Goal: Transaction & Acquisition: Purchase product/service

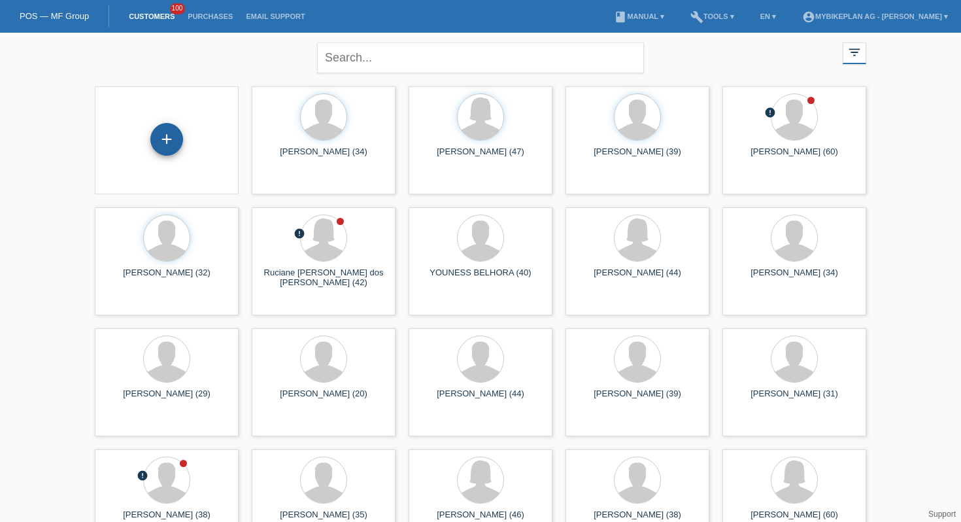
click at [174, 137] on div "+" at bounding box center [166, 139] width 33 height 33
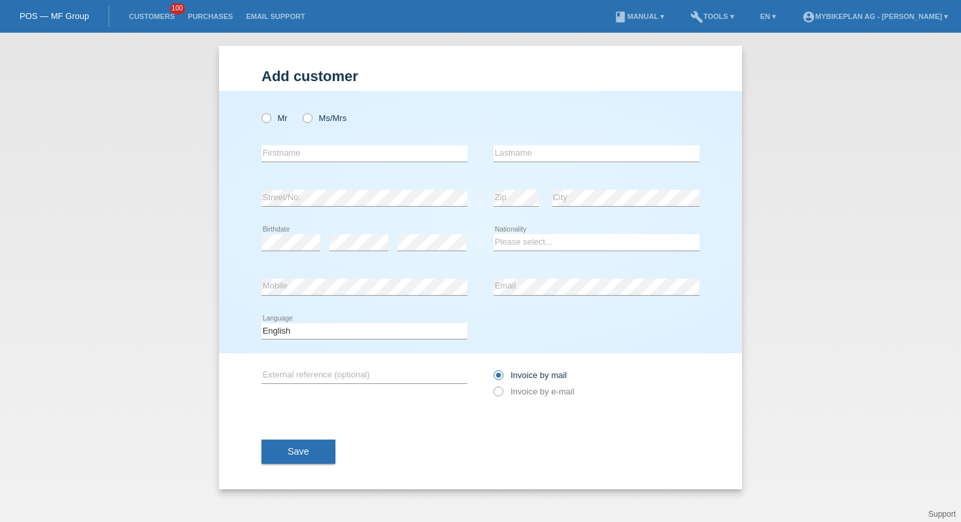
click at [288, 120] on div "Mr Ms/Mrs" at bounding box center [364, 118] width 206 height 27
click at [301, 111] on icon at bounding box center [301, 111] width 0 height 0
click at [311, 120] on input "Ms/Mrs" at bounding box center [307, 117] width 8 height 8
radio input "true"
click at [316, 151] on input "text" at bounding box center [364, 153] width 206 height 16
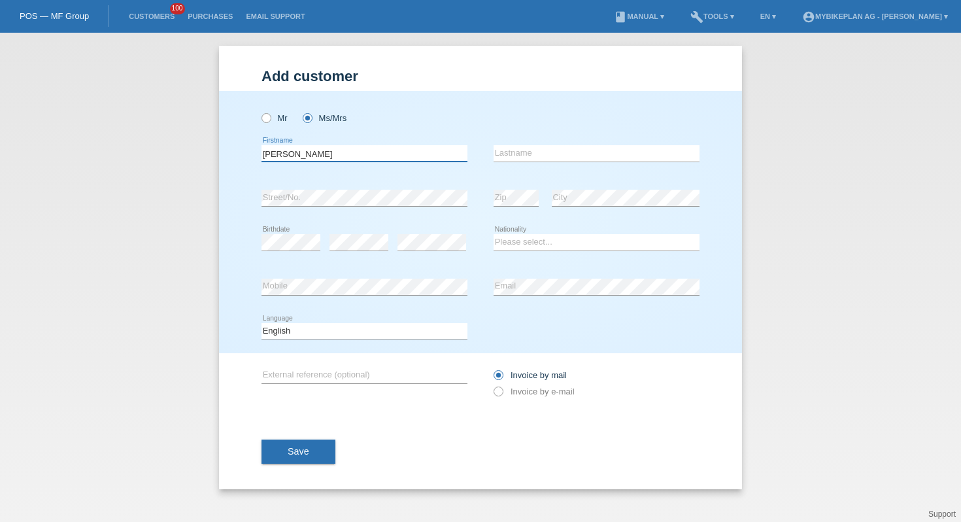
type input "Cornelia"
type input "Grossenbacher"
click at [241, 230] on div "Mr Ms/Mrs Cornelia error Firstname C" at bounding box center [480, 222] width 523 height 262
select select "CH"
select select "de"
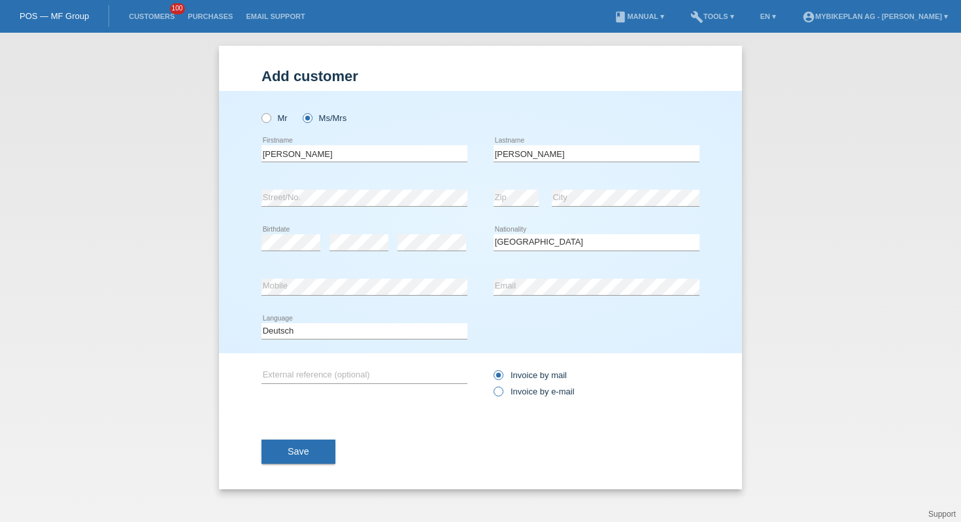
click at [563, 396] on label "Invoice by e-mail" at bounding box center [533, 391] width 81 height 10
click at [502, 396] on input "Invoice by e-mail" at bounding box center [497, 394] width 8 height 16
radio input "true"
click at [306, 471] on div "Save" at bounding box center [480, 452] width 438 height 76
click at [305, 460] on button "Save" at bounding box center [298, 451] width 74 height 25
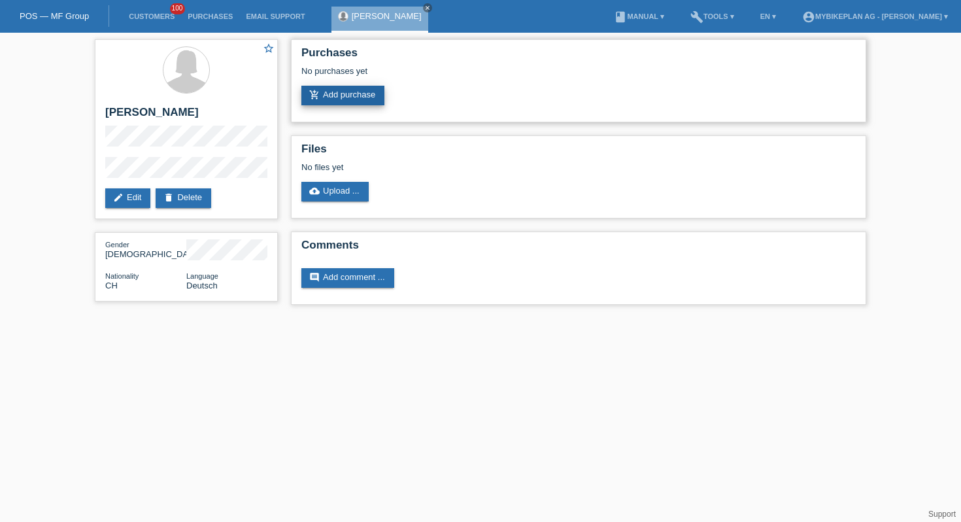
click at [350, 101] on link "add_shopping_cart Add purchase" at bounding box center [342, 96] width 83 height 20
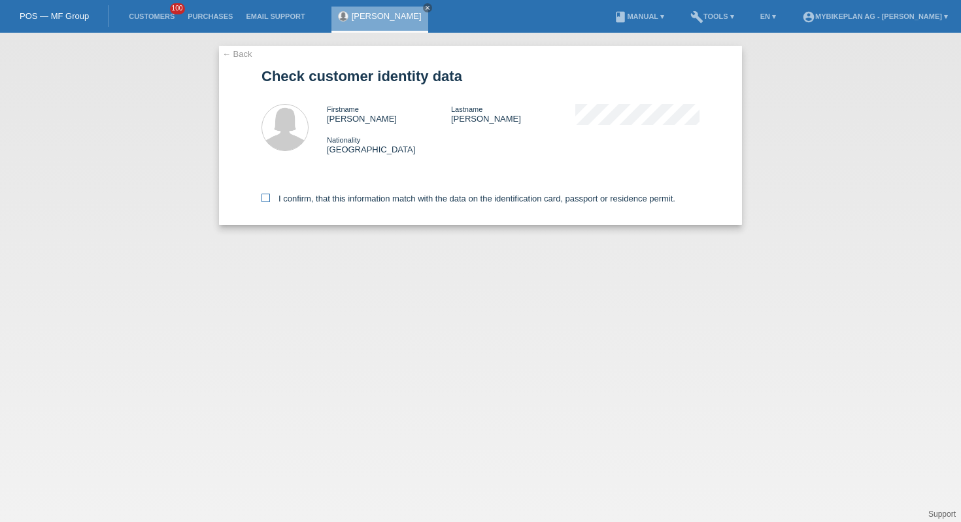
click at [280, 198] on label "I confirm, that this information match with the data on the identification card…" at bounding box center [468, 198] width 414 height 10
click at [270, 198] on input "I confirm, that this information match with the data on the identification card…" at bounding box center [265, 197] width 8 height 8
checkbox input "true"
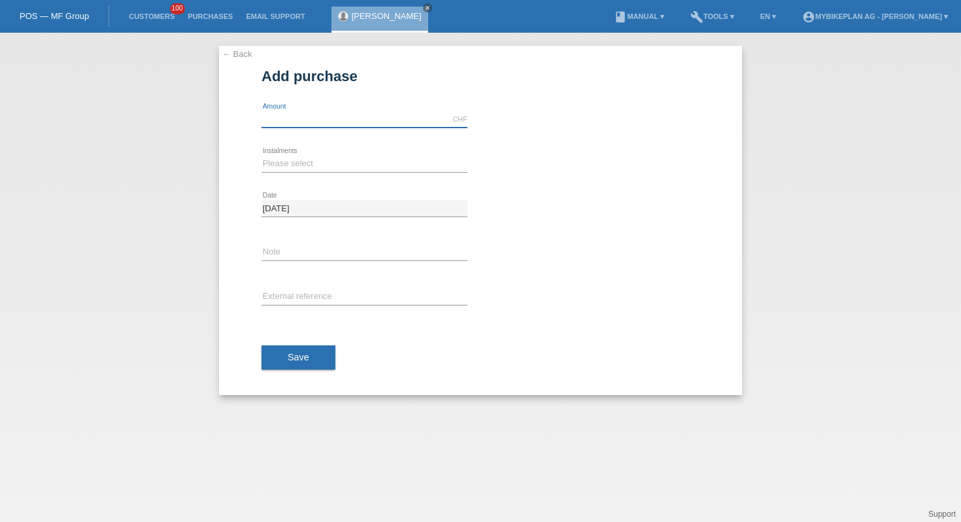
click at [318, 122] on input "text" at bounding box center [364, 119] width 206 height 16
type input "5900.00"
click at [293, 165] on select "Please select 6 instalments 12 instalments 18 instalments 24 instalments 36 ins…" at bounding box center [364, 164] width 206 height 16
select select "488"
click at [290, 293] on input "text" at bounding box center [364, 297] width 206 height 16
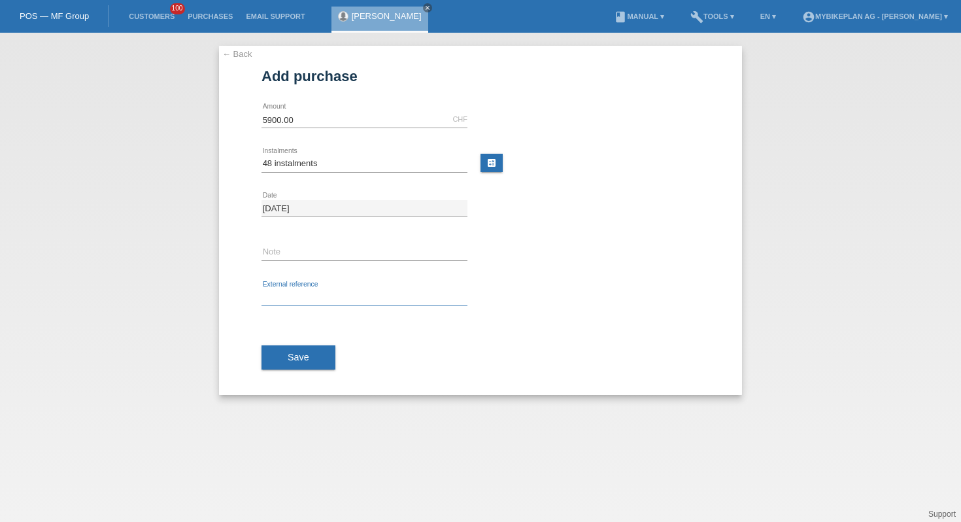
paste input "42747054478"
type input "42747054478"
click at [290, 353] on span "Save" at bounding box center [299, 357] width 22 height 10
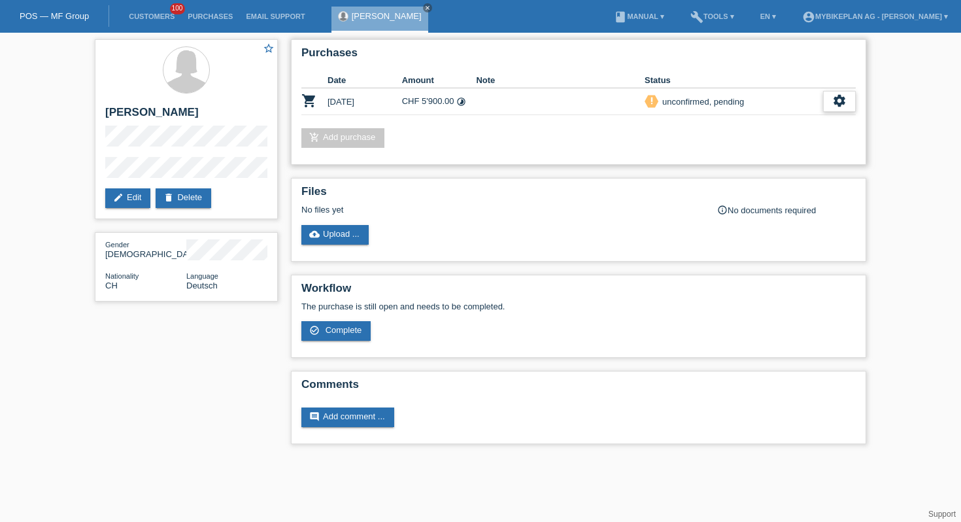
click at [831, 109] on div "settings" at bounding box center [839, 101] width 33 height 21
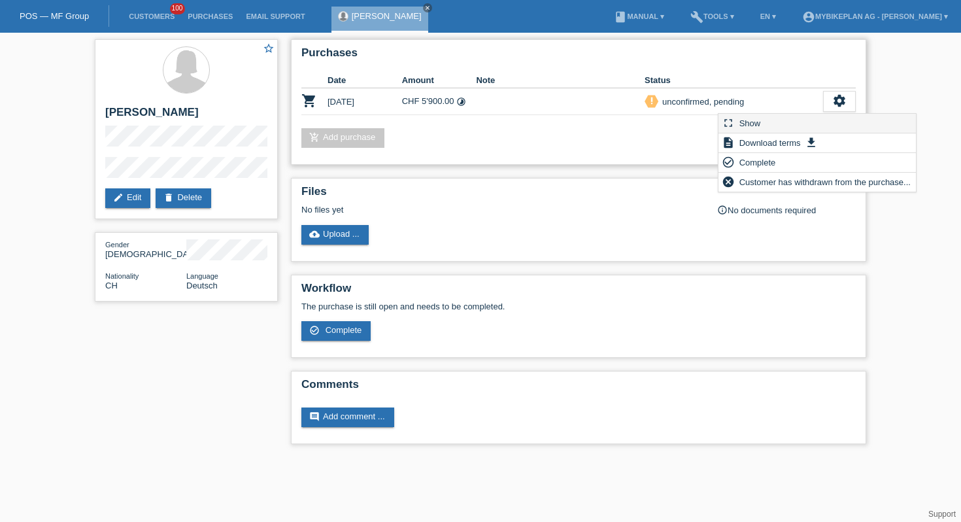
click at [796, 128] on div "fullscreen Show" at bounding box center [816, 124] width 197 height 20
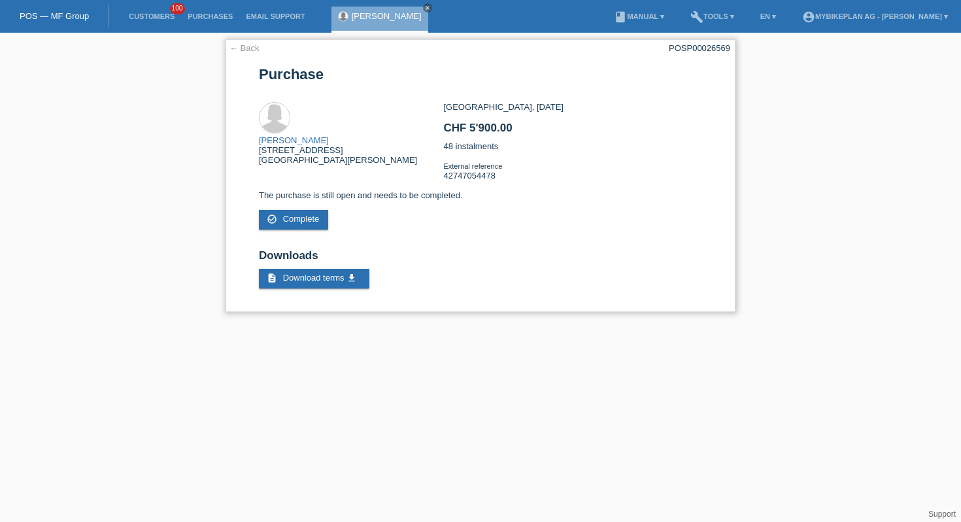
click at [696, 60] on div "← Back POSP00026569 [GEOGRAPHIC_DATA] [PERSON_NAME] [STREET_ADDRESS][PERSON_NAM…" at bounding box center [481, 175] width 510 height 273
click at [696, 52] on div "POSP00026569" at bounding box center [699, 48] width 61 height 10
copy div "POSP00026569"
click at [142, 20] on link "Customers" at bounding box center [151, 16] width 59 height 8
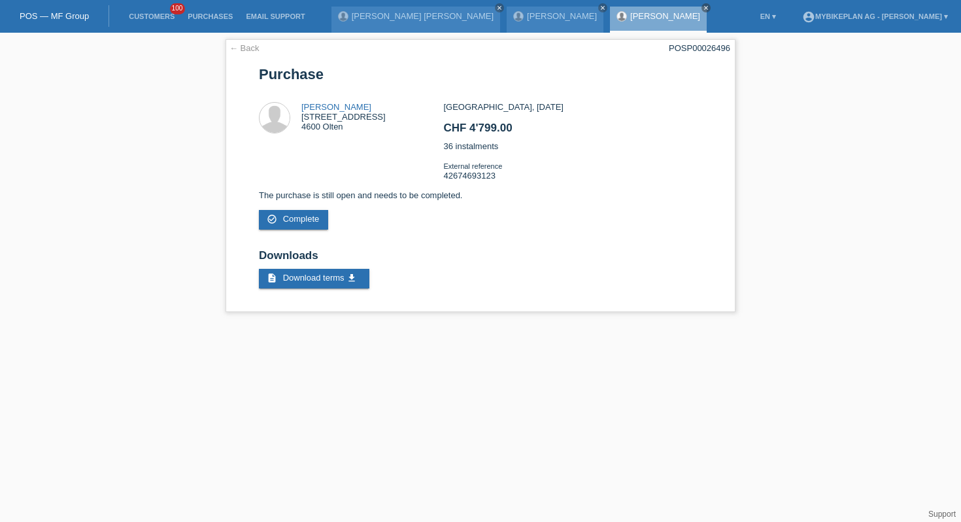
click at [154, 10] on li "Customers 100" at bounding box center [151, 16] width 59 height 33
click at [154, 14] on link "Customers" at bounding box center [151, 16] width 59 height 8
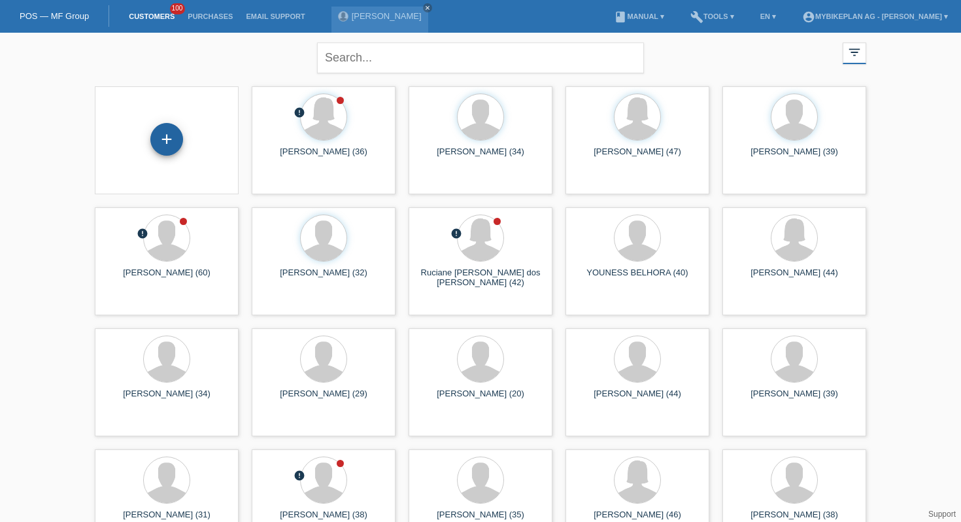
click at [165, 147] on div "+" at bounding box center [166, 139] width 33 height 33
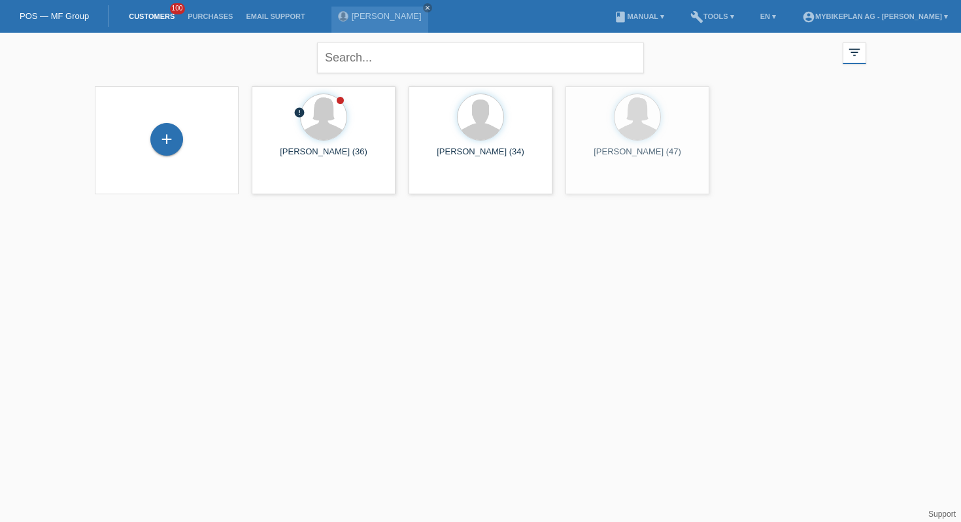
click at [187, 133] on div "+" at bounding box center [166, 140] width 123 height 35
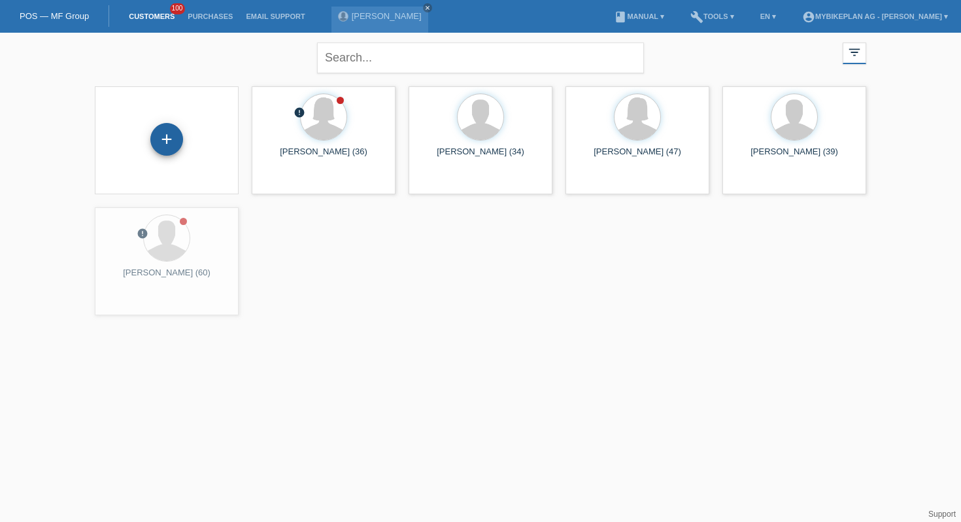
click at [174, 136] on div "+" at bounding box center [166, 139] width 33 height 33
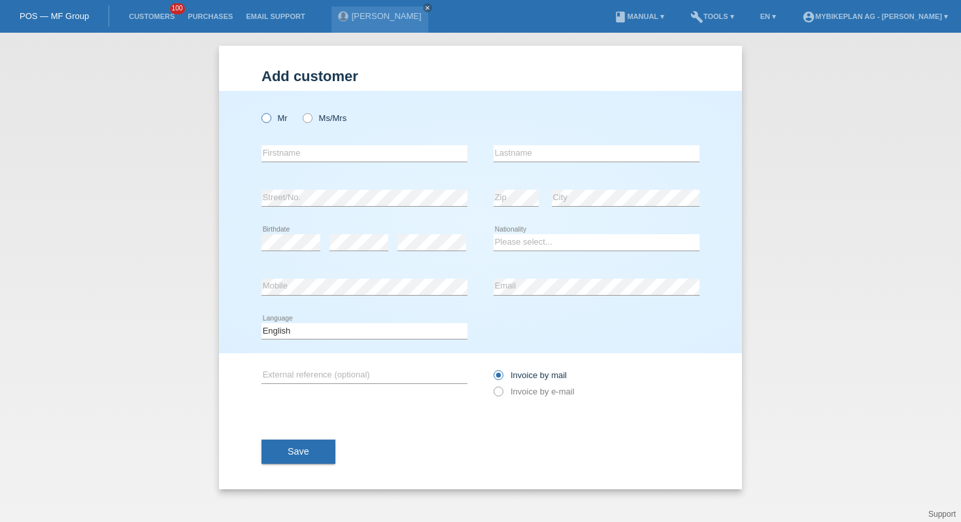
click at [259, 111] on icon at bounding box center [259, 111] width 0 height 0
click at [266, 118] on input "Mr" at bounding box center [265, 117] width 8 height 8
radio input "true"
click at [281, 148] on input "text" at bounding box center [364, 153] width 206 height 16
type input "Stephan"
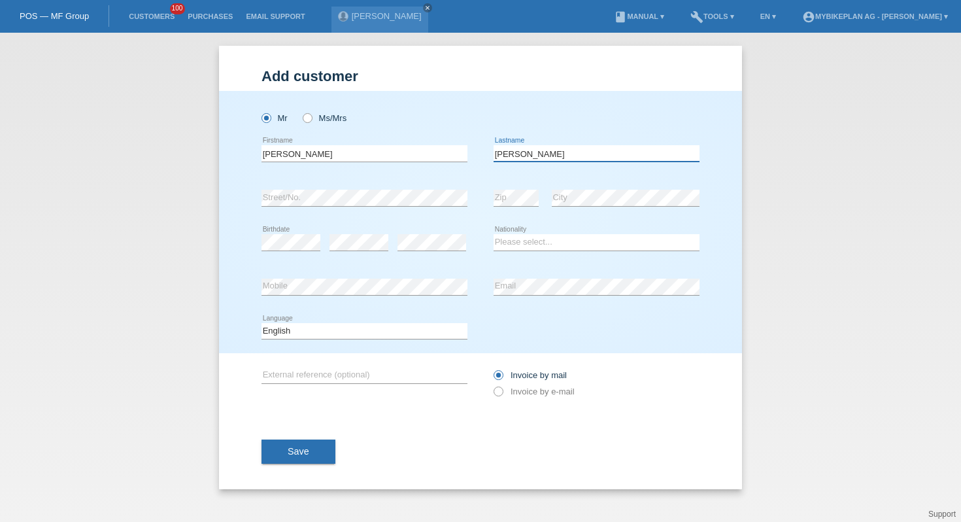
type input "Berg"
select select "CH"
click at [433, 341] on div "Deutsch Français Italiano English error Language" at bounding box center [364, 331] width 206 height 44
click at [433, 335] on select "Deutsch Français Italiano English" at bounding box center [364, 331] width 206 height 16
select select "de"
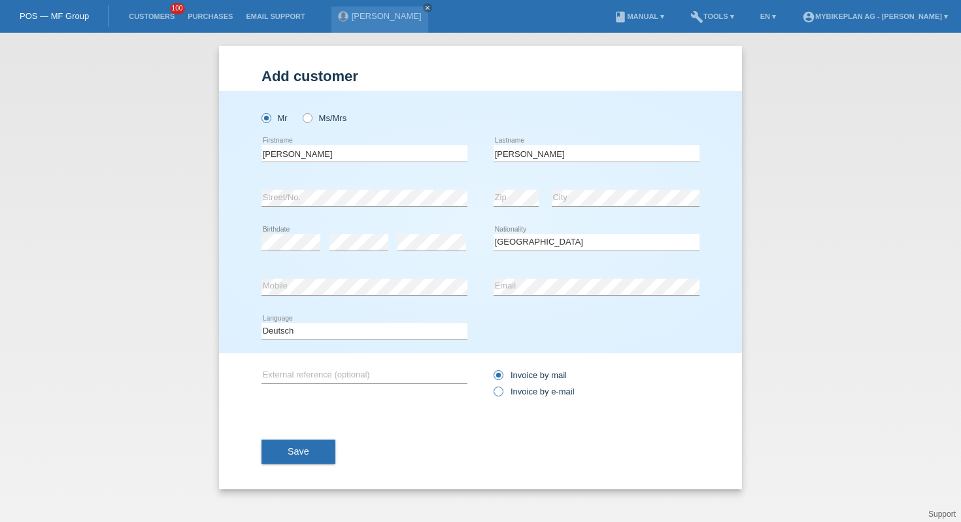
click at [535, 395] on label "Invoice by e-mail" at bounding box center [533, 391] width 81 height 10
click at [502, 395] on input "Invoice by e-mail" at bounding box center [497, 394] width 8 height 16
radio input "true"
click at [320, 444] on button "Save" at bounding box center [298, 451] width 74 height 25
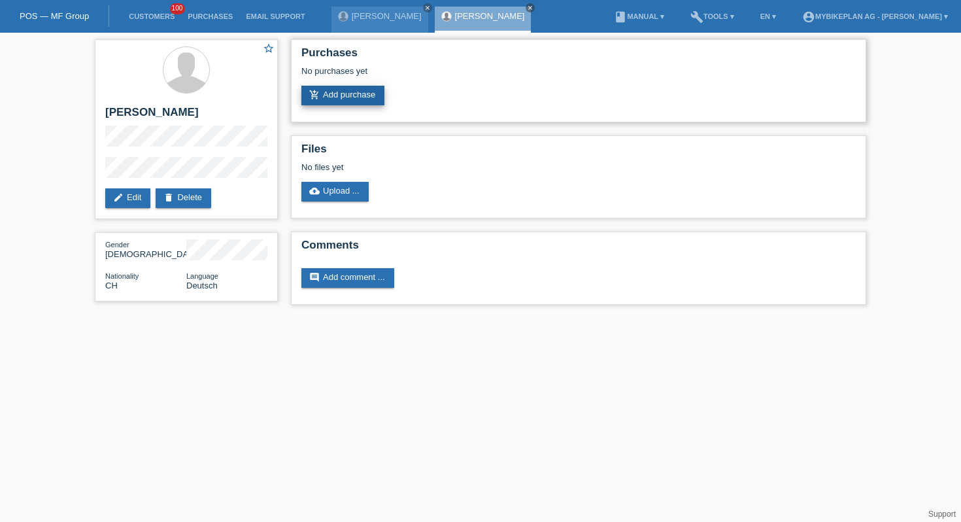
click at [333, 99] on link "add_shopping_cart Add purchase" at bounding box center [342, 96] width 83 height 20
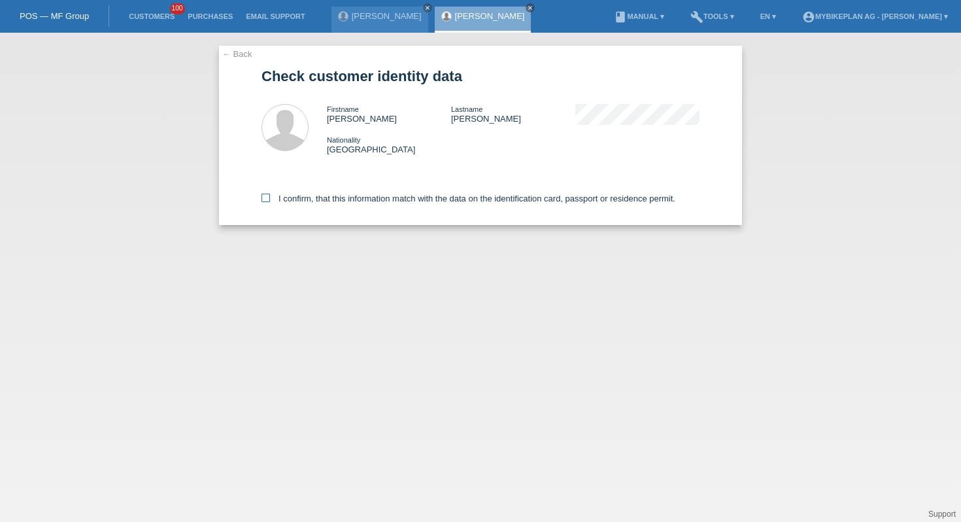
click at [381, 199] on label "I confirm, that this information match with the data on the identification card…" at bounding box center [468, 198] width 414 height 10
click at [270, 199] on input "I confirm, that this information match with the data on the identification card…" at bounding box center [265, 197] width 8 height 8
checkbox input "true"
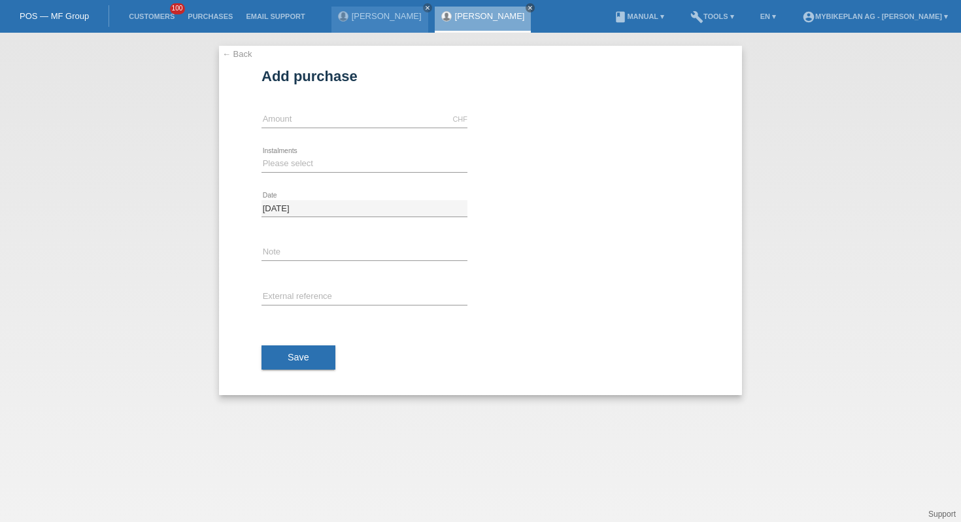
click at [348, 130] on div "CHF error Amount" at bounding box center [364, 119] width 206 height 44
click at [346, 118] on input "text" at bounding box center [364, 119] width 206 height 16
type input "4490.00"
click at [300, 156] on select "Please select 6 instalments 12 instalments 18 instalments 24 instalments 36 ins…" at bounding box center [364, 164] width 206 height 16
select select "488"
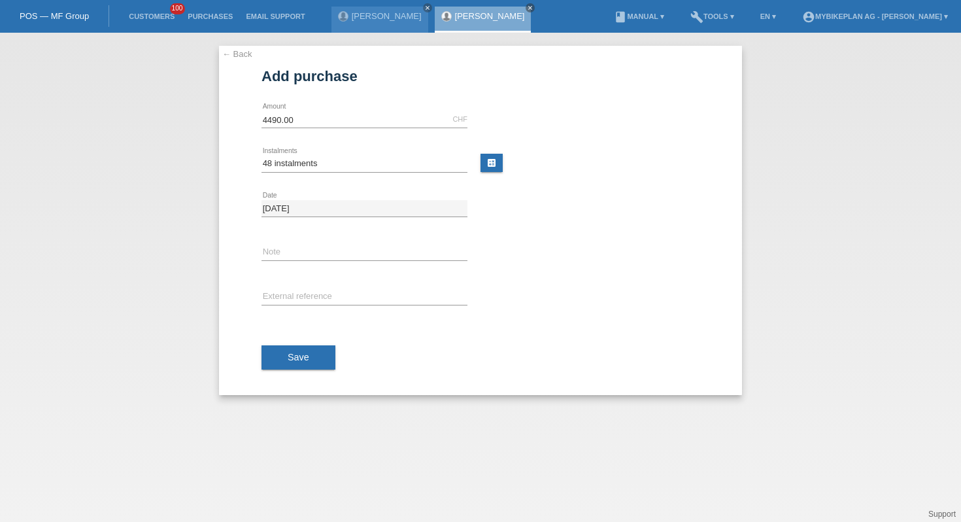
click at [295, 286] on div "error External reference" at bounding box center [364, 297] width 206 height 44
click at [291, 305] on div "error External reference" at bounding box center [364, 297] width 206 height 17
paste input "42753734728"
type input "42753734728"
click at [291, 352] on span "Save" at bounding box center [299, 357] width 22 height 10
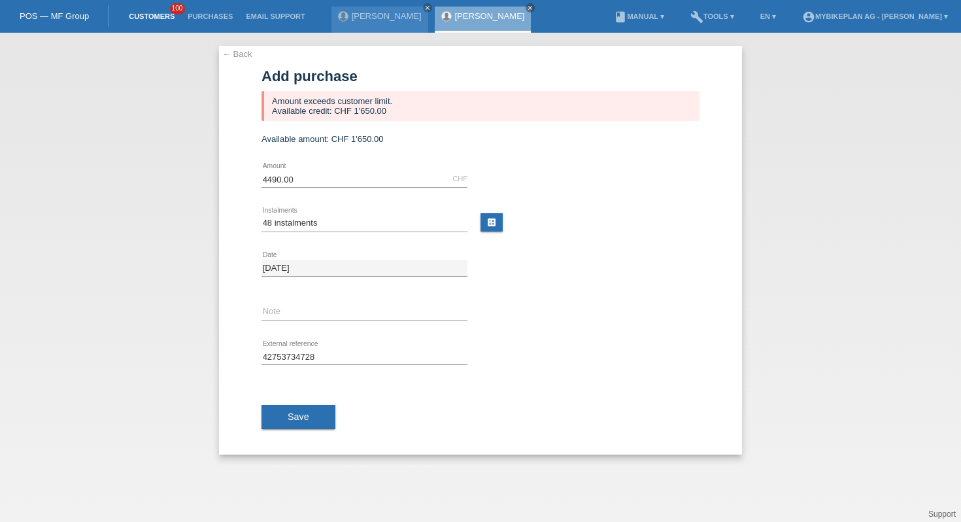
click at [153, 14] on link "Customers" at bounding box center [151, 16] width 59 height 8
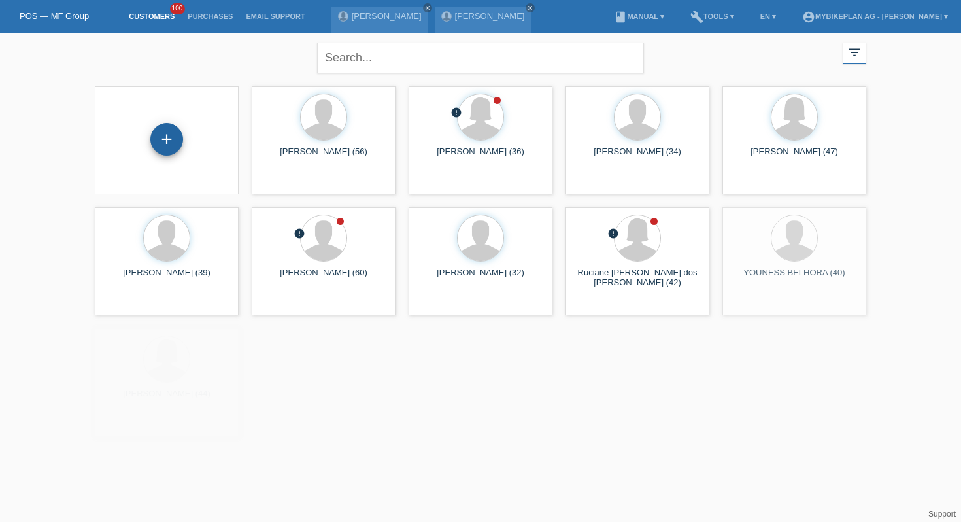
click at [162, 150] on div "+" at bounding box center [166, 139] width 31 height 22
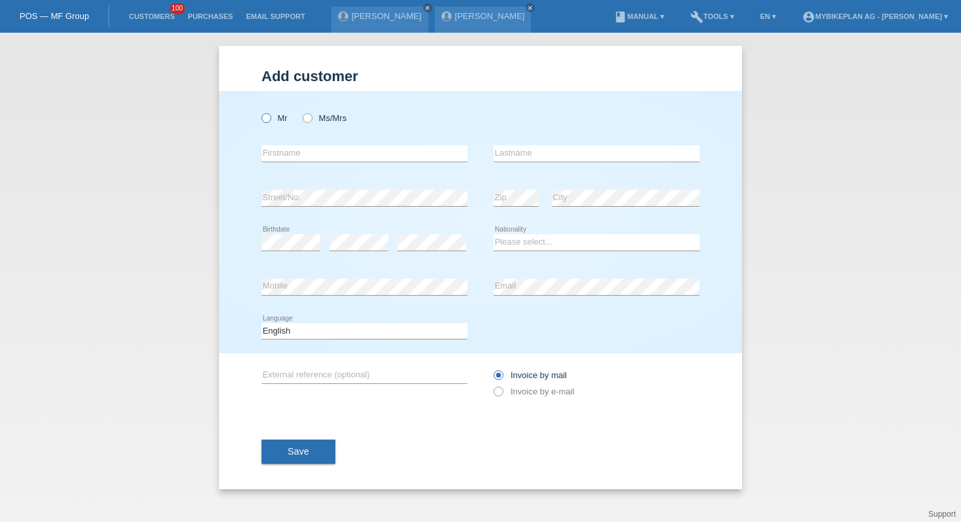
click at [259, 111] on icon at bounding box center [259, 111] width 0 height 0
click at [267, 120] on input "Mr" at bounding box center [265, 117] width 8 height 8
radio input "true"
click at [304, 156] on input "text" at bounding box center [364, 153] width 206 height 16
type input "[PERSON_NAME]"
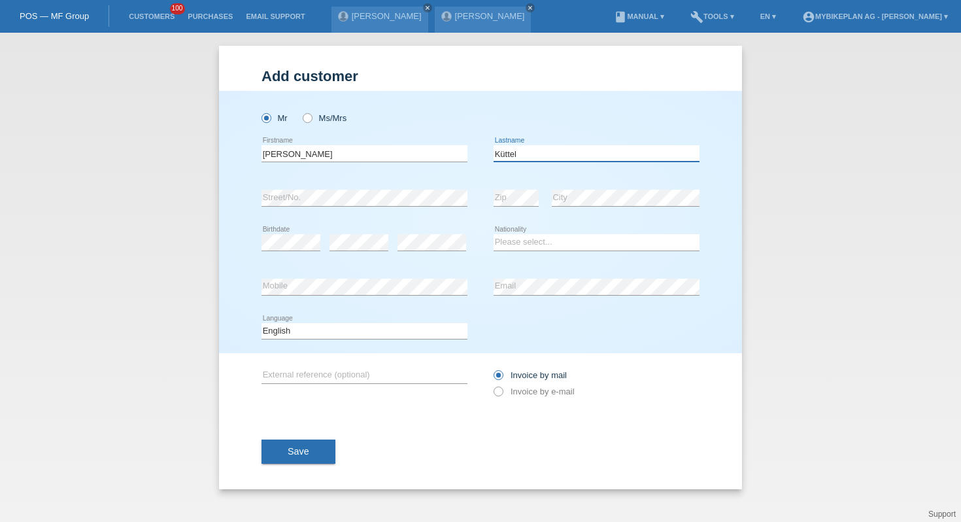
type input "Küttel"
select select "CH"
click at [375, 320] on div "Deutsch Français Italiano English error Language" at bounding box center [364, 331] width 206 height 44
click at [356, 328] on select "Deutsch Français Italiano English" at bounding box center [364, 331] width 206 height 16
select select "de"
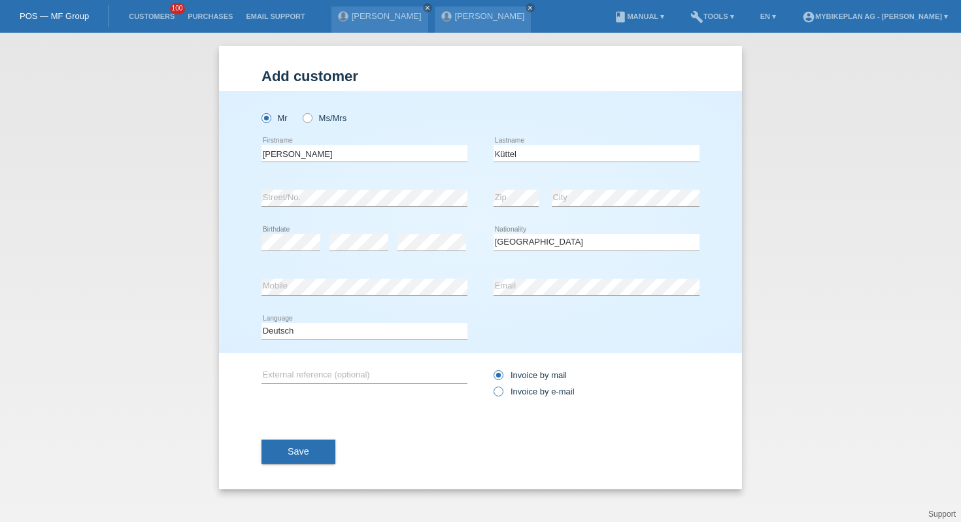
click at [512, 396] on label "Invoice by e-mail" at bounding box center [533, 391] width 81 height 10
click at [502, 397] on input "Invoice by e-mail" at bounding box center [497, 394] width 8 height 16
radio input "true"
click at [298, 450] on span "Save" at bounding box center [299, 451] width 22 height 10
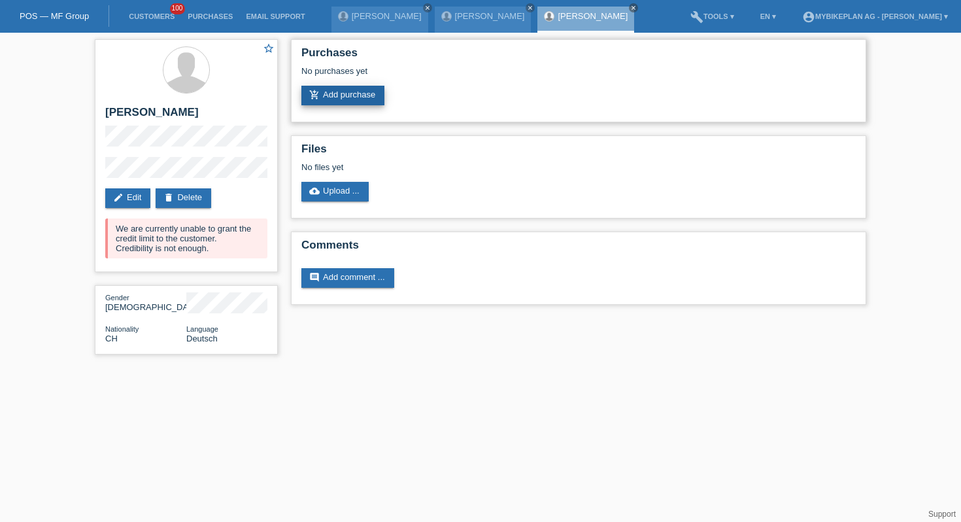
click at [333, 91] on link "add_shopping_cart Add purchase" at bounding box center [342, 96] width 83 height 20
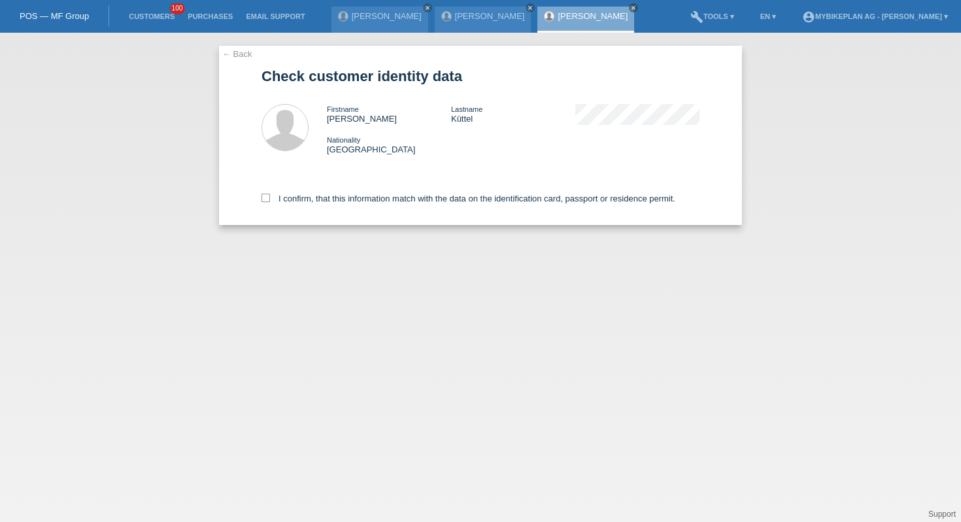
click at [363, 184] on div "I confirm, that this information match with the data on the identification card…" at bounding box center [480, 196] width 438 height 58
click at [363, 200] on label "I confirm, that this information match with the data on the identification card…" at bounding box center [468, 198] width 414 height 10
click at [270, 200] on input "I confirm, that this information match with the data on the identification card…" at bounding box center [265, 197] width 8 height 8
checkbox input "true"
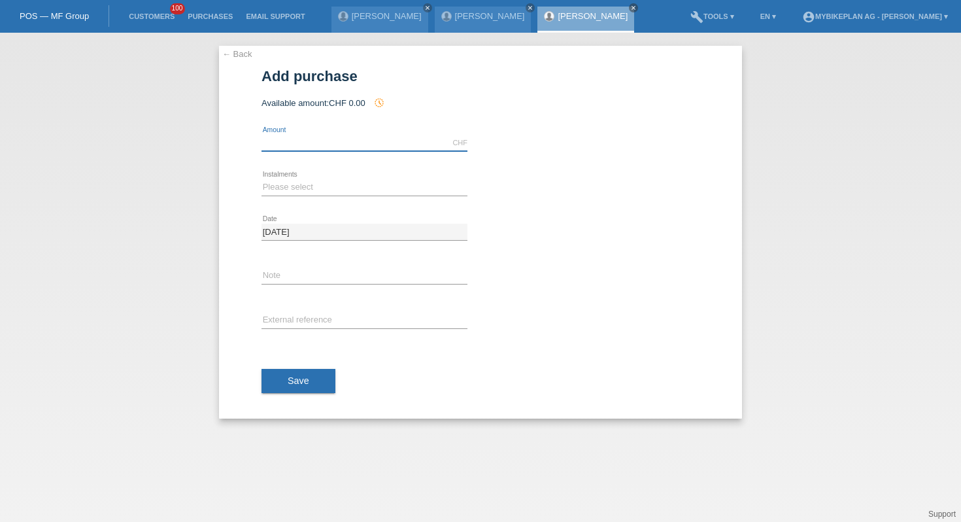
click at [358, 144] on input "text" at bounding box center [364, 143] width 206 height 16
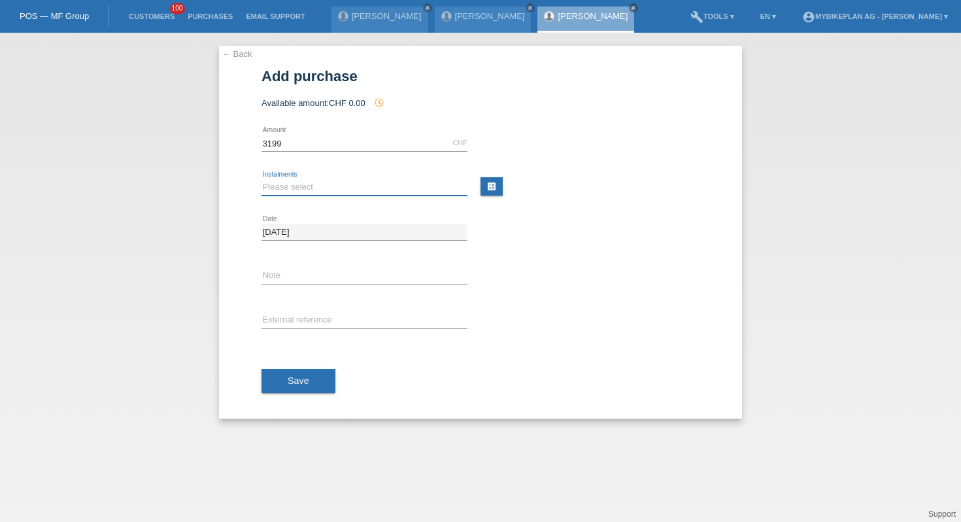
type input "3199.00"
click at [277, 186] on select "Please select 6 instalments 12 instalments 18 instalments 24 instalments 36 ins…" at bounding box center [364, 187] width 206 height 16
select select "487"
click at [295, 306] on div "error External reference" at bounding box center [364, 321] width 206 height 44
click at [295, 316] on input "text" at bounding box center [364, 320] width 206 height 16
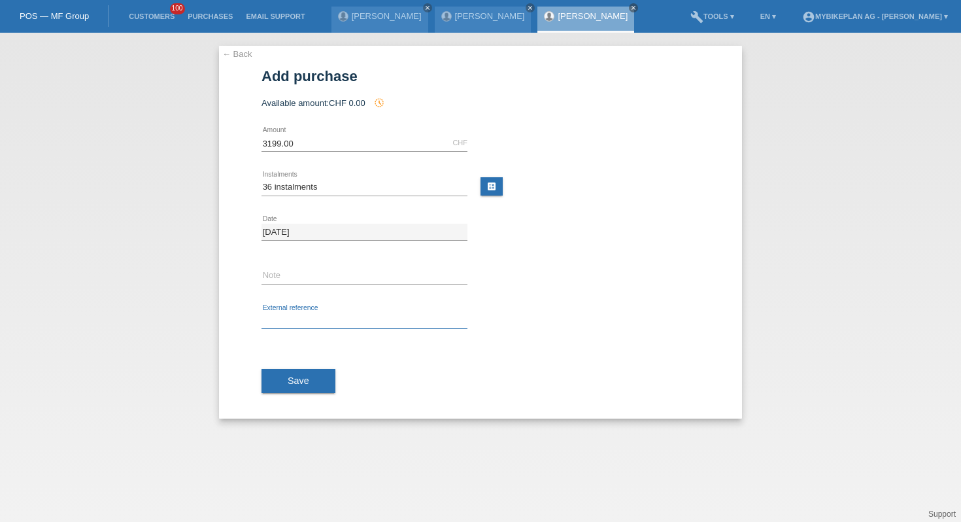
paste input "42757317423"
type input "42757317423"
click at [298, 350] on div "Save" at bounding box center [480, 381] width 438 height 76
click at [298, 373] on button "Save" at bounding box center [298, 381] width 74 height 25
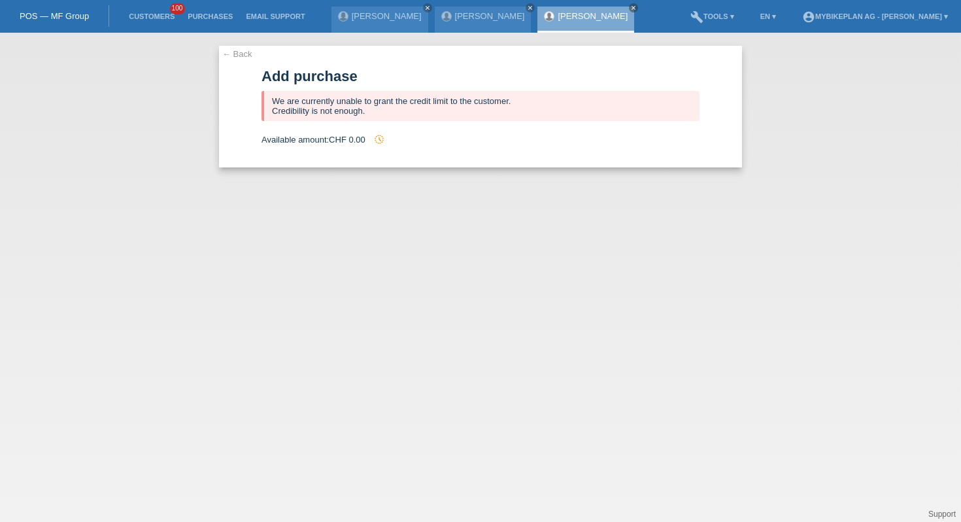
click at [158, 10] on li "Customers 100" at bounding box center [151, 16] width 59 height 33
click at [152, 14] on link "Customers" at bounding box center [151, 16] width 59 height 8
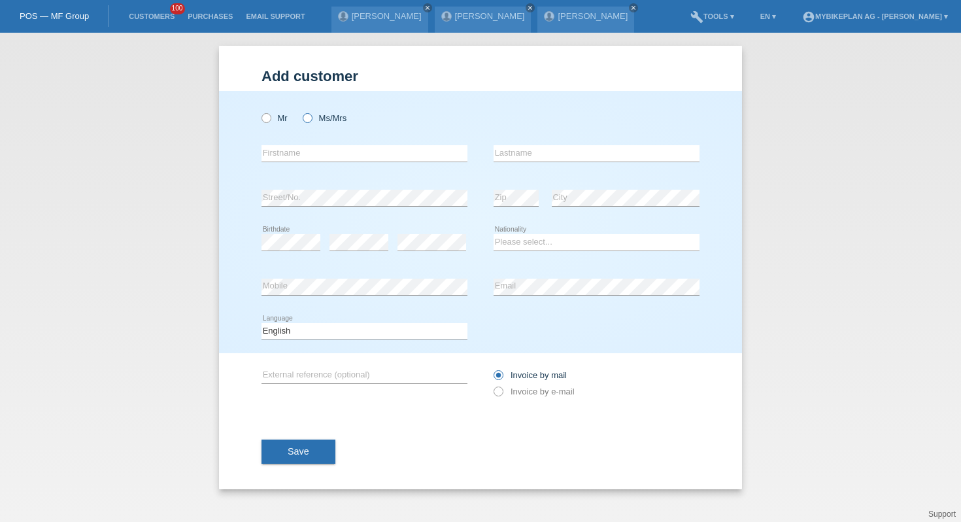
click at [313, 118] on label "Ms/Mrs" at bounding box center [325, 118] width 44 height 10
click at [311, 118] on input "Ms/Mrs" at bounding box center [307, 117] width 8 height 8
radio input "true"
click at [311, 153] on input "text" at bounding box center [364, 153] width 206 height 16
paste input "Enrica Orrù"
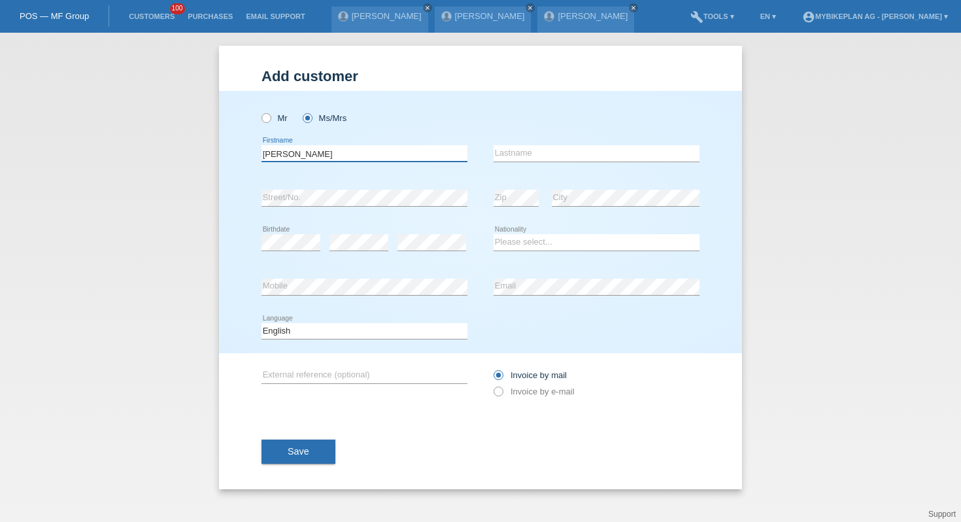
click at [302, 155] on input "Enrica Orrù" at bounding box center [364, 153] width 206 height 16
type input "Enrica"
paste input "Orrù"
type input "Orrù"
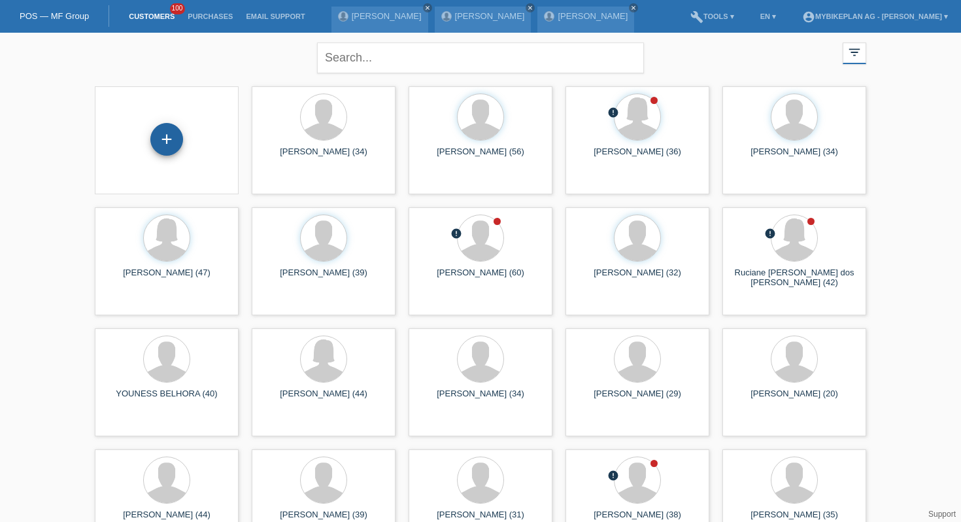
click at [174, 135] on div "+" at bounding box center [166, 139] width 33 height 33
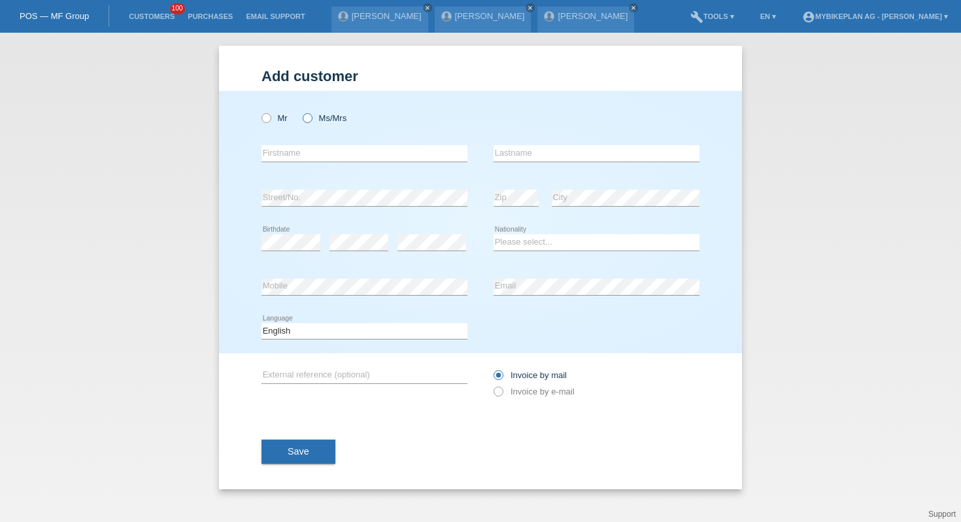
click at [336, 120] on label "Ms/Mrs" at bounding box center [325, 118] width 44 height 10
click at [311, 120] on input "Ms/Mrs" at bounding box center [307, 117] width 8 height 8
radio input "true"
click at [346, 165] on div "error Firstname" at bounding box center [364, 153] width 206 height 44
click at [350, 152] on input "text" at bounding box center [364, 153] width 206 height 16
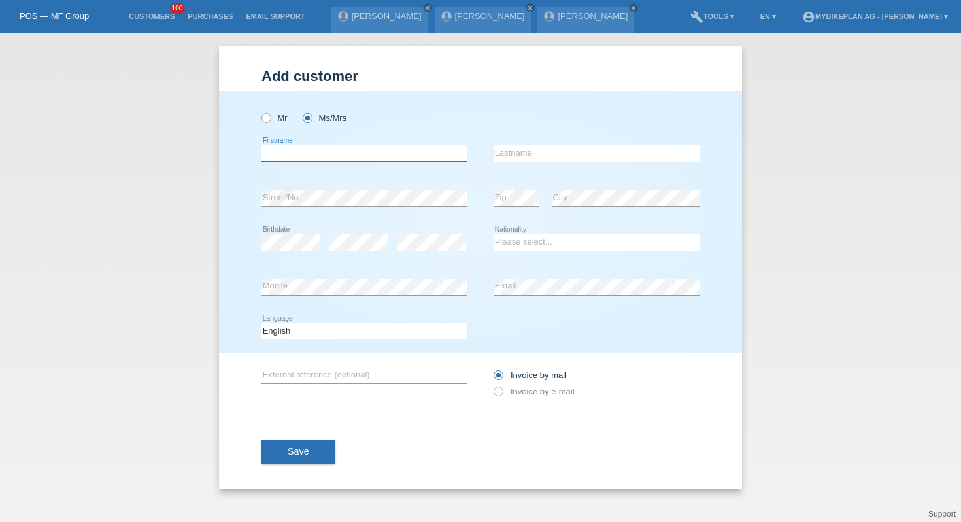
paste input "Orrù"
type input "Enrica"
paste input "Orrù"
type input "Orrù"
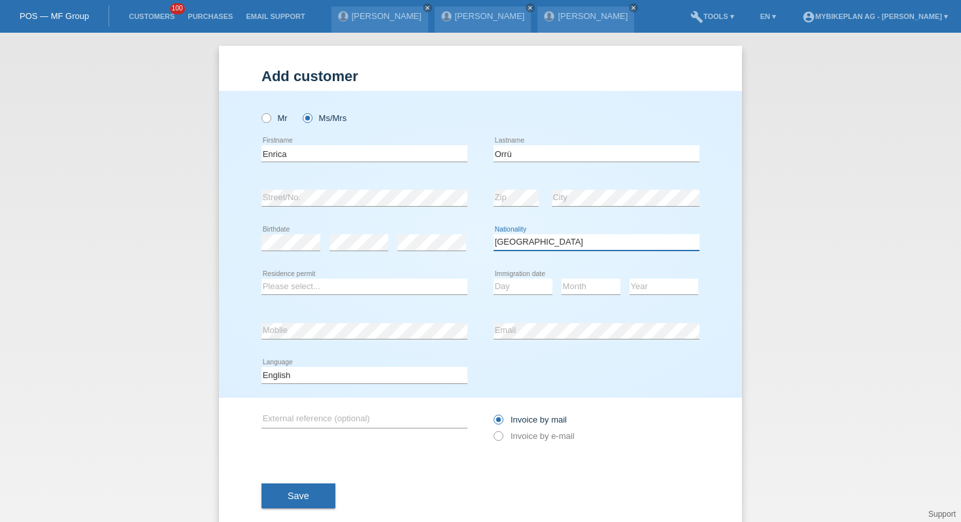
select select "IT"
select select "B"
select select "15"
select select "05"
select select "2022"
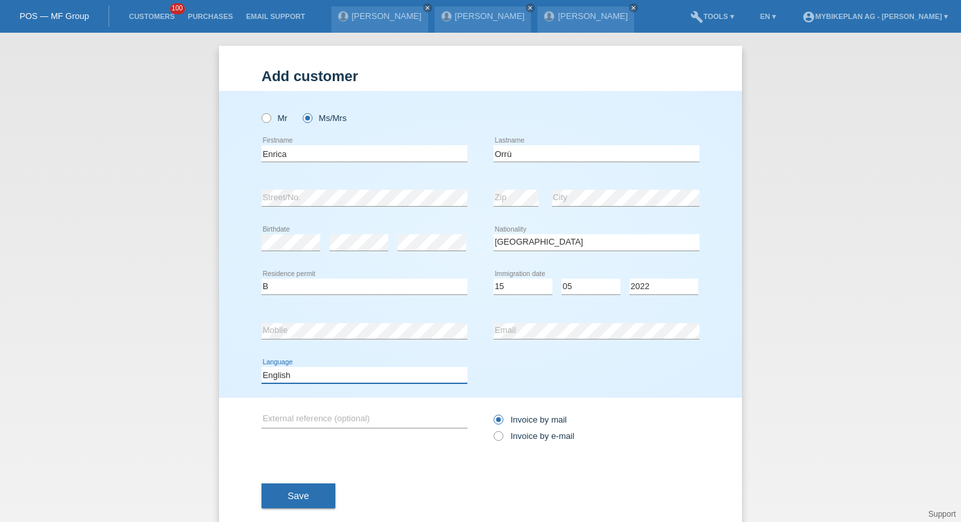
click at [422, 377] on select "Deutsch Français Italiano English" at bounding box center [364, 375] width 206 height 16
select select "it"
click at [502, 430] on div "Invoice by mail Invoice by e-mail" at bounding box center [596, 427] width 206 height 33
click at [492, 429] on icon at bounding box center [492, 429] width 0 height 0
click at [501, 440] on input "Invoice by e-mail" at bounding box center [497, 439] width 8 height 16
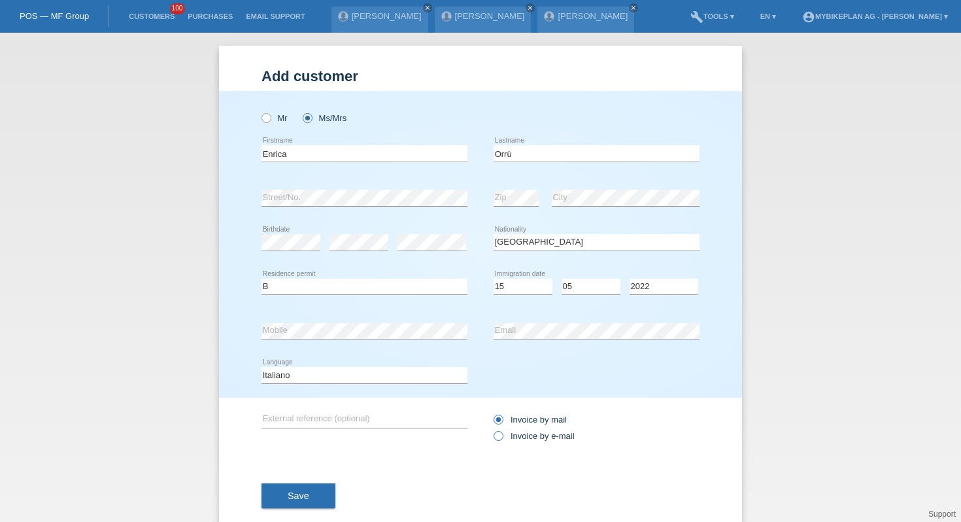
radio input "true"
click at [283, 504] on button "Save" at bounding box center [298, 495] width 74 height 25
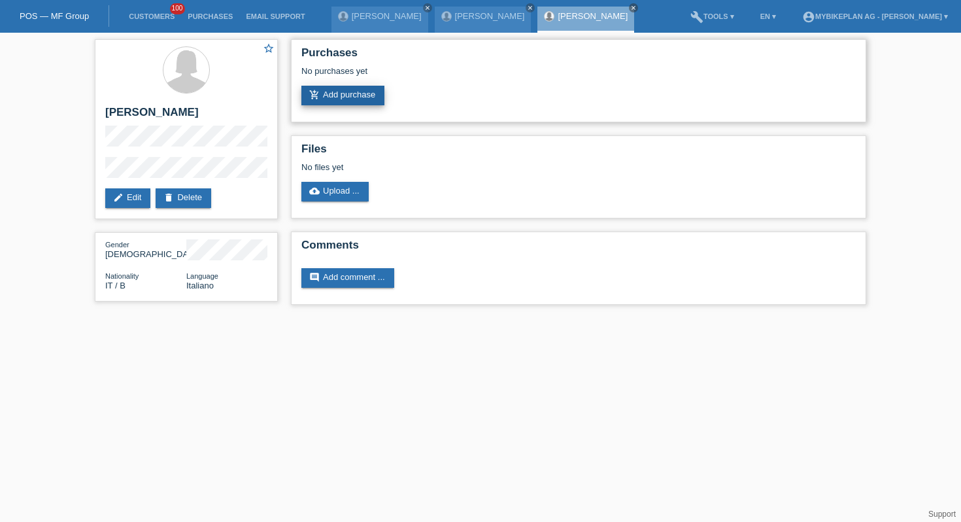
click at [329, 88] on link "add_shopping_cart Add purchase" at bounding box center [342, 96] width 83 height 20
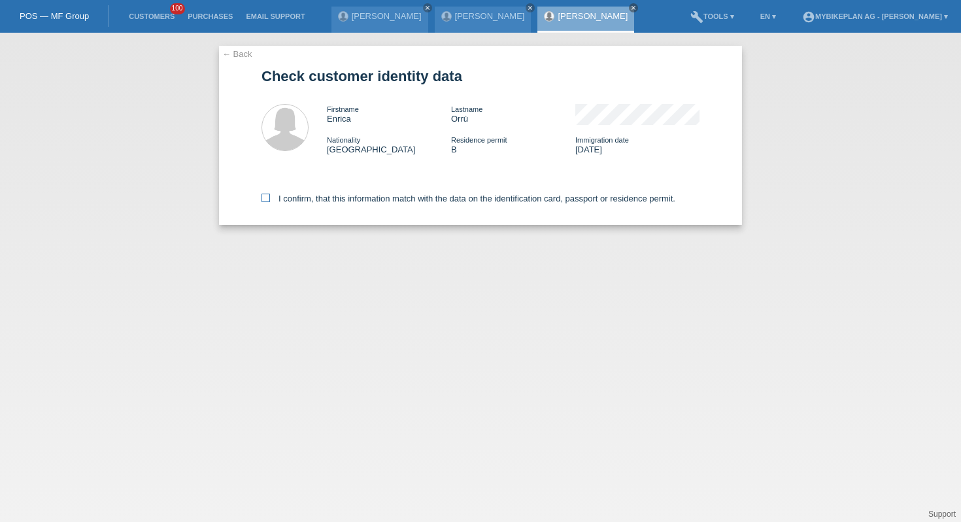
click at [378, 203] on label "I confirm, that this information match with the data on the identification card…" at bounding box center [468, 198] width 414 height 10
click at [270, 202] on input "I confirm, that this information match with the data on the identification card…" at bounding box center [265, 197] width 8 height 8
checkbox input "true"
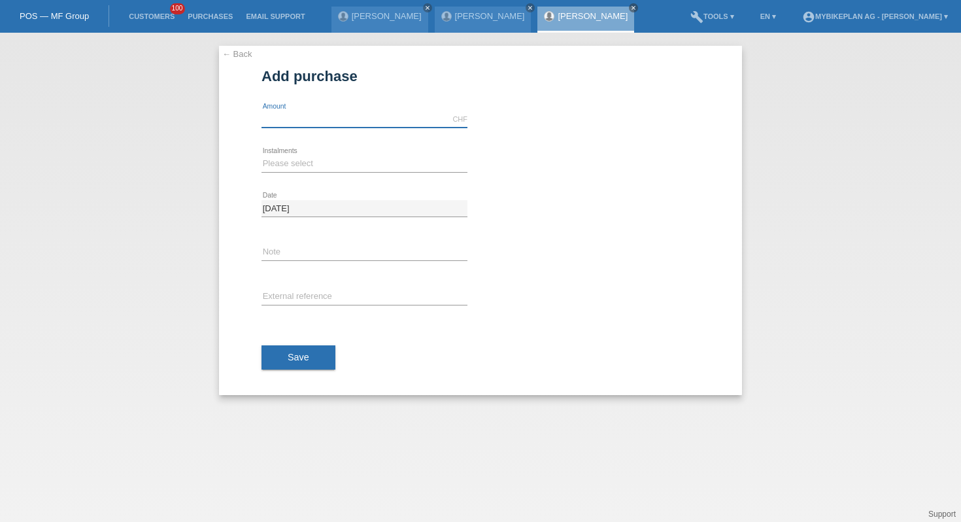
click at [363, 120] on input "text" at bounding box center [364, 119] width 206 height 16
type input "6699.00"
click at [299, 164] on select "Please select 6 instalments 12 instalments 18 instalments 24 instalments 36 ins…" at bounding box center [364, 164] width 206 height 16
select select "488"
click at [289, 295] on input "text" at bounding box center [364, 297] width 206 height 16
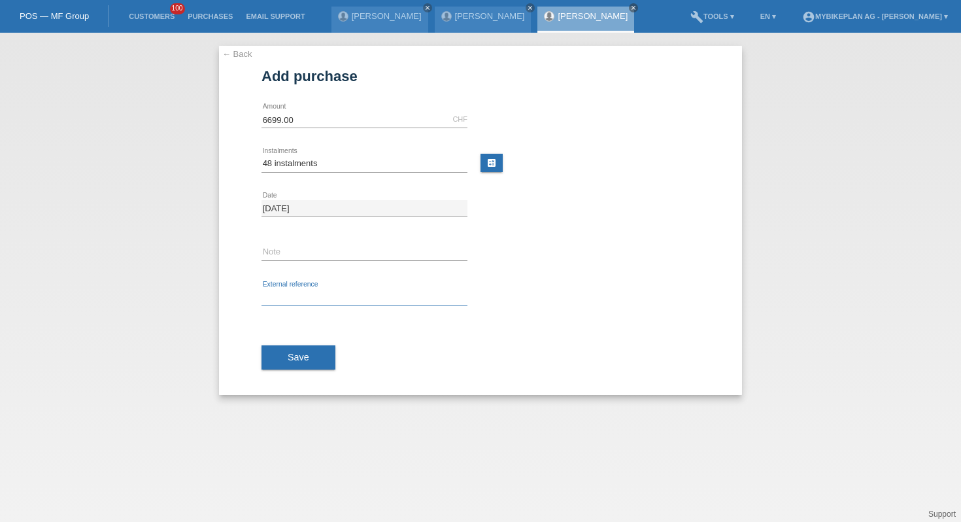
click at [289, 295] on input "text" at bounding box center [364, 297] width 206 height 16
paste input "42747731235"
type input "42747731235"
click at [291, 355] on span "Save" at bounding box center [299, 357] width 22 height 10
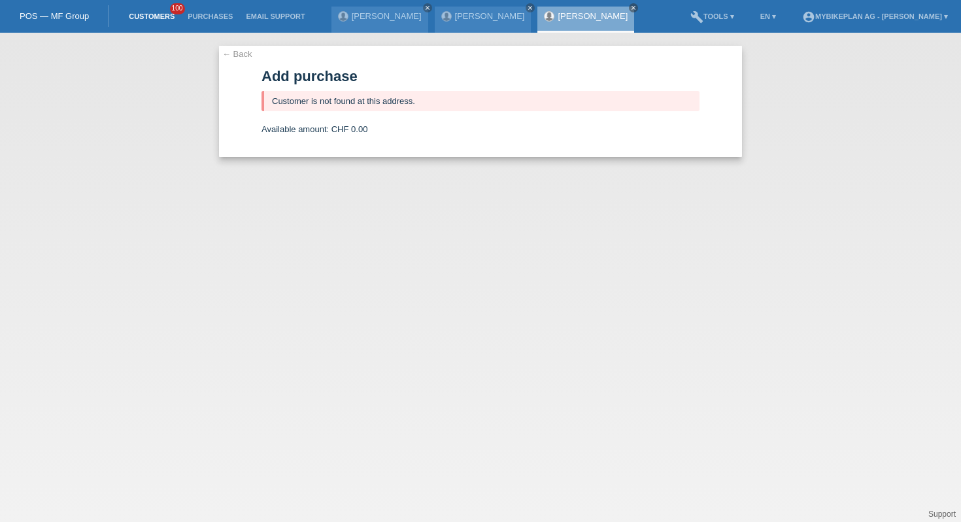
click at [144, 19] on link "Customers" at bounding box center [151, 16] width 59 height 8
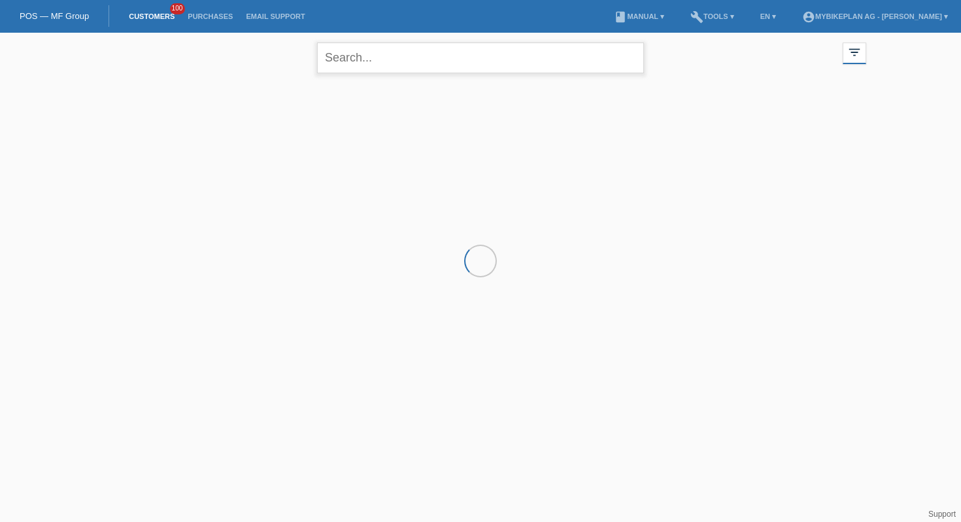
click at [448, 63] on input "text" at bounding box center [480, 57] width 327 height 31
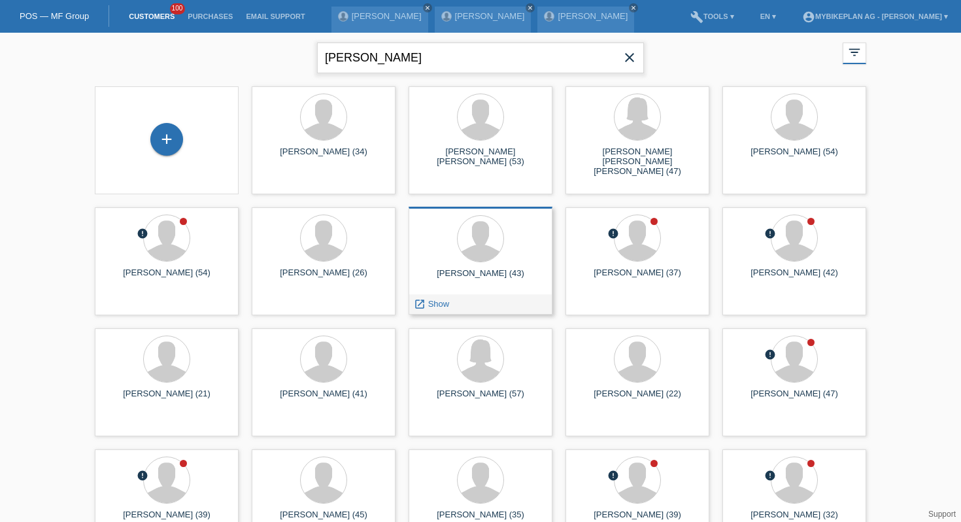
type input "[PERSON_NAME]"
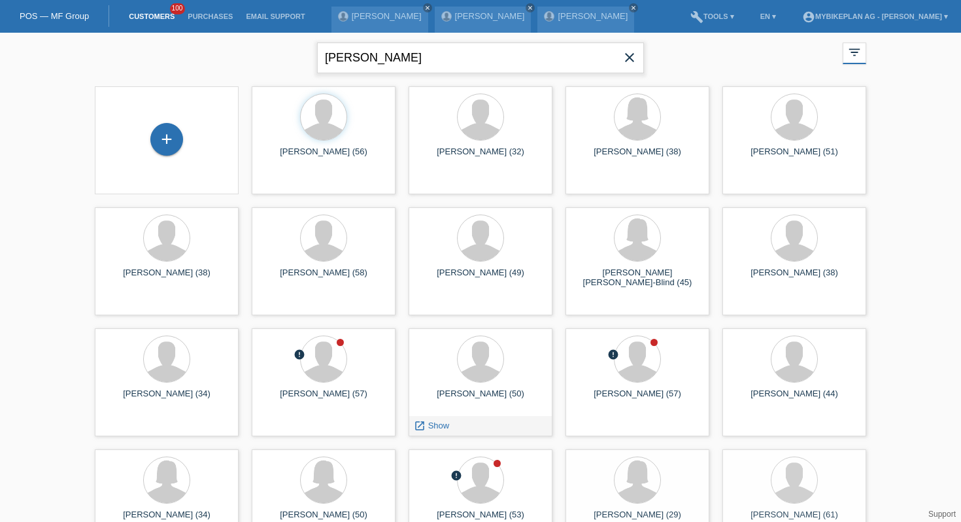
scroll to position [284, 0]
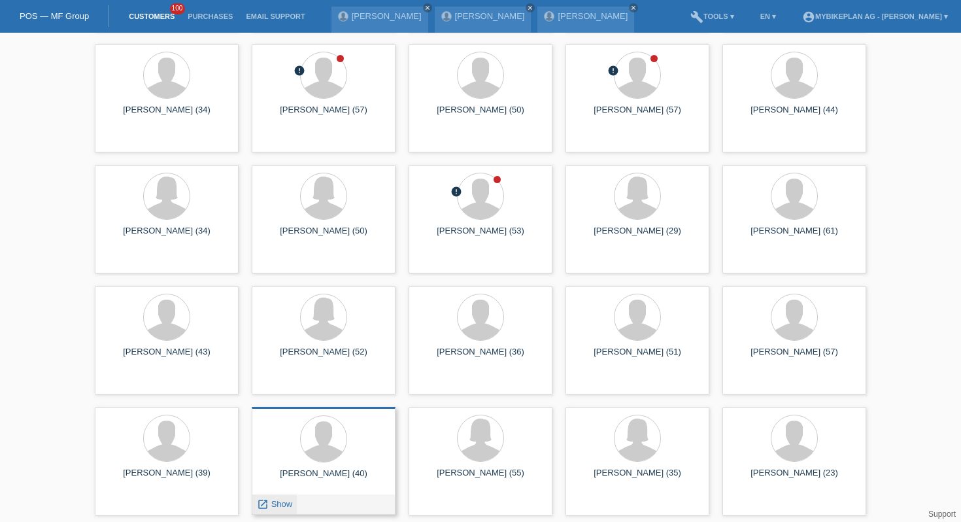
click at [275, 505] on span "Show" at bounding box center [282, 504] width 22 height 10
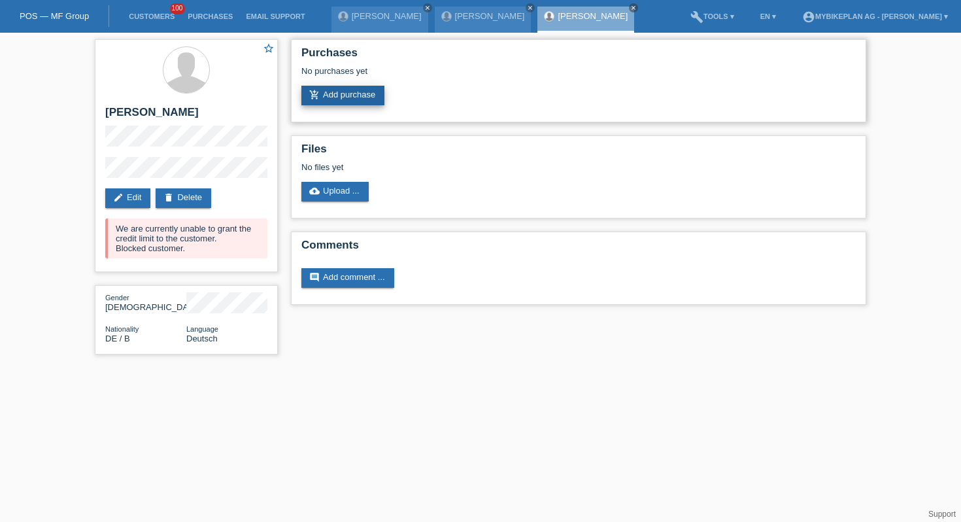
click at [330, 93] on link "add_shopping_cart Add purchase" at bounding box center [342, 96] width 83 height 20
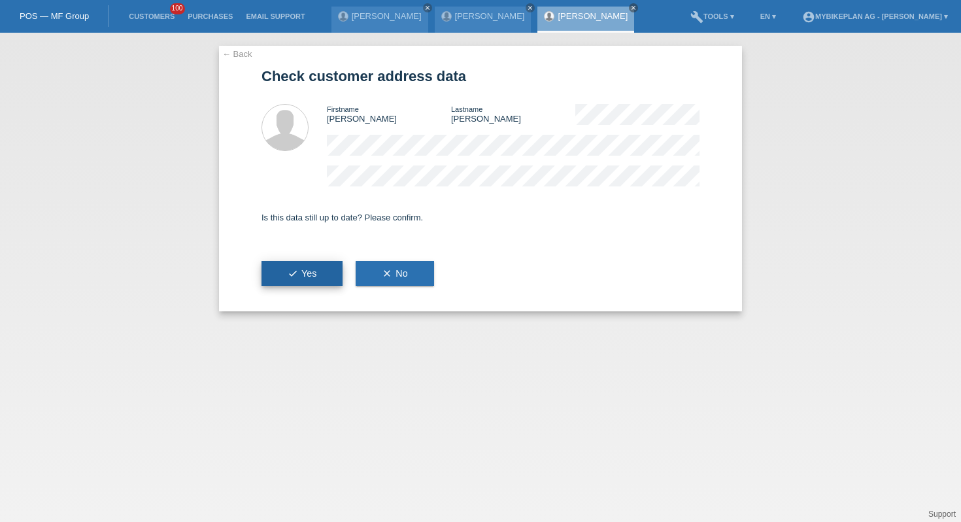
click at [323, 278] on button "check Yes" at bounding box center [301, 273] width 81 height 25
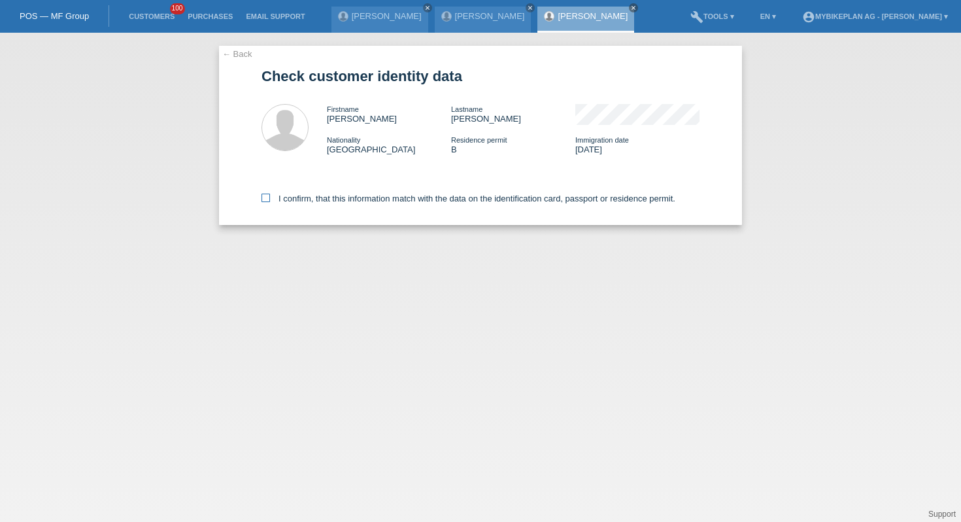
click at [343, 201] on label "I confirm, that this information match with the data on the identification card…" at bounding box center [468, 198] width 414 height 10
click at [270, 201] on input "I confirm, that this information match with the data on the identification card…" at bounding box center [265, 197] width 8 height 8
checkbox input "true"
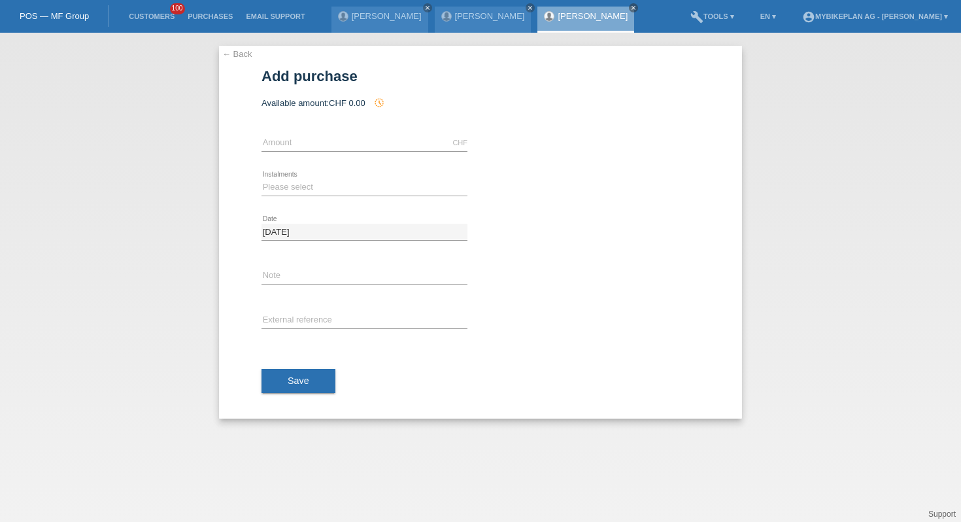
click at [376, 131] on div "CHF error Amount" at bounding box center [364, 143] width 206 height 44
click at [356, 137] on input "text" at bounding box center [364, 143] width 206 height 16
type input "4199.00"
click at [293, 191] on select "Please select 6 instalments 12 instalments 18 instalments 24 instalments 36 ins…" at bounding box center [364, 187] width 206 height 16
select select "488"
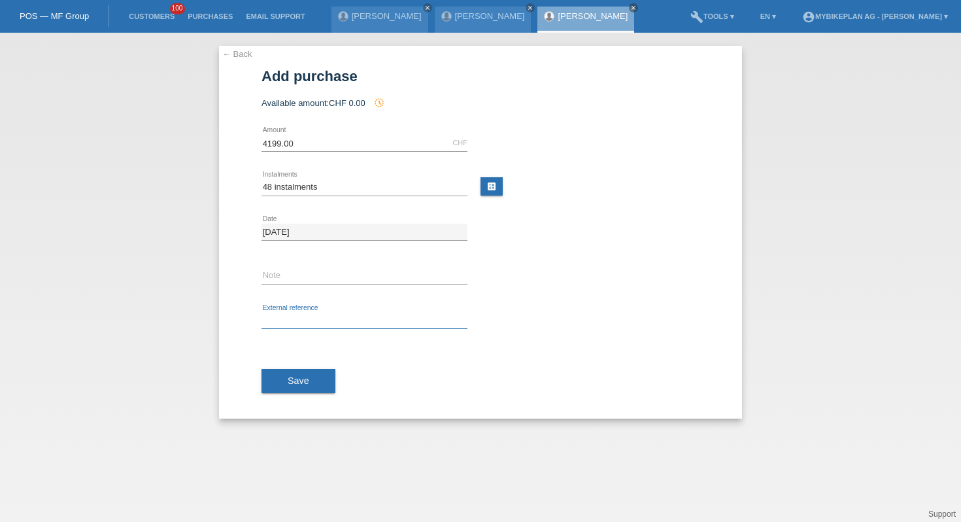
click at [293, 324] on input "text" at bounding box center [364, 320] width 206 height 16
paste input "42757651058"
type input "42757651058"
click at [292, 380] on span "Save" at bounding box center [299, 380] width 22 height 10
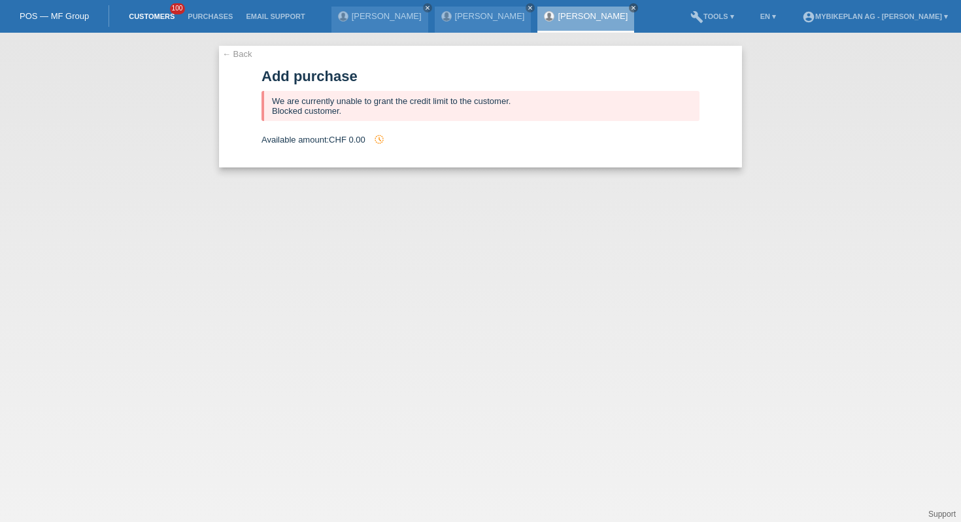
click at [133, 20] on link "Customers" at bounding box center [151, 16] width 59 height 8
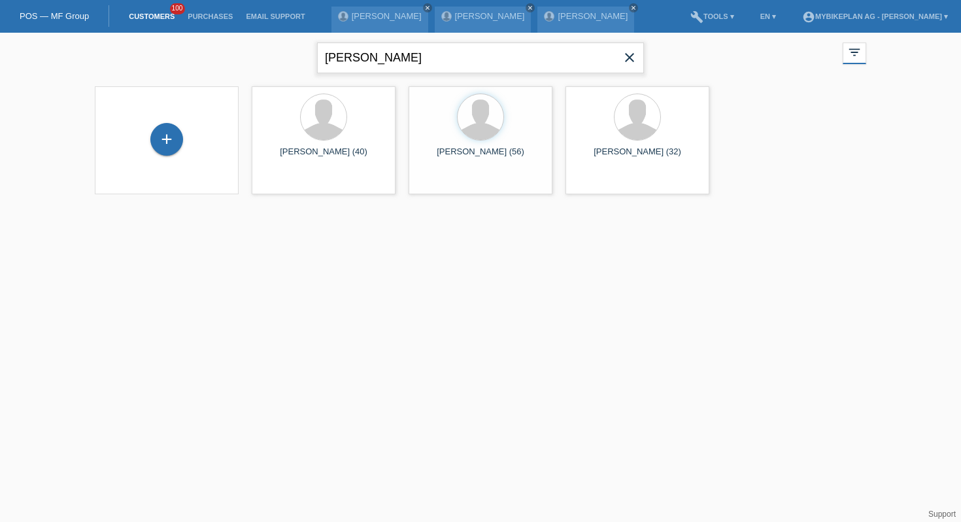
click at [373, 43] on input "[PERSON_NAME]" at bounding box center [480, 57] width 327 height 31
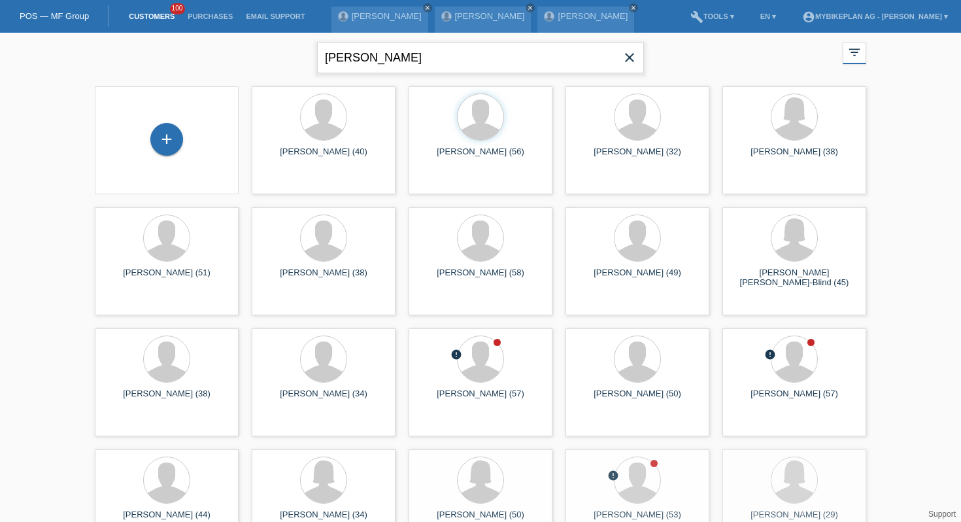
type input "[PERSON_NAME]"
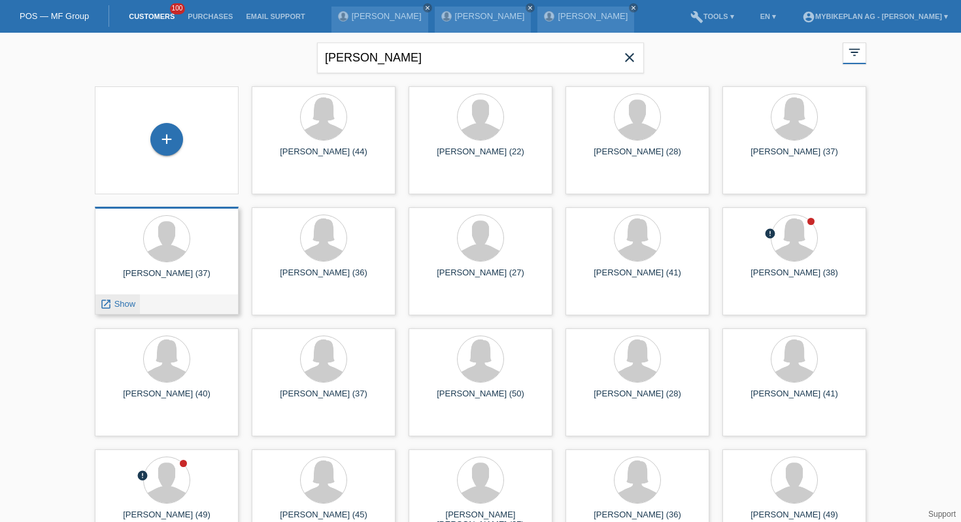
click at [118, 304] on span "Show" at bounding box center [125, 304] width 22 height 10
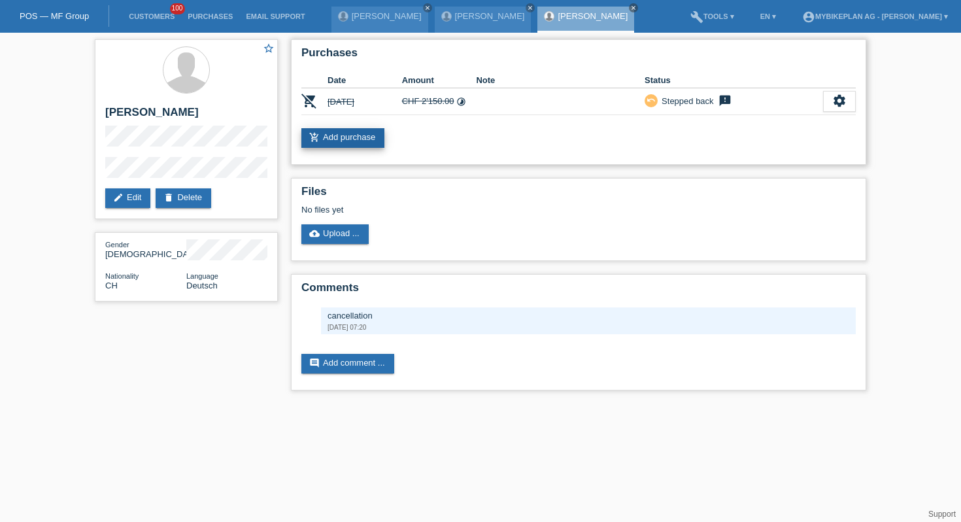
click at [373, 137] on link "add_shopping_cart Add purchase" at bounding box center [342, 138] width 83 height 20
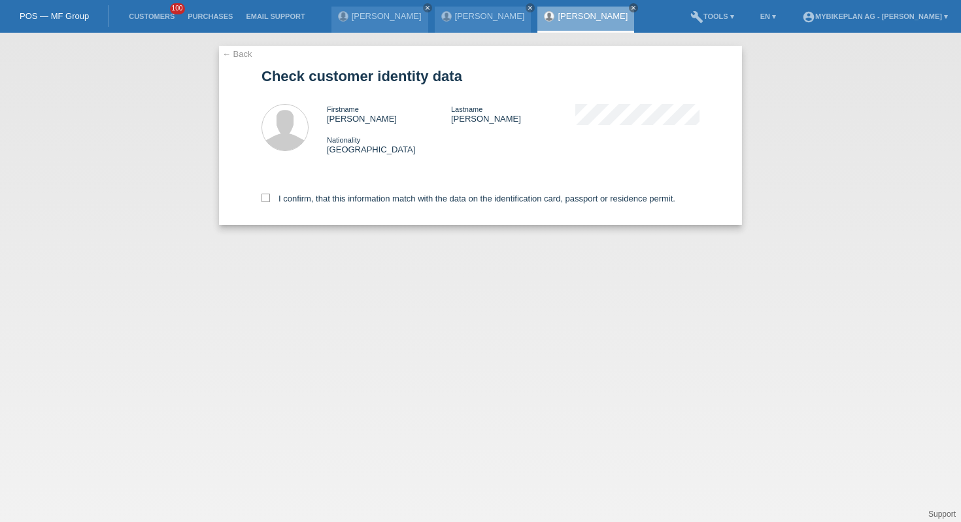
click at [305, 216] on div "I confirm, that this information match with the data on the identification card…" at bounding box center [480, 196] width 438 height 58
click at [313, 207] on div "I confirm, that this information match with the data on the identification card…" at bounding box center [480, 196] width 438 height 58
click at [320, 197] on label "I confirm, that this information match with the data on the identification card…" at bounding box center [468, 198] width 414 height 10
click at [270, 197] on input "I confirm, that this information match with the data on the identification card…" at bounding box center [265, 197] width 8 height 8
checkbox input "true"
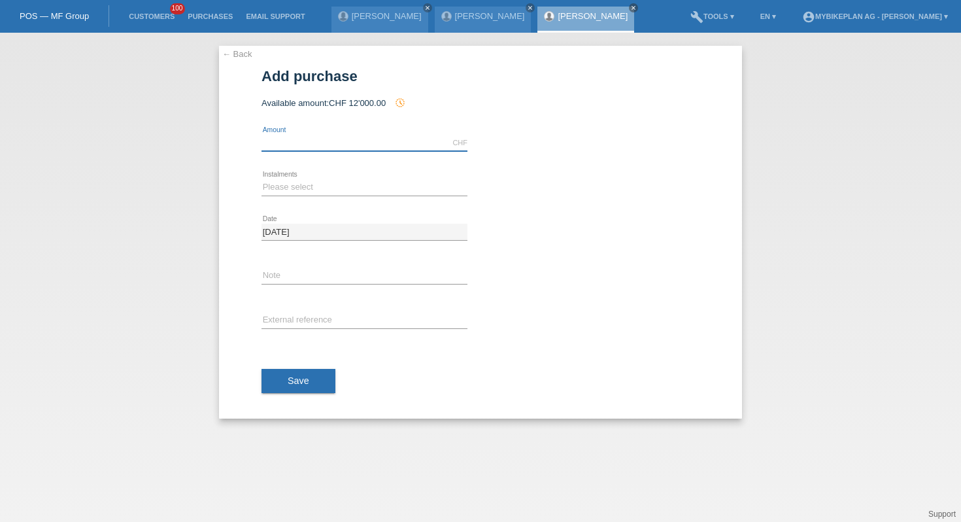
click at [337, 145] on input "text" at bounding box center [364, 143] width 206 height 16
type input "4210.42"
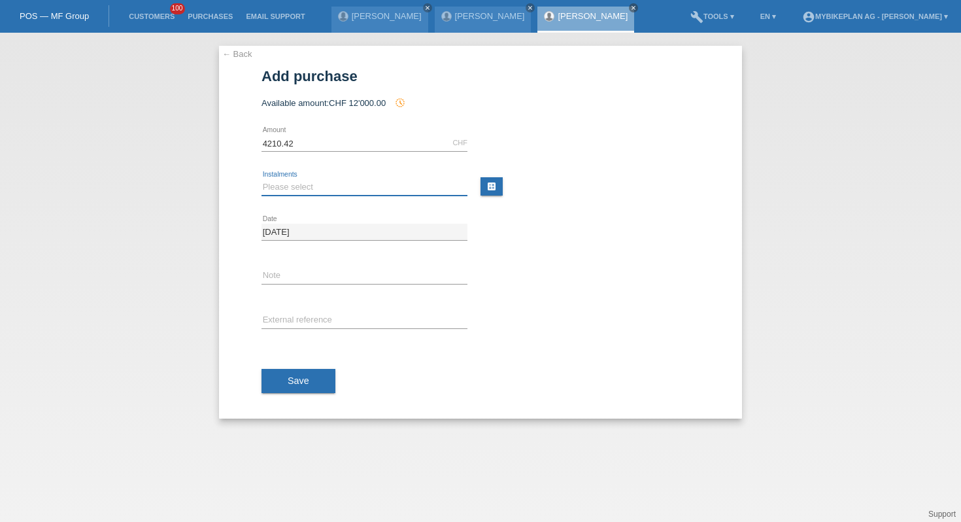
click at [369, 187] on select "Please select 6 instalments 12 instalments 18 instalments 24 instalments 36 ins…" at bounding box center [364, 187] width 206 height 16
select select "488"
click at [310, 322] on input "text" at bounding box center [364, 320] width 206 height 16
paste input "42744084232"
type input "42744084231"
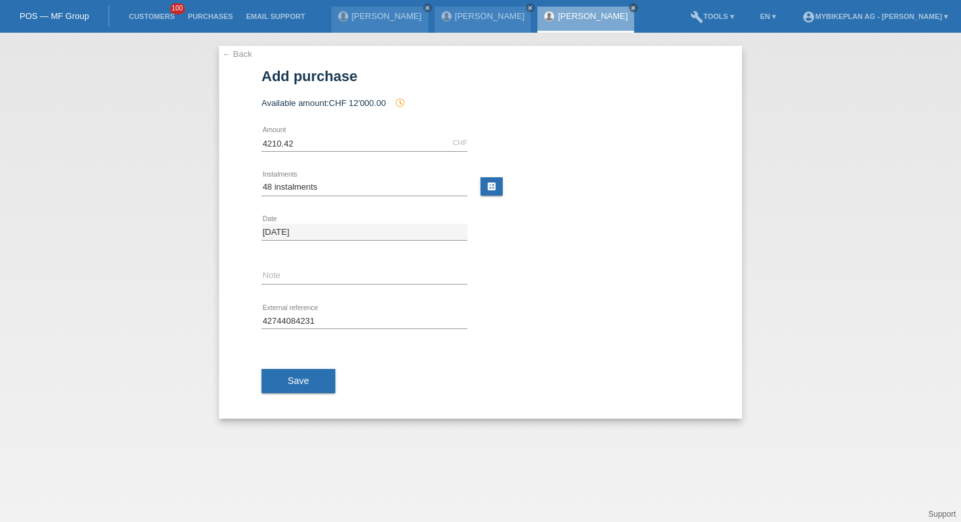
click at [311, 365] on div "Save" at bounding box center [480, 381] width 438 height 76
click at [311, 369] on button "Save" at bounding box center [298, 381] width 74 height 25
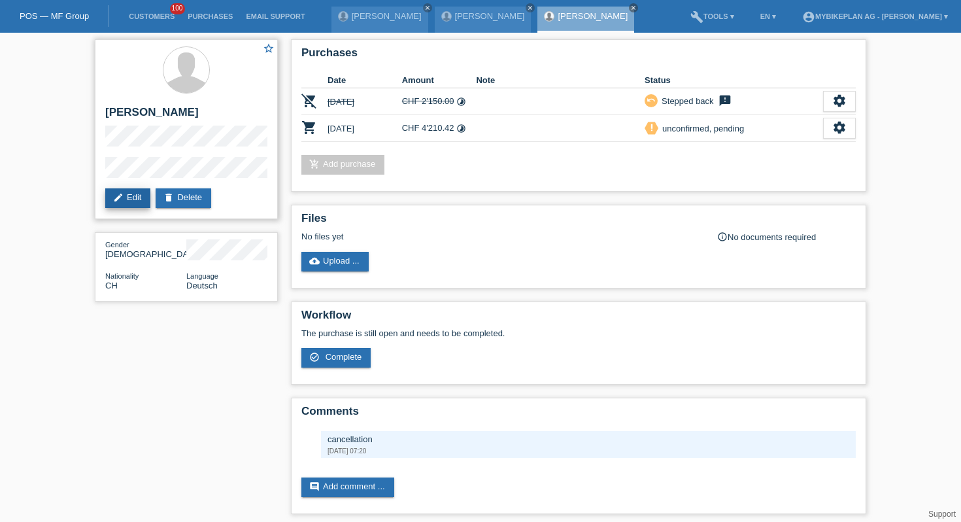
click at [125, 202] on link "edit Edit" at bounding box center [127, 198] width 45 height 20
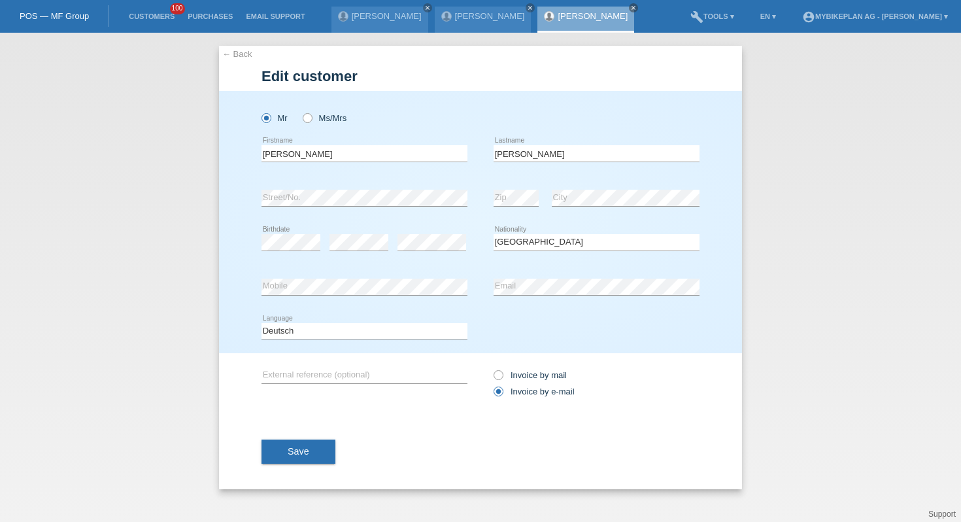
select select "CH"
click at [348, 156] on input "Ramon" at bounding box center [364, 153] width 206 height 16
type input "Ramon Hans"
click at [297, 452] on span "Save" at bounding box center [299, 451] width 22 height 10
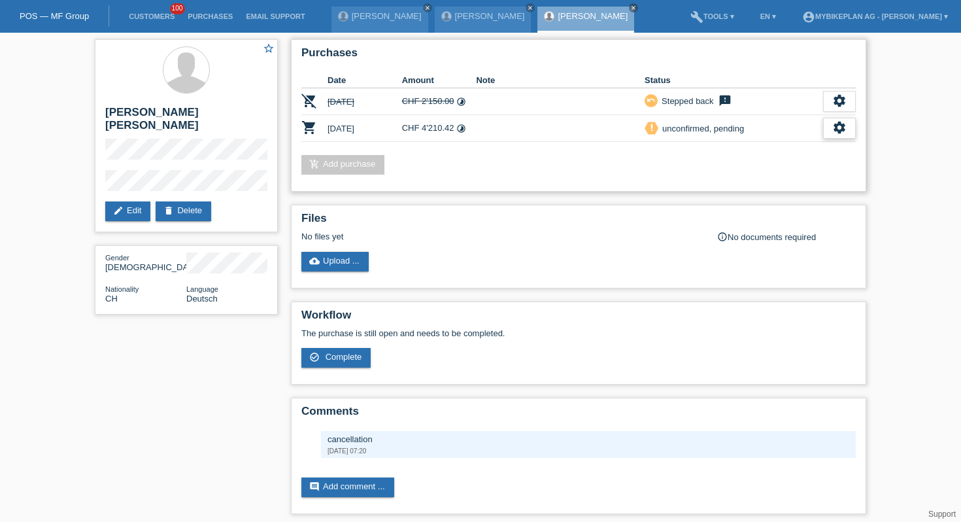
click at [846, 133] on icon "settings" at bounding box center [839, 127] width 14 height 14
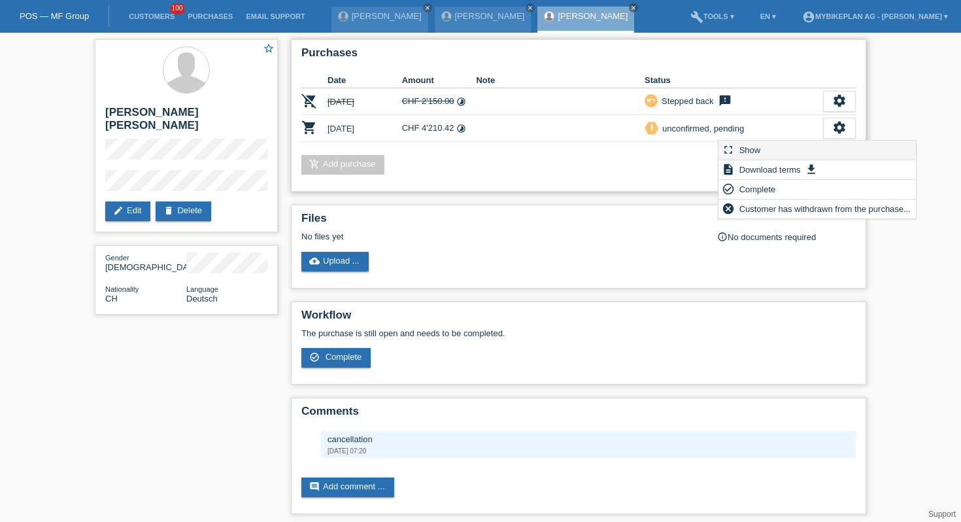
click at [836, 148] on div "fullscreen Show" at bounding box center [816, 151] width 197 height 20
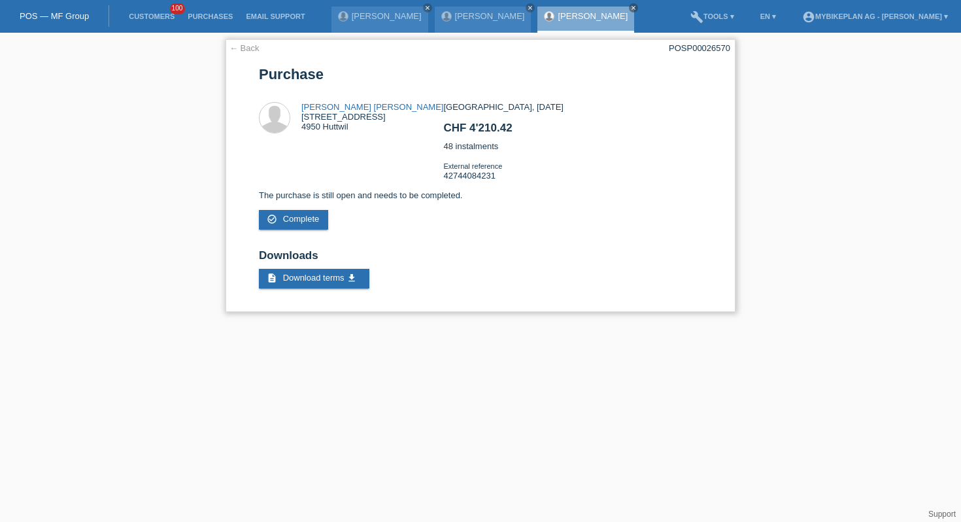
click at [705, 54] on div "← Back POSP00026570 [GEOGRAPHIC_DATA] [PERSON_NAME] [PERSON_NAME][STREET_ADDRES…" at bounding box center [481, 175] width 510 height 273
click at [705, 54] on div "← Back POSP00026570 Purchase Ramon Hans Schneider Pappelweg 16 4950 Huttwil CHF…" at bounding box center [481, 175] width 510 height 273
click at [701, 48] on div "POSP00026570" at bounding box center [699, 48] width 61 height 10
copy div "POSP00026570"
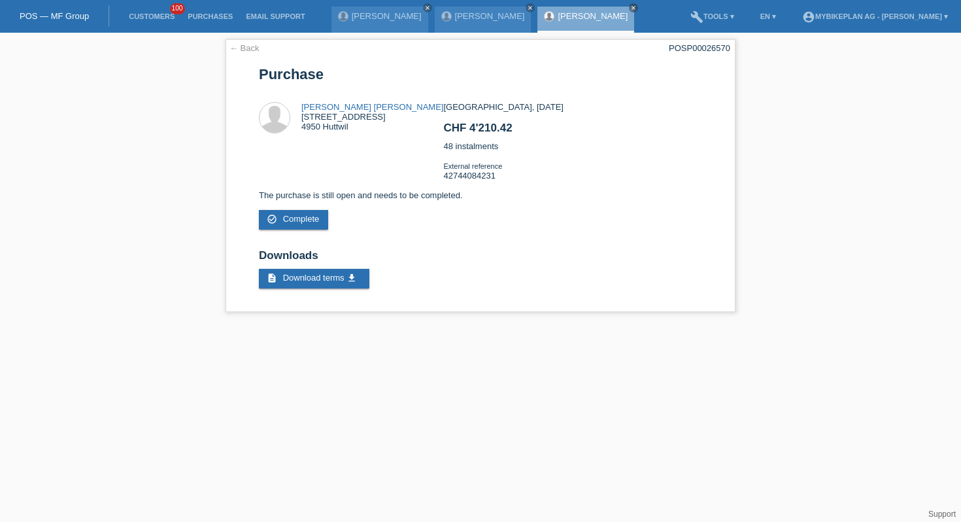
click at [167, 21] on li "Customers 100" at bounding box center [151, 16] width 59 height 33
click at [165, 16] on link "Customers" at bounding box center [151, 16] width 59 height 8
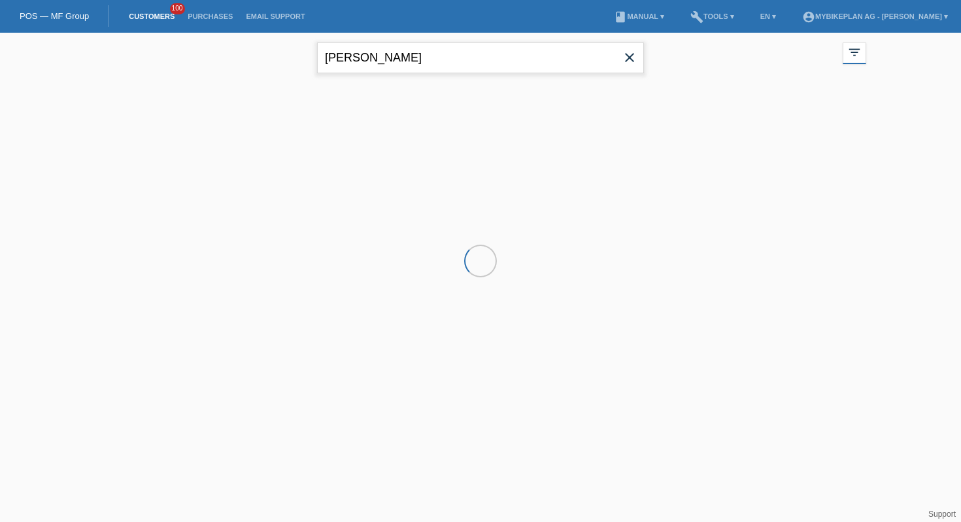
click at [601, 58] on input "ramon" at bounding box center [480, 57] width 327 height 31
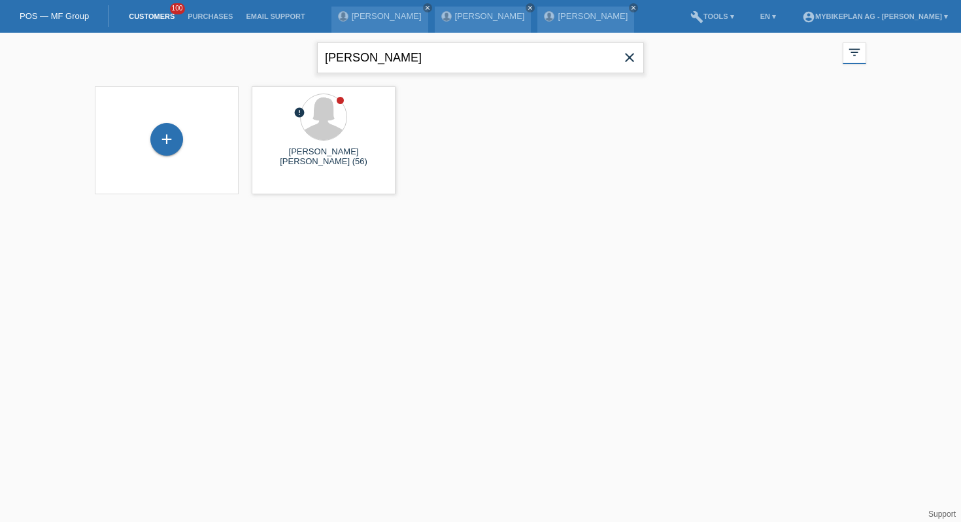
click at [363, 60] on input "schweitzer" at bounding box center [480, 57] width 327 height 31
type input "schweizer"
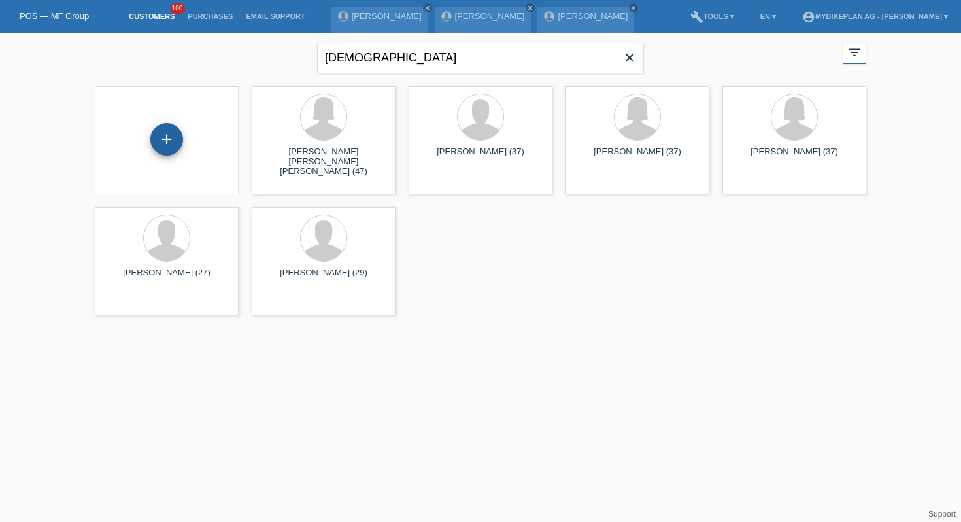
click at [159, 141] on div "+" at bounding box center [166, 139] width 33 height 33
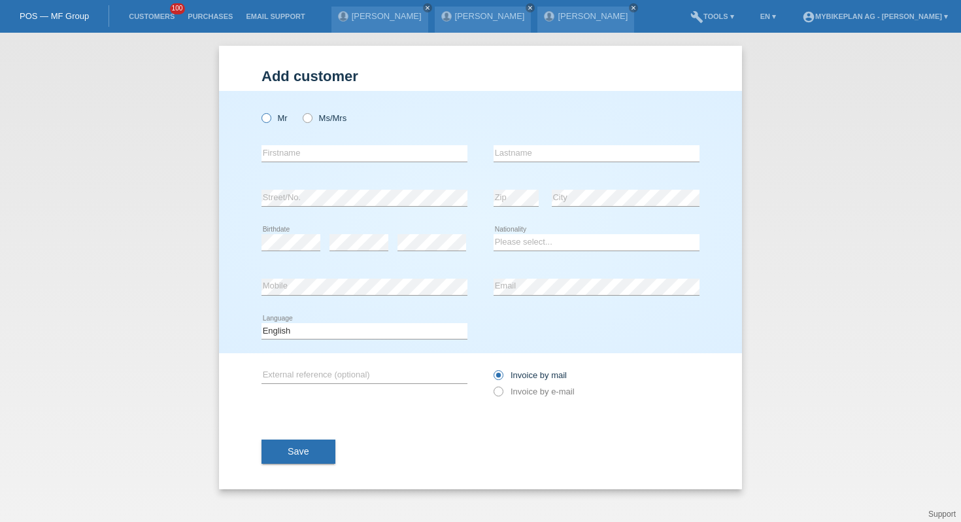
click at [271, 114] on label "Mr" at bounding box center [274, 118] width 26 height 10
click at [270, 114] on input "Mr" at bounding box center [265, 117] width 8 height 8
radio input "true"
click at [290, 152] on input "text" at bounding box center [364, 153] width 206 height 16
type input "F"
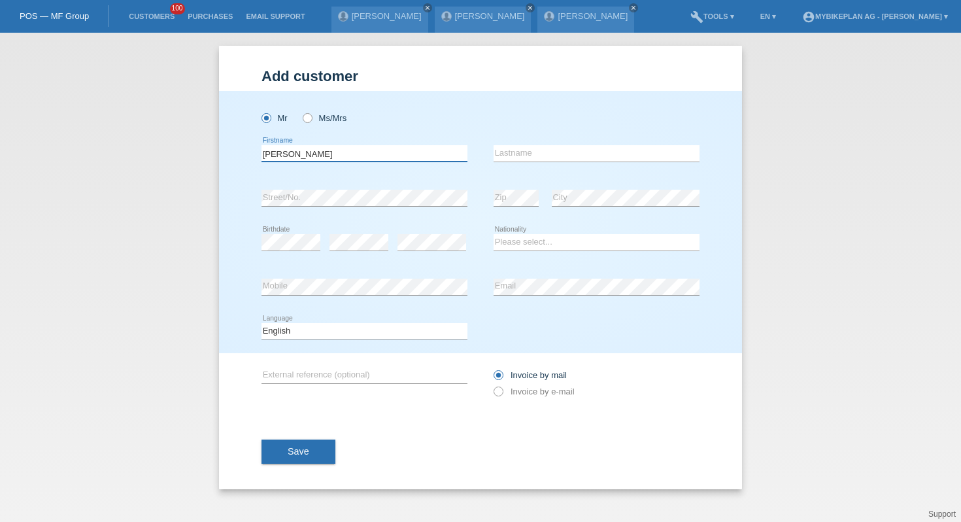
type input "[PERSON_NAME]"
select select "CH"
click at [371, 333] on select "Deutsch Français Italiano English" at bounding box center [364, 331] width 206 height 16
select select "de"
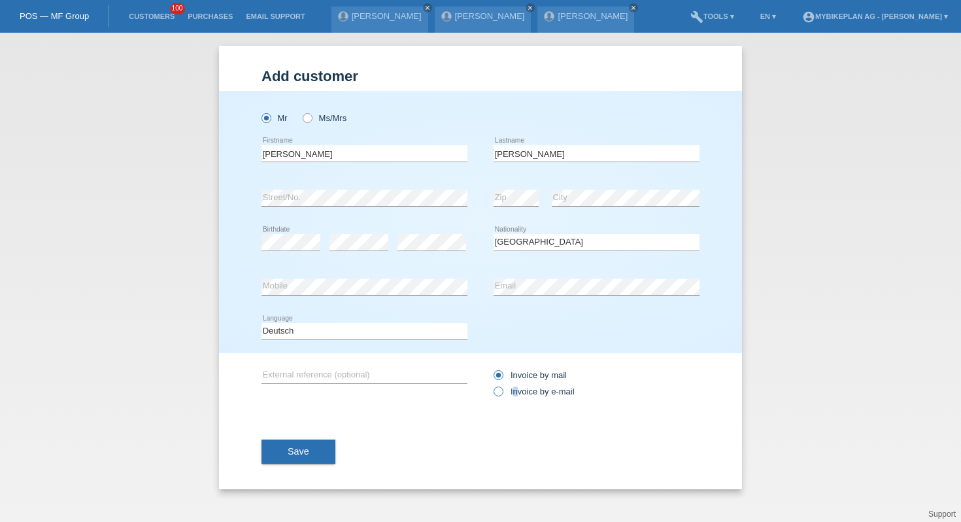
click at [515, 393] on label "Invoice by e-mail" at bounding box center [533, 391] width 81 height 10
click at [538, 383] on div "Invoice by mail Invoice by e-mail" at bounding box center [596, 383] width 206 height 33
click at [535, 391] on label "Invoice by e-mail" at bounding box center [533, 391] width 81 height 10
click at [502, 391] on input "Invoice by e-mail" at bounding box center [497, 394] width 8 height 16
radio input "true"
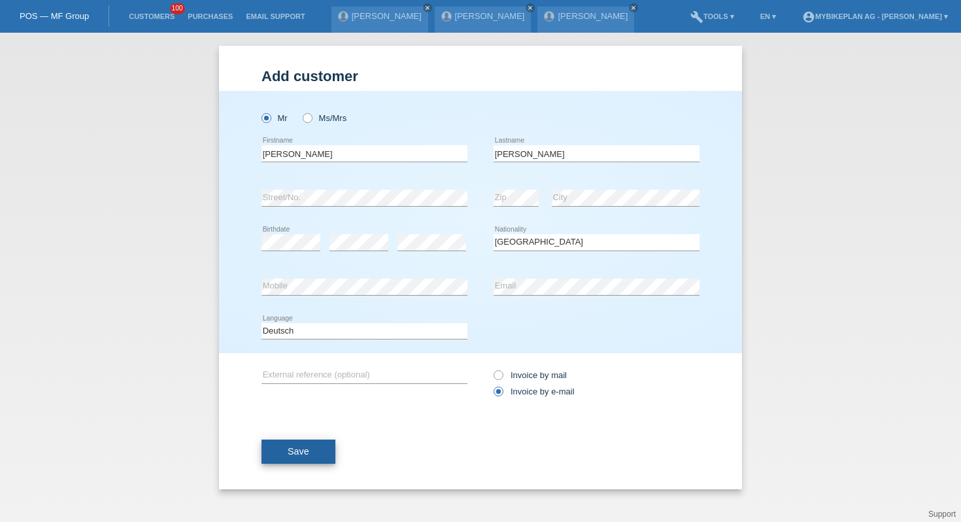
click at [298, 454] on span "Save" at bounding box center [299, 451] width 22 height 10
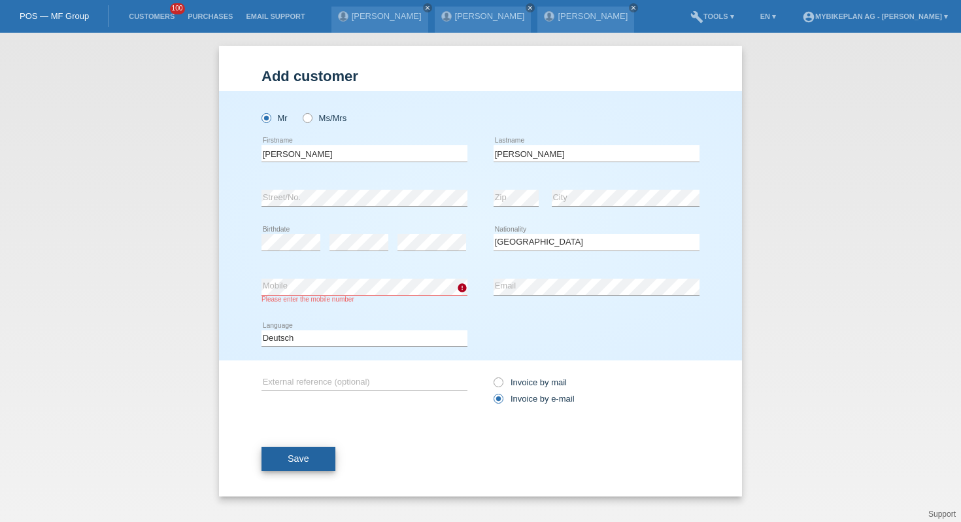
click at [324, 455] on button "Save" at bounding box center [298, 458] width 74 height 25
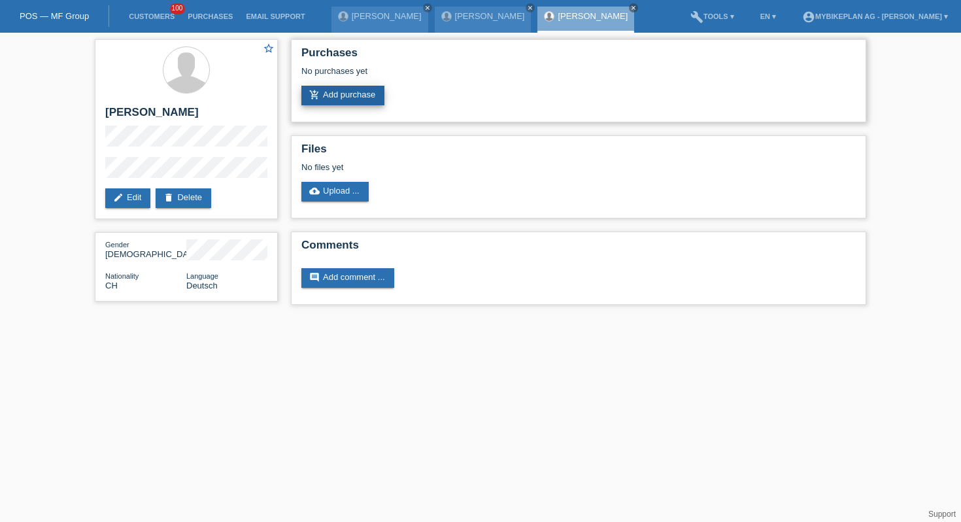
click at [353, 102] on link "add_shopping_cart Add purchase" at bounding box center [342, 96] width 83 height 20
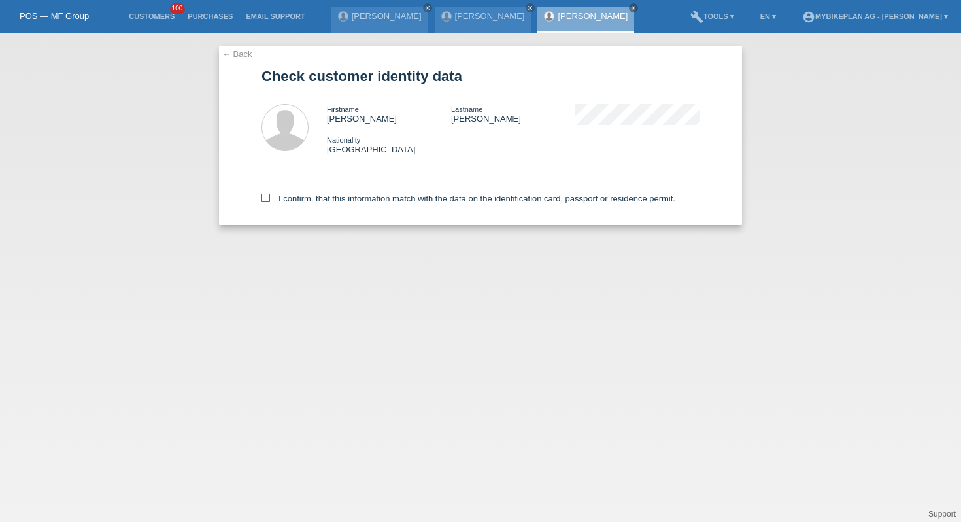
click at [348, 203] on label "I confirm, that this information match with the data on the identification card…" at bounding box center [468, 198] width 414 height 10
click at [270, 202] on input "I confirm, that this information match with the data on the identification card…" at bounding box center [265, 197] width 8 height 8
checkbox input "true"
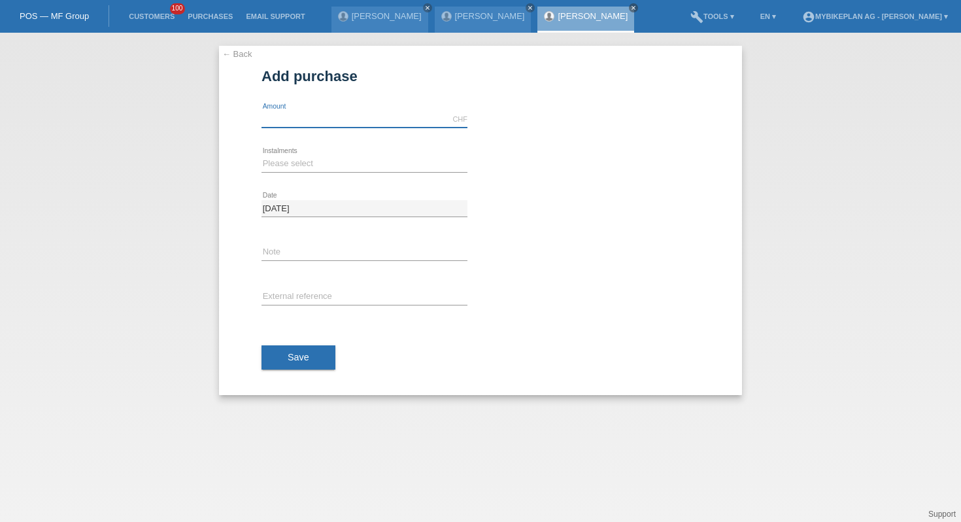
click at [303, 117] on input "text" at bounding box center [364, 119] width 206 height 16
click at [279, 118] on input "4091" at bounding box center [364, 119] width 206 height 16
type input "4041.00"
click at [286, 165] on select "Please select 6 instalments 12 instalments 18 instalments 24 instalments 36 ins…" at bounding box center [364, 164] width 206 height 16
select select "487"
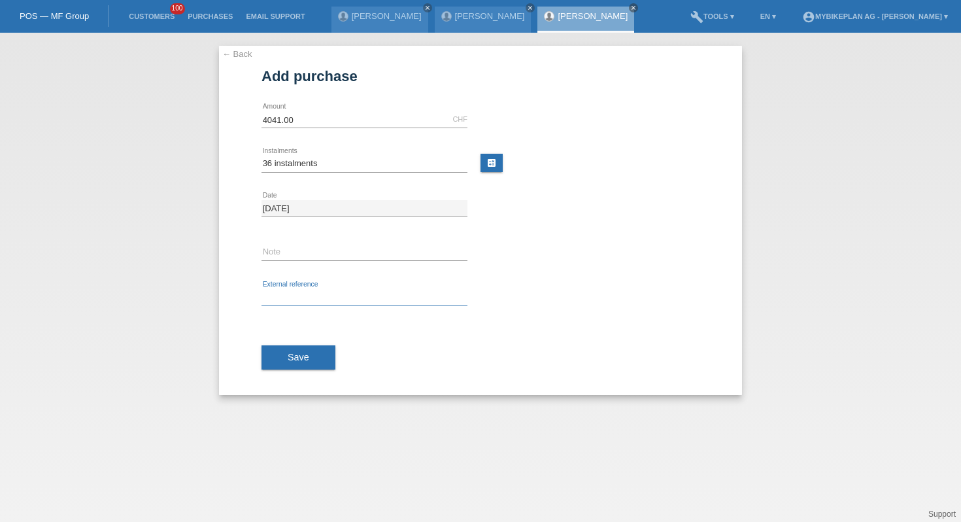
click at [299, 292] on input "text" at bounding box center [364, 297] width 206 height 16
paste input "42744858493"
type input "42744858493"
click at [291, 362] on span "Save" at bounding box center [299, 357] width 22 height 10
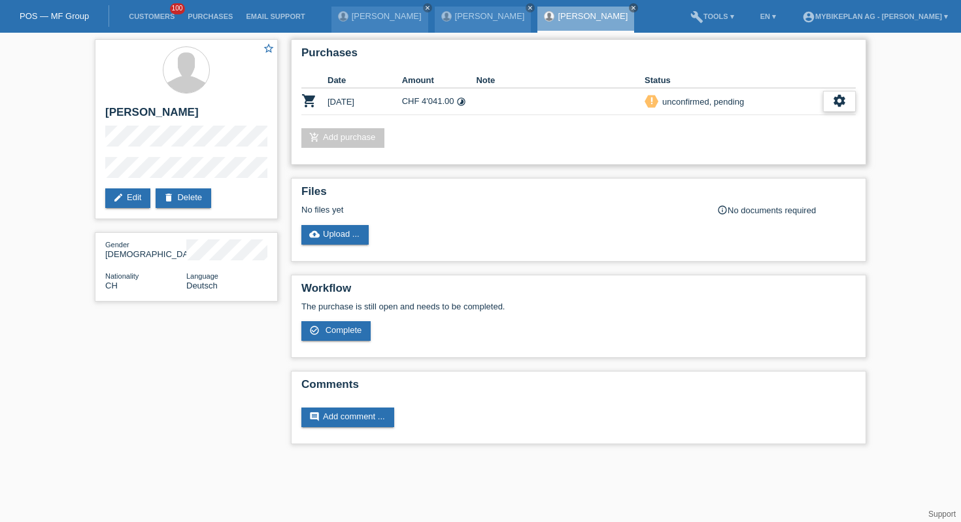
click at [841, 105] on icon "settings" at bounding box center [839, 100] width 14 height 14
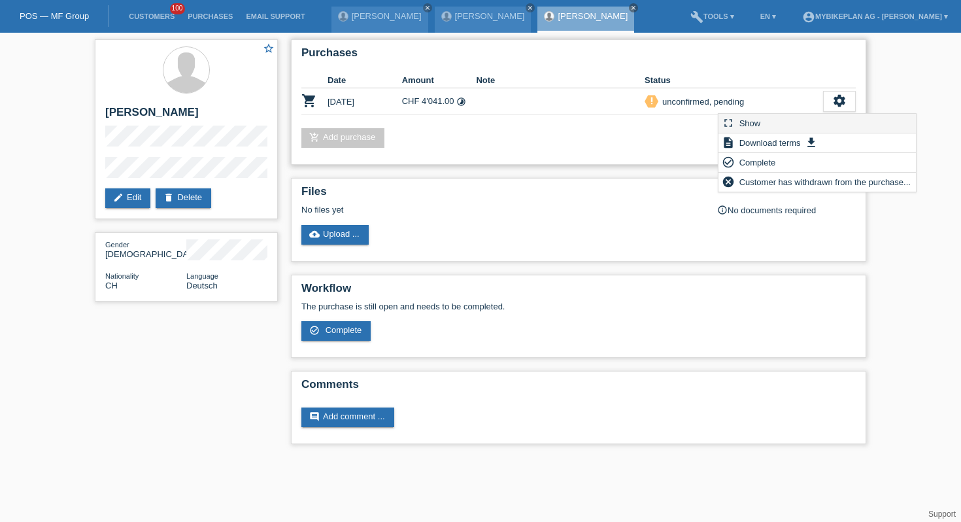
click at [816, 131] on div "fullscreen Show" at bounding box center [816, 124] width 197 height 20
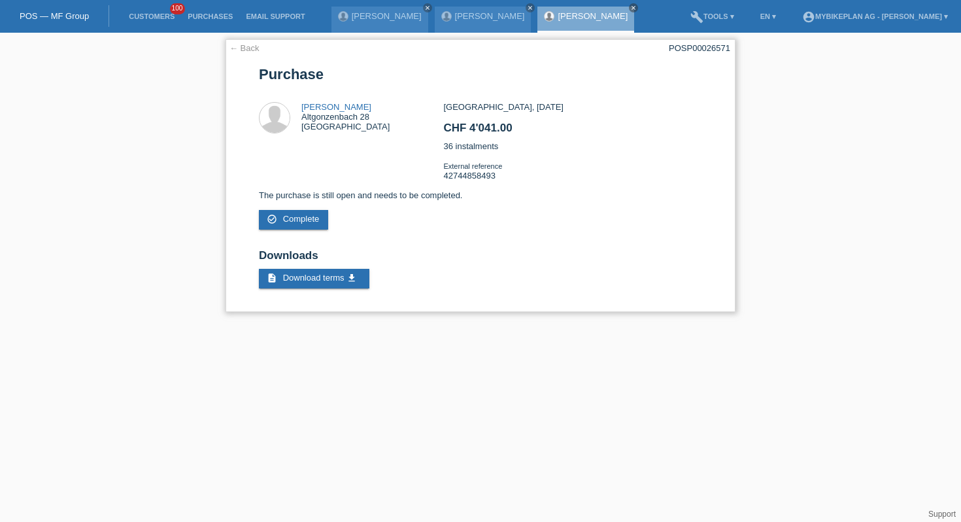
click at [709, 44] on div "POSP00026571" at bounding box center [699, 48] width 61 height 10
copy div "POSP00026571"
click at [150, 12] on li "Customers 100" at bounding box center [151, 16] width 59 height 33
click at [150, 18] on link "Customers" at bounding box center [151, 16] width 59 height 8
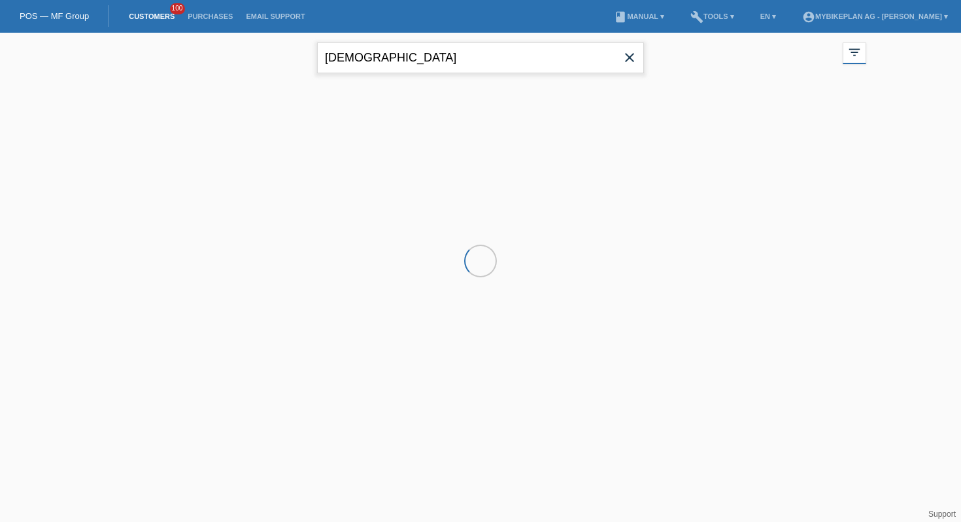
click at [430, 67] on input "[DEMOGRAPHIC_DATA]" at bounding box center [480, 57] width 327 height 31
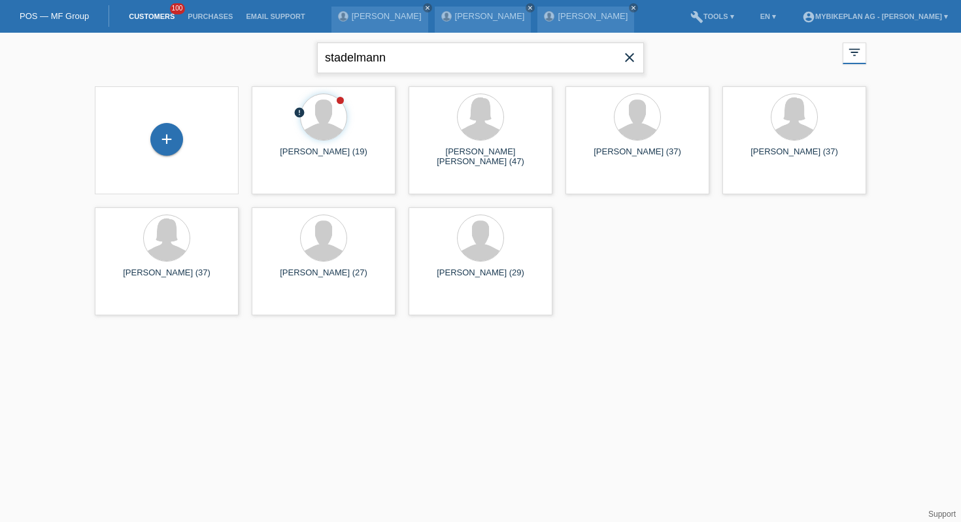
type input "stadelmann"
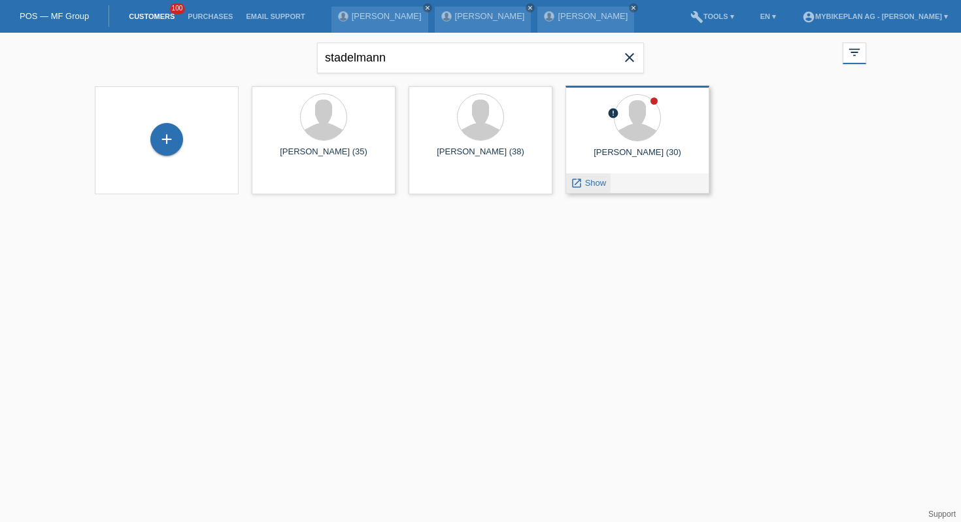
click at [586, 177] on div "launch Show" at bounding box center [588, 183] width 44 height 20
click at [586, 184] on span "Show" at bounding box center [596, 183] width 22 height 10
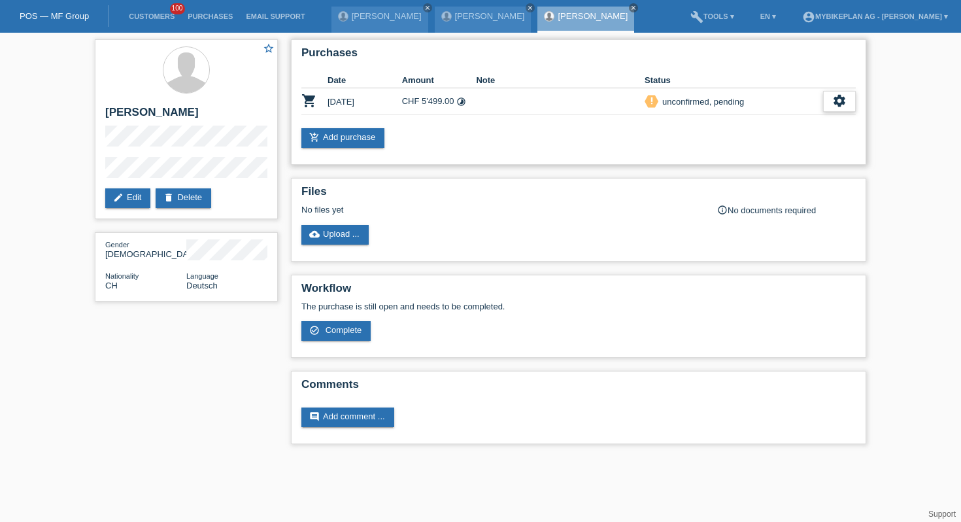
click at [833, 107] on icon "settings" at bounding box center [839, 100] width 14 height 14
click at [778, 195] on h2 "Files" at bounding box center [578, 195] width 554 height 20
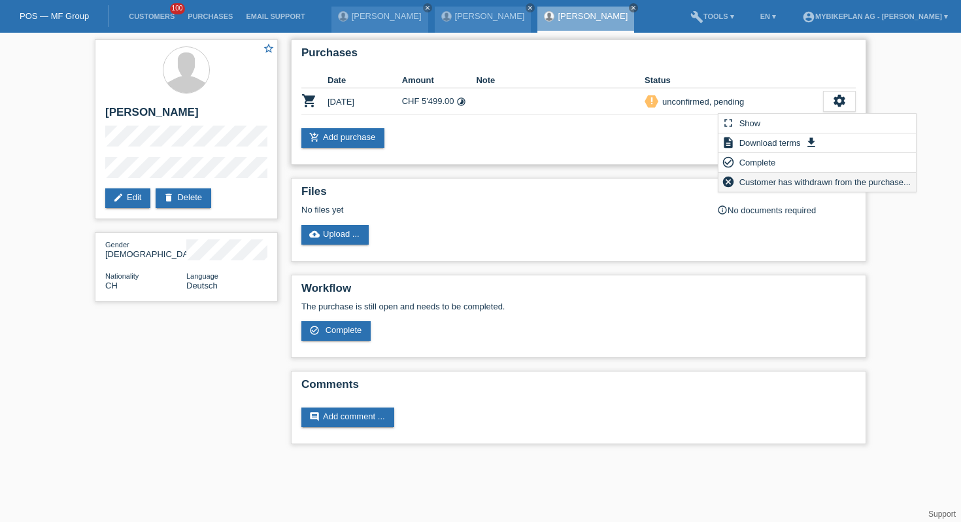
click at [778, 191] on div "cancel Customer has withdrawn from the purchase..." at bounding box center [816, 182] width 197 height 19
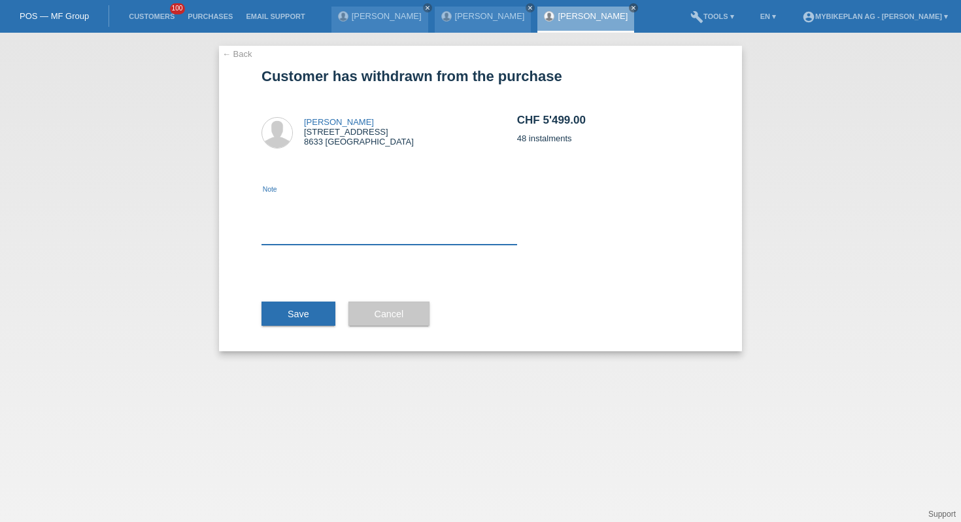
click at [390, 220] on textarea at bounding box center [389, 219] width 256 height 50
type textarea "ccc"
click at [310, 316] on button "Save" at bounding box center [298, 313] width 74 height 25
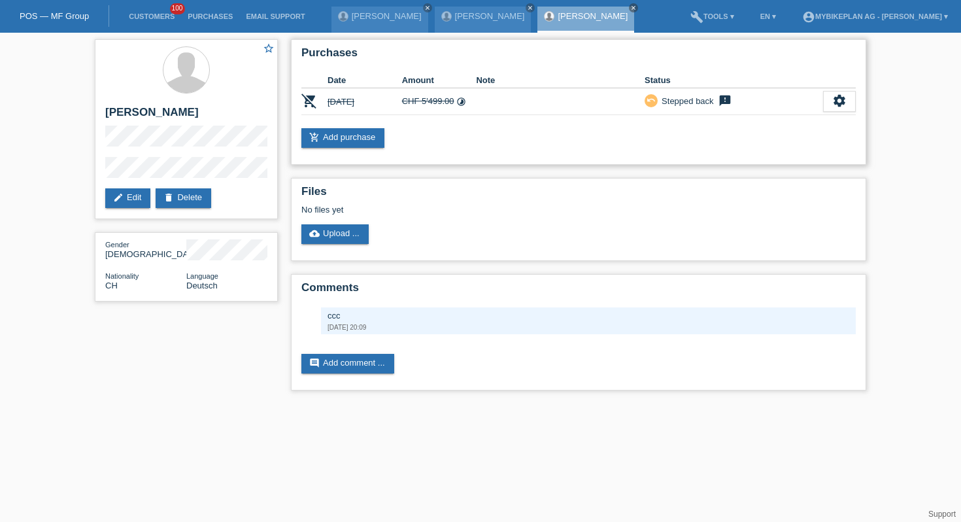
click at [345, 151] on div "Purchases Date Amount Note Status remove_shopping_cart [DATE] CHF 5'499.00 time…" at bounding box center [578, 101] width 575 height 125
click at [347, 141] on link "add_shopping_cart Add purchase" at bounding box center [342, 138] width 83 height 20
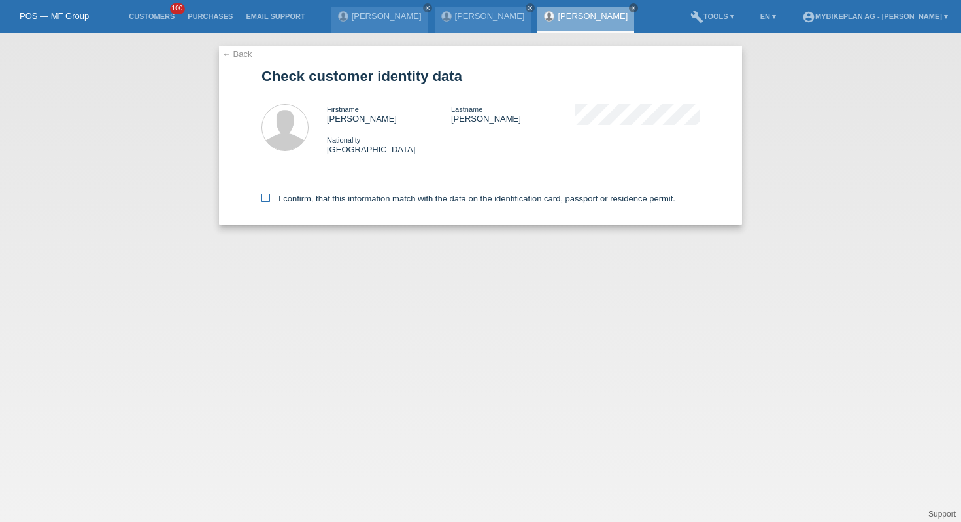
click at [331, 202] on label "I confirm, that this information match with the data on the identification card…" at bounding box center [468, 198] width 414 height 10
click at [270, 202] on input "I confirm, that this information match with the data on the identification card…" at bounding box center [265, 197] width 8 height 8
checkbox input "true"
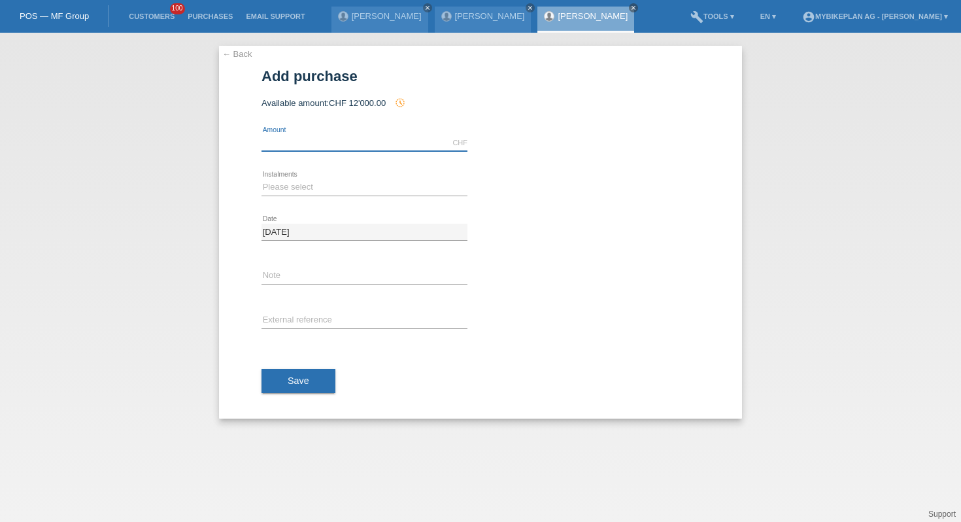
click at [347, 150] on input "text" at bounding box center [364, 143] width 206 height 16
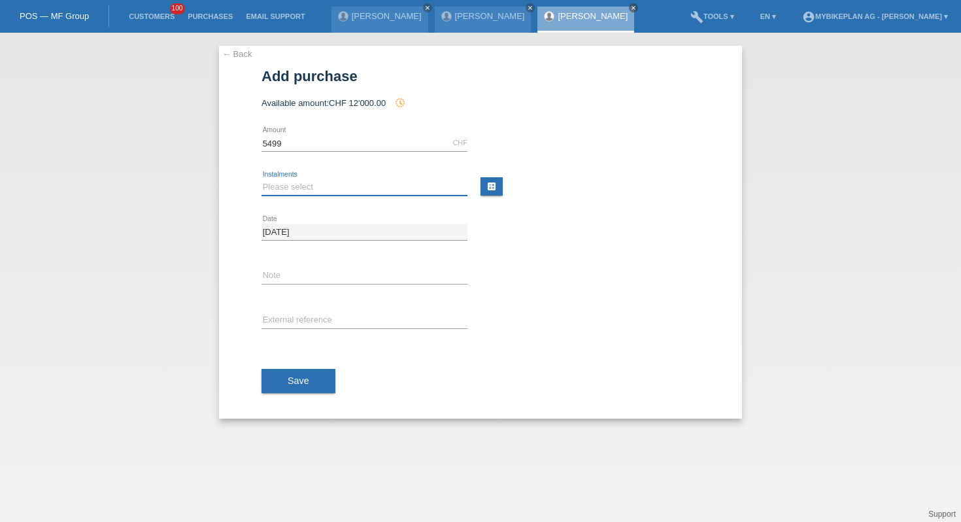
type input "5499.00"
click at [293, 184] on select "Please select 6 instalments 12 instalments 18 instalments 24 instalments 36 ins…" at bounding box center [364, 187] width 206 height 16
select select "488"
click at [294, 324] on input "text" at bounding box center [364, 320] width 206 height 16
paste input "42757654165"
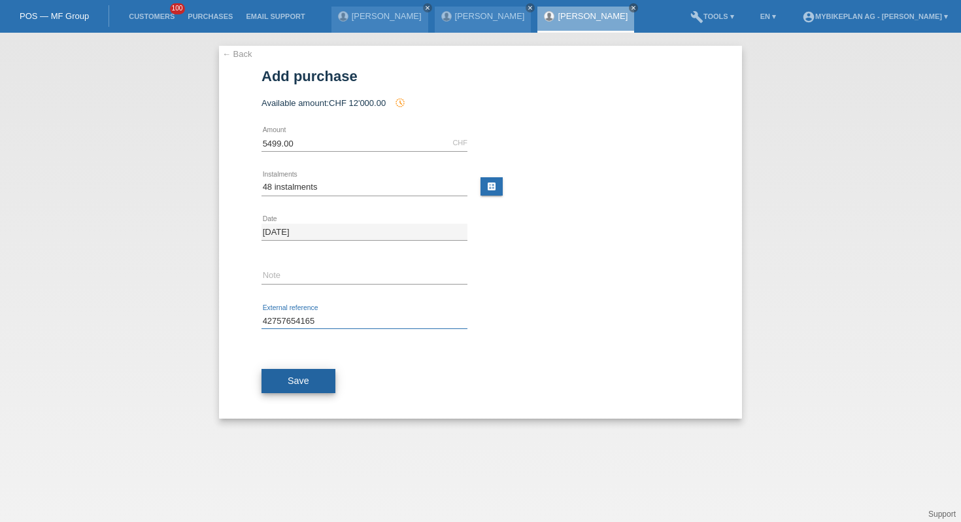
type input "42757654165"
click at [295, 378] on span "Save" at bounding box center [299, 380] width 22 height 10
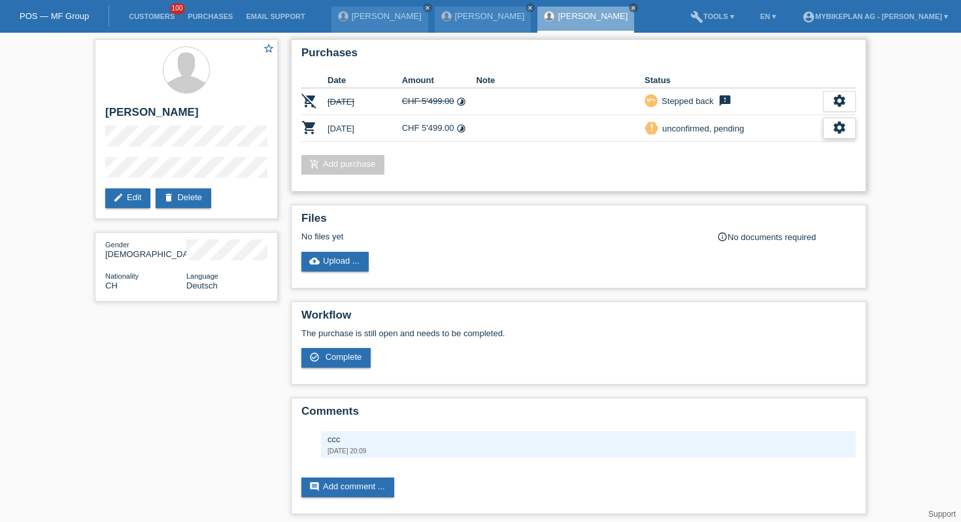
click at [845, 137] on div "settings" at bounding box center [839, 128] width 33 height 21
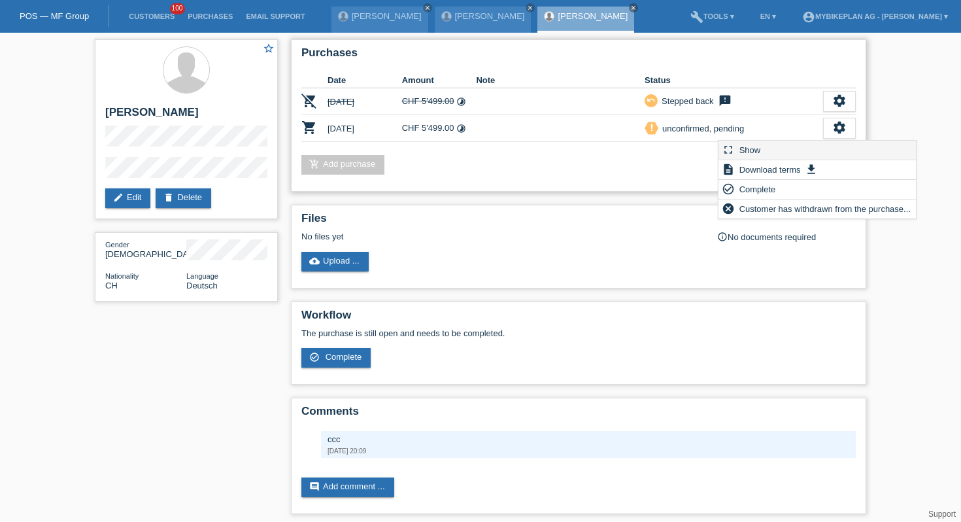
click at [829, 150] on div "fullscreen Show" at bounding box center [816, 151] width 197 height 20
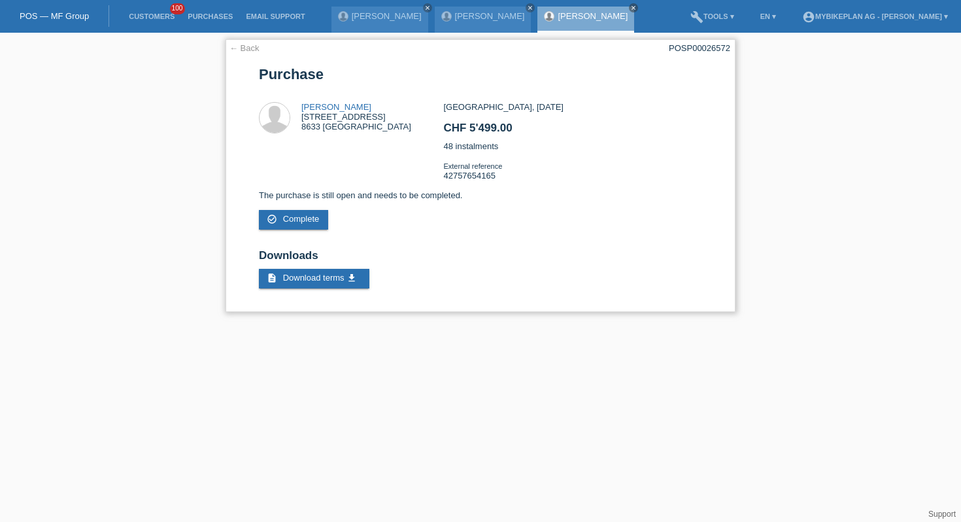
click at [710, 52] on div "POSP00026572" at bounding box center [699, 48] width 61 height 10
copy div "POSP00026572"
click at [146, 14] on link "Customers" at bounding box center [151, 16] width 59 height 8
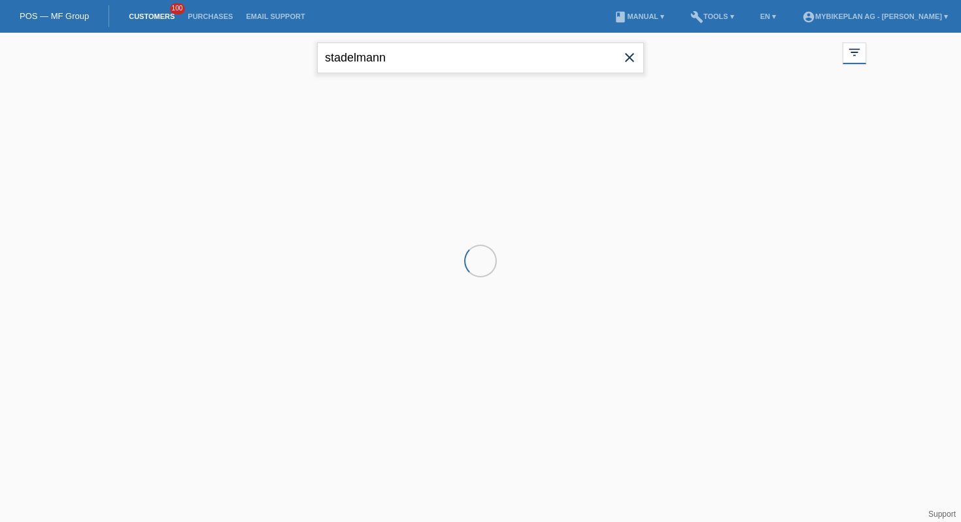
click at [449, 64] on input "stadelmann" at bounding box center [480, 57] width 327 height 31
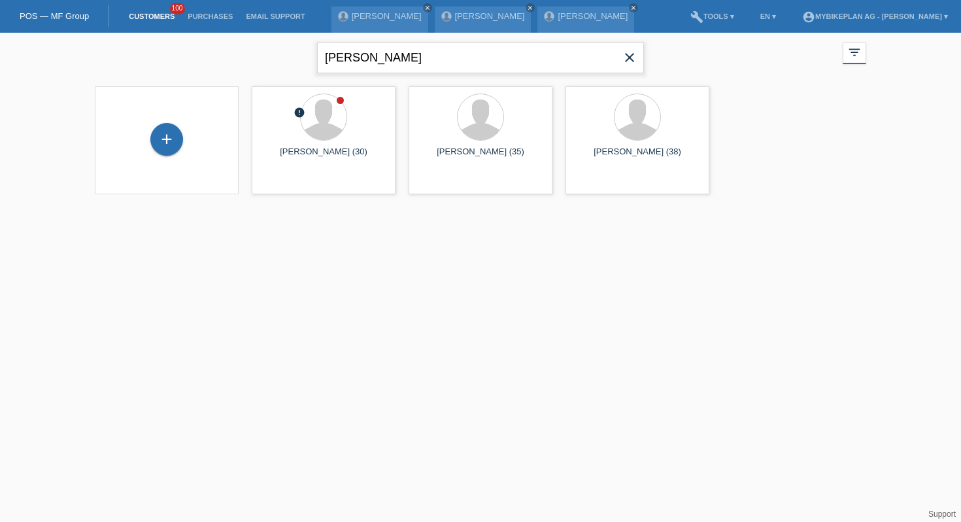
type input "reinhardt"
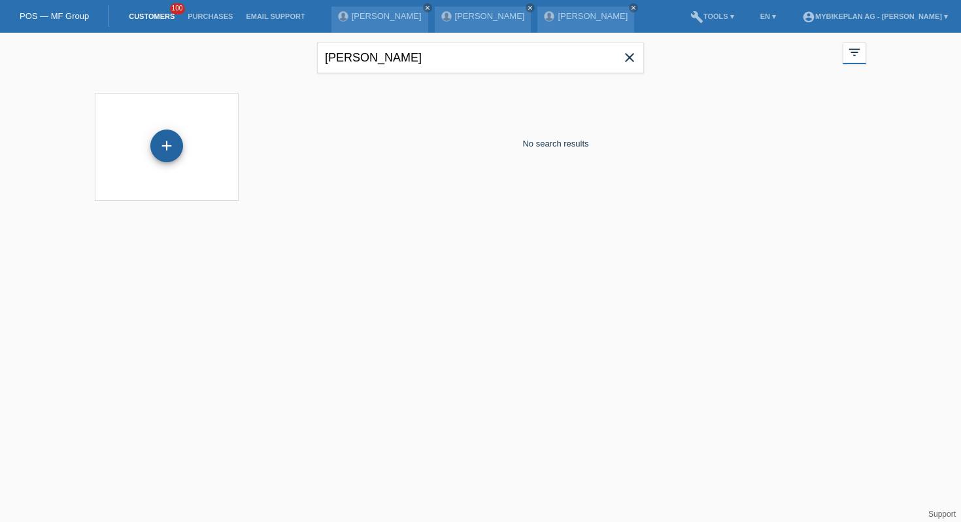
click at [164, 151] on div "+" at bounding box center [166, 145] width 33 height 33
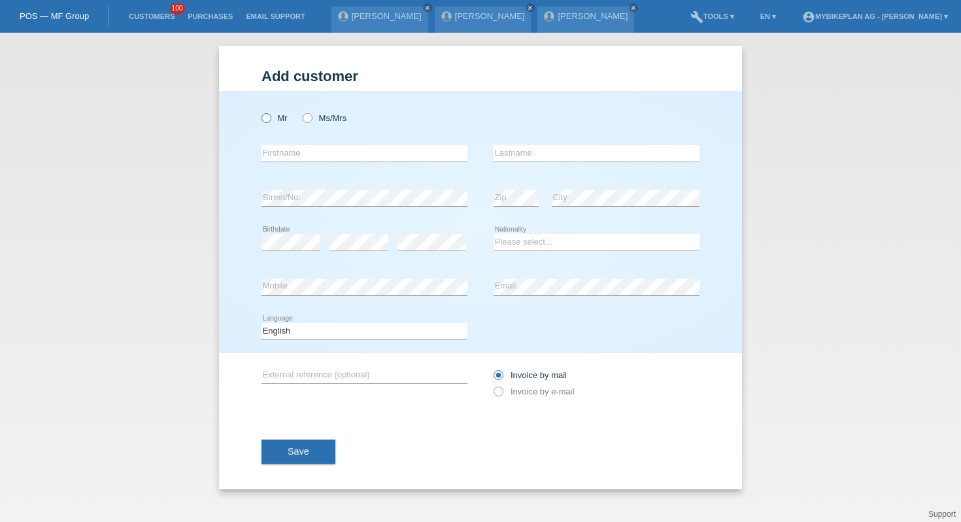
click at [275, 114] on label "Mr" at bounding box center [274, 118] width 26 height 10
click at [270, 114] on input "Mr" at bounding box center [265, 117] width 8 height 8
radio input "true"
click at [290, 142] on div "error Firstname" at bounding box center [364, 153] width 206 height 44
click at [292, 148] on input "text" at bounding box center [364, 153] width 206 height 16
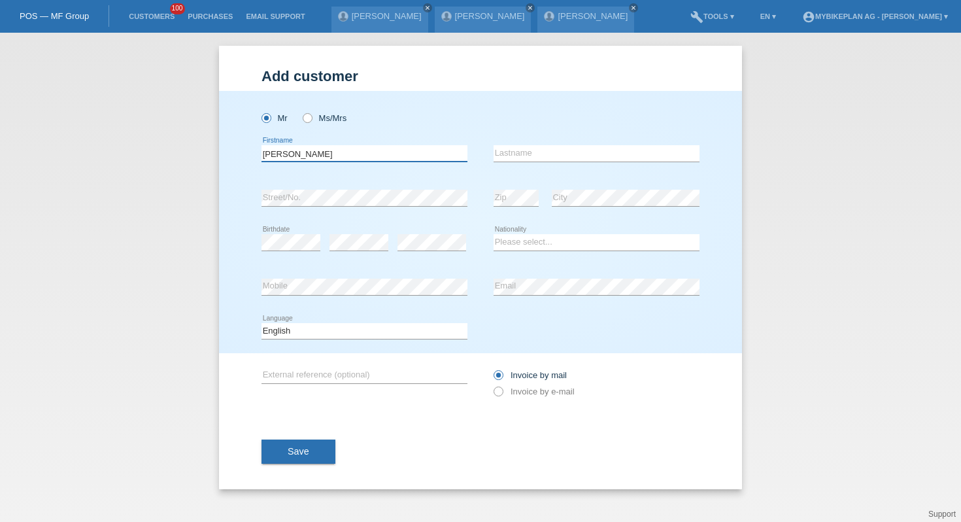
type input "Peter"
type input "Reinhardt"
click at [248, 228] on div "Mr Ms/Mrs Peter error Firstname C" at bounding box center [480, 222] width 523 height 262
select select "DE"
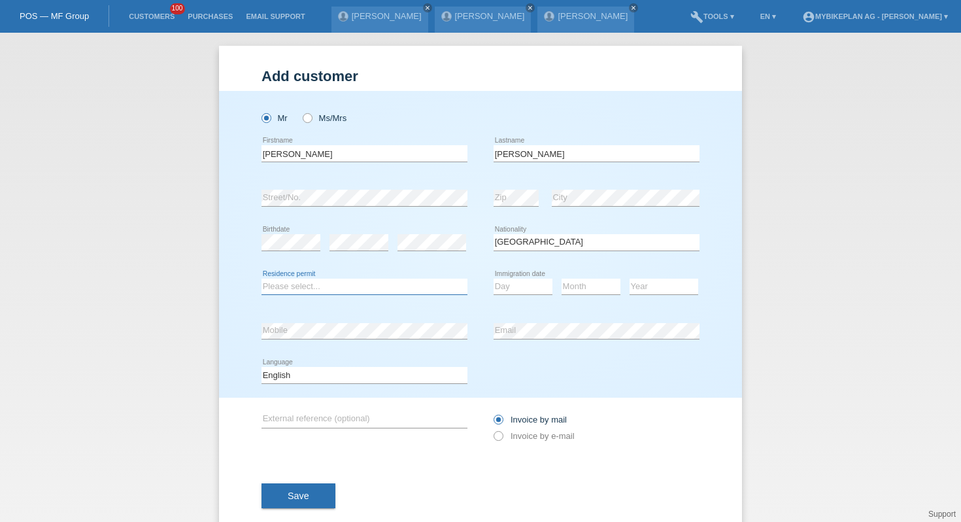
select select "C"
select select "01"
select select "02"
select select "2003"
click at [420, 375] on select "Deutsch Français Italiano English" at bounding box center [364, 375] width 206 height 16
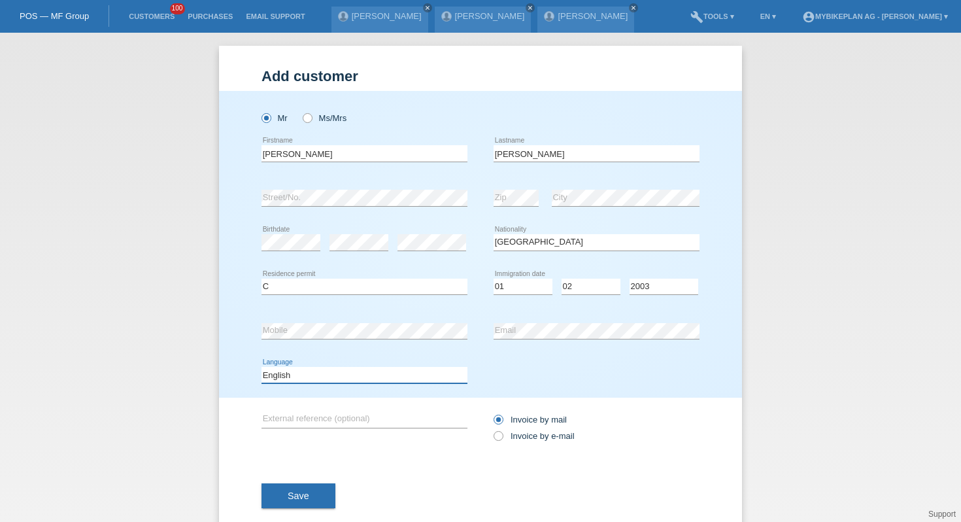
select select "de"
click at [513, 437] on label "Invoice by e-mail" at bounding box center [533, 436] width 81 height 10
click at [502, 437] on input "Invoice by e-mail" at bounding box center [497, 439] width 8 height 16
radio input "true"
click at [293, 503] on button "Save" at bounding box center [298, 495] width 74 height 25
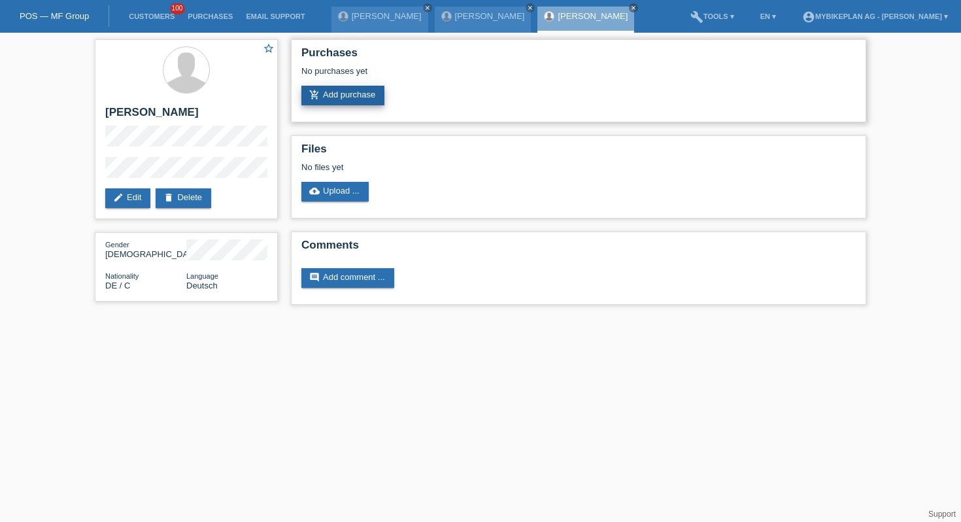
click at [335, 90] on link "add_shopping_cart Add purchase" at bounding box center [342, 96] width 83 height 20
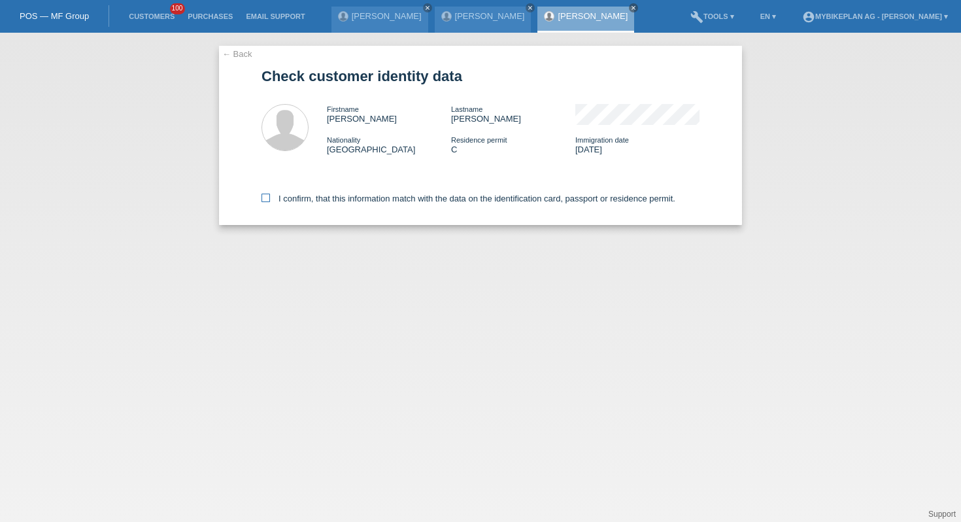
click at [395, 202] on label "I confirm, that this information match with the data on the identification card…" at bounding box center [468, 198] width 414 height 10
click at [270, 202] on input "I confirm, that this information match with the data on the identification card…" at bounding box center [265, 197] width 8 height 8
checkbox input "true"
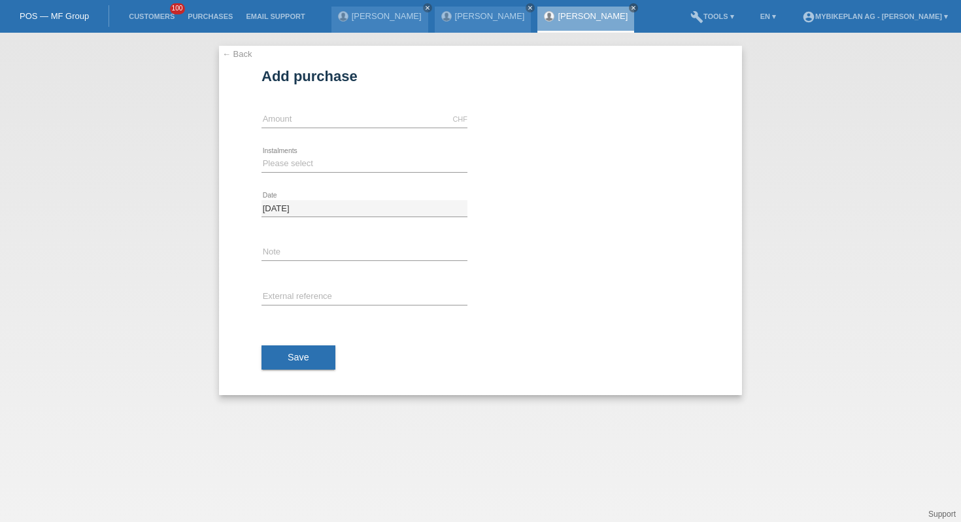
click at [393, 129] on div "CHF error Amount" at bounding box center [364, 119] width 206 height 44
click at [393, 118] on input "text" at bounding box center [364, 119] width 206 height 16
type input "2550.00"
click at [306, 163] on select "Please select 6 instalments 12 instalments 18 instalments 24 instalments 36 ins…" at bounding box center [364, 164] width 206 height 16
select select "487"
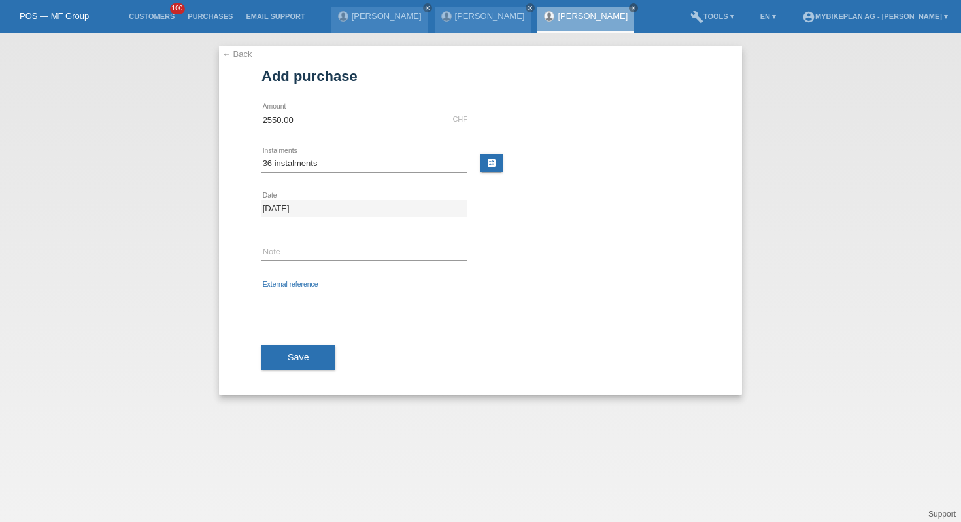
click at [292, 293] on input "text" at bounding box center [364, 297] width 206 height 16
paste input "42757654166"
type input "42757654166"
click at [287, 351] on button "Save" at bounding box center [298, 357] width 74 height 25
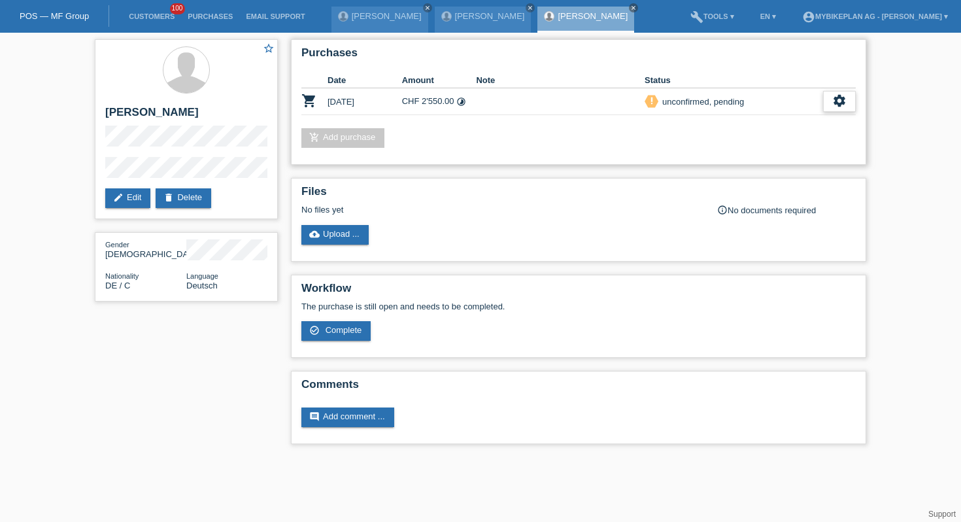
click at [850, 110] on div "settings" at bounding box center [839, 101] width 33 height 21
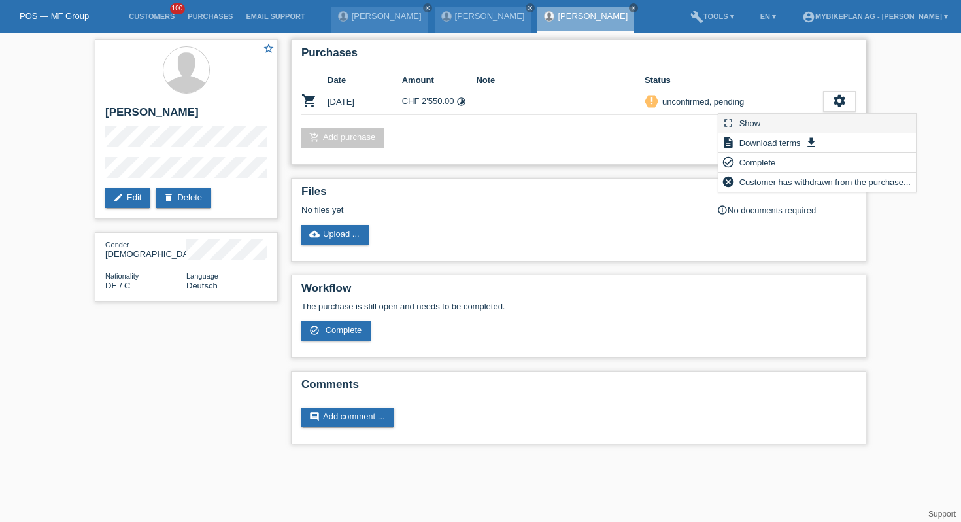
click at [828, 120] on div "fullscreen Show" at bounding box center [816, 124] width 197 height 20
click at [756, 123] on span "Show" at bounding box center [749, 123] width 25 height 16
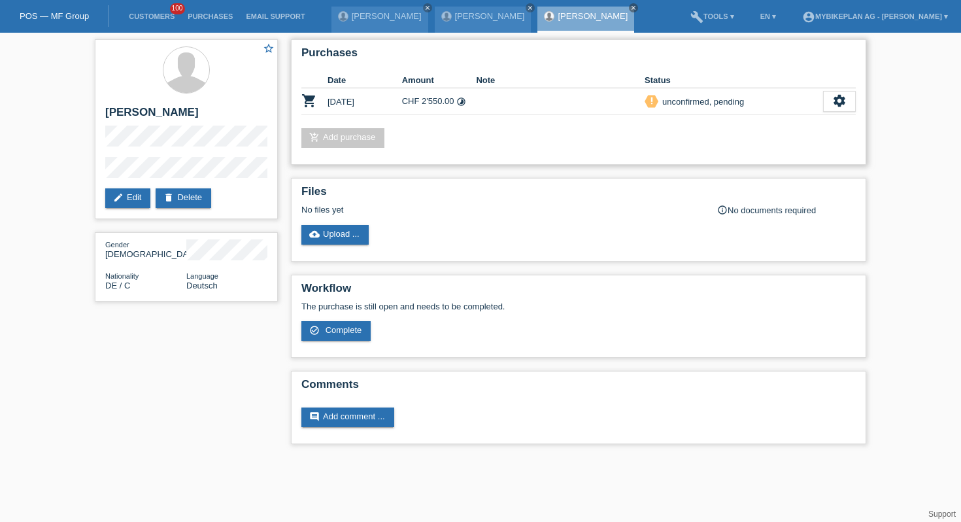
click at [756, 123] on div "Purchases Date Amount Note Status shopping_cart 24.08.2025 CHF 2'550.00 timelap…" at bounding box center [578, 101] width 575 height 125
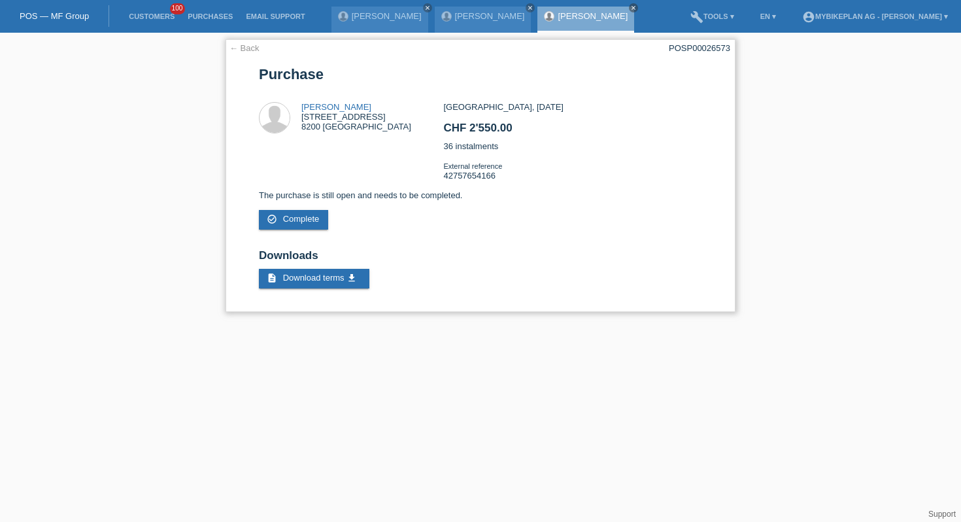
click at [699, 46] on div "POSP00026573" at bounding box center [699, 48] width 61 height 10
copy div "POSP00026573"
click at [151, 20] on link "Customers" at bounding box center [151, 16] width 59 height 8
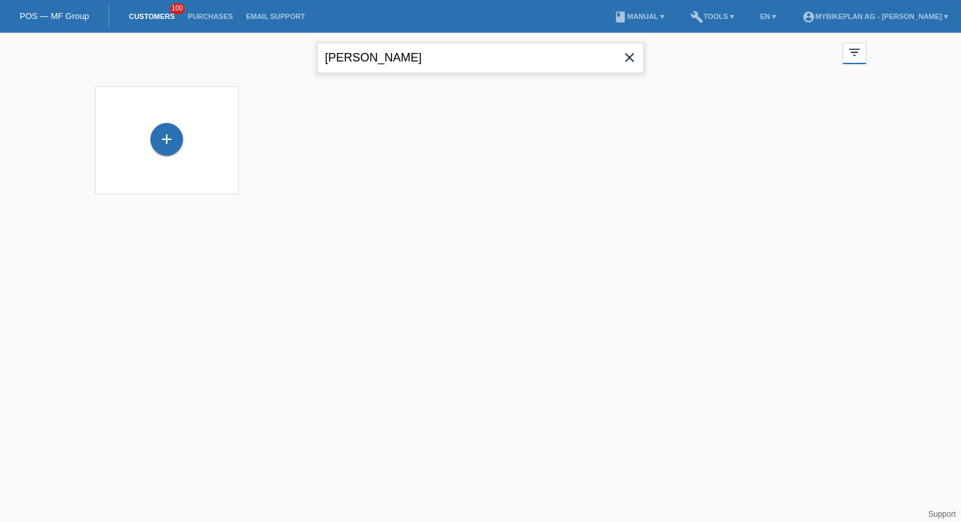
click at [371, 49] on input "[PERSON_NAME]" at bounding box center [480, 57] width 327 height 31
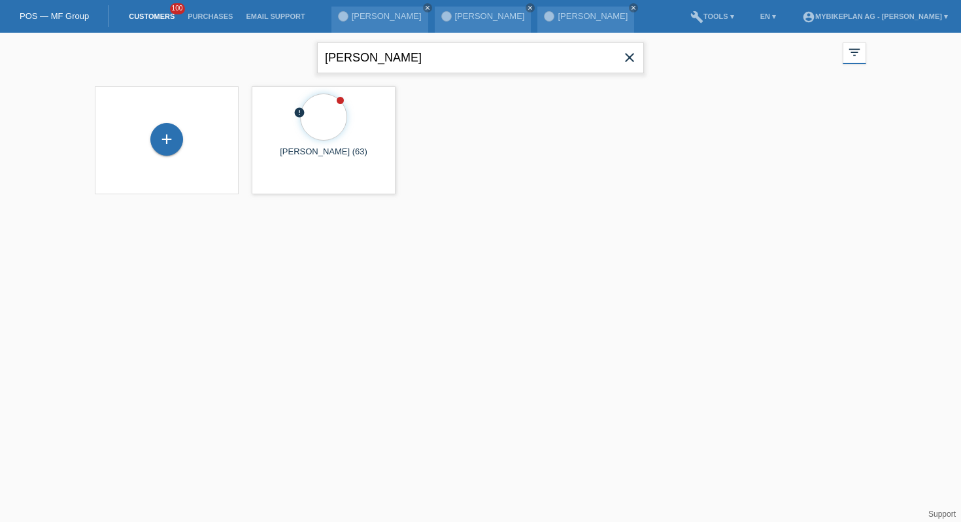
type input "[PERSON_NAME]"
click at [156, 156] on div "+" at bounding box center [166, 140] width 123 height 35
click at [166, 137] on div "+" at bounding box center [166, 139] width 33 height 33
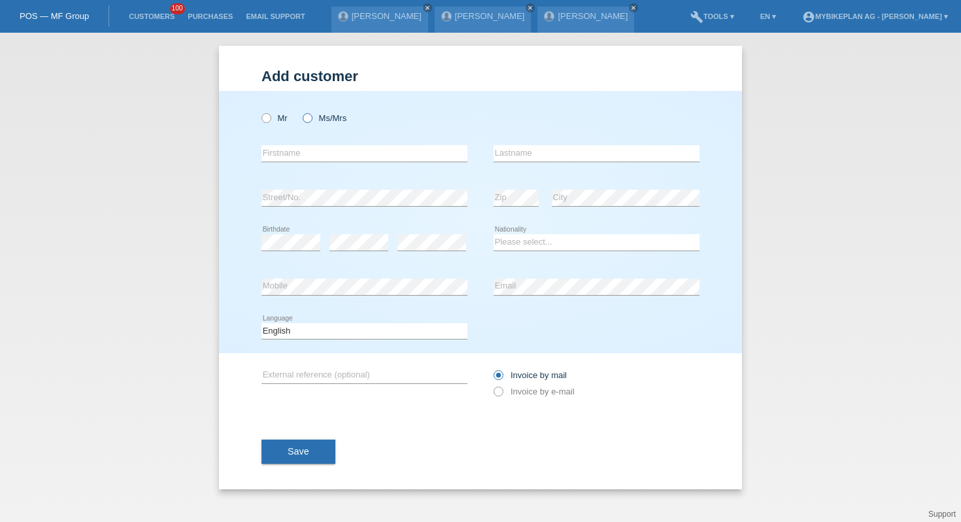
click at [329, 118] on label "Ms/Mrs" at bounding box center [325, 118] width 44 height 10
click at [311, 118] on input "Ms/Mrs" at bounding box center [307, 117] width 8 height 8
radio input "true"
click at [330, 152] on input "text" at bounding box center [364, 153] width 206 height 16
type input "[PERSON_NAME]"
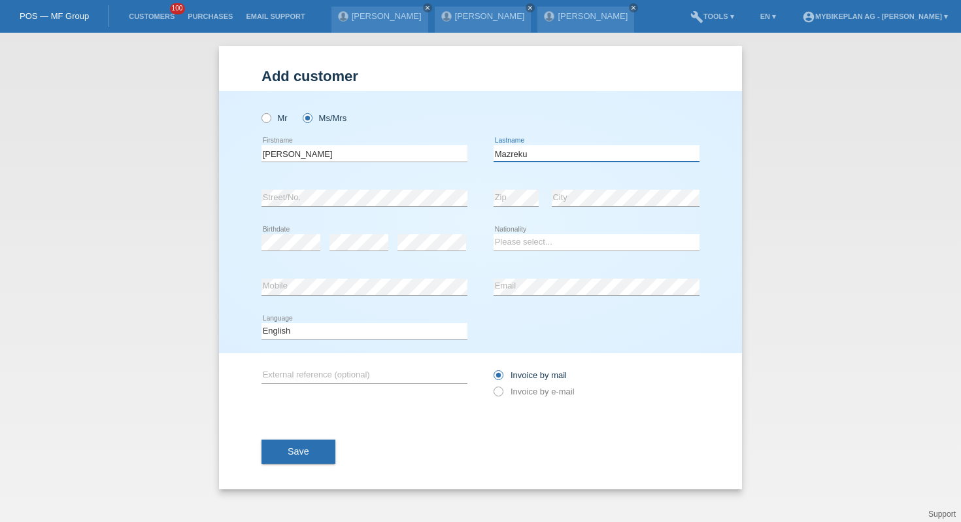
type input "Mazreku"
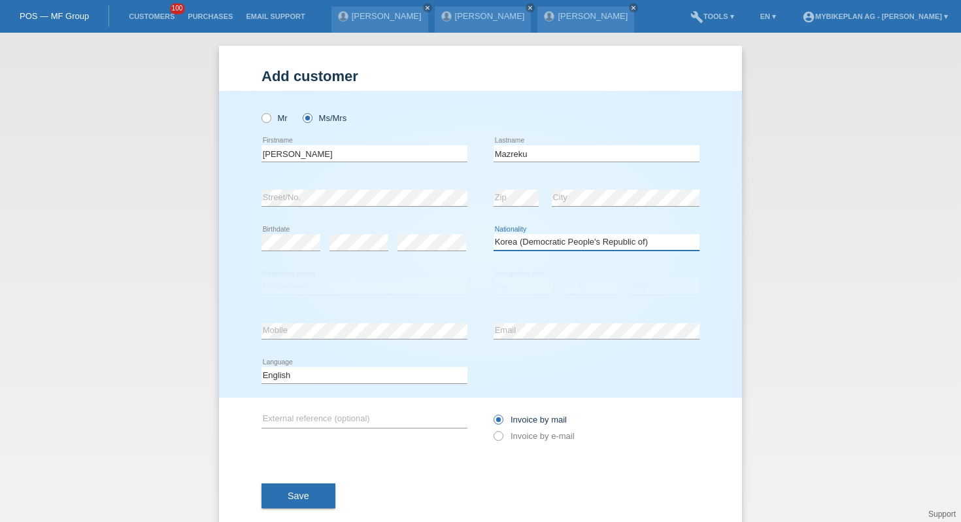
select select "XK"
select select "C"
select select "19"
select select "05"
select select "1995"
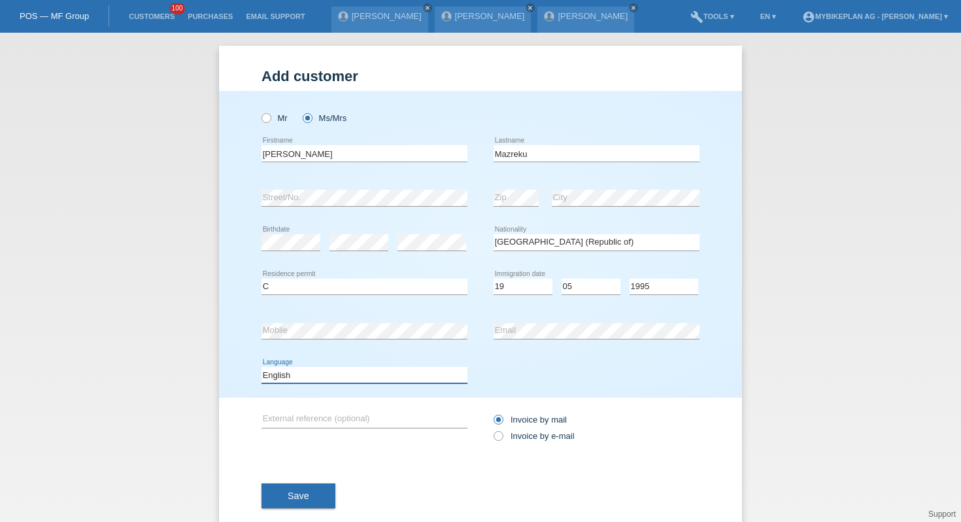
click at [411, 371] on select "Deutsch Français Italiano English" at bounding box center [364, 375] width 206 height 16
select select "de"
click at [492, 429] on icon at bounding box center [492, 429] width 0 height 0
click at [502, 437] on input "Invoice by e-mail" at bounding box center [497, 439] width 8 height 16
radio input "true"
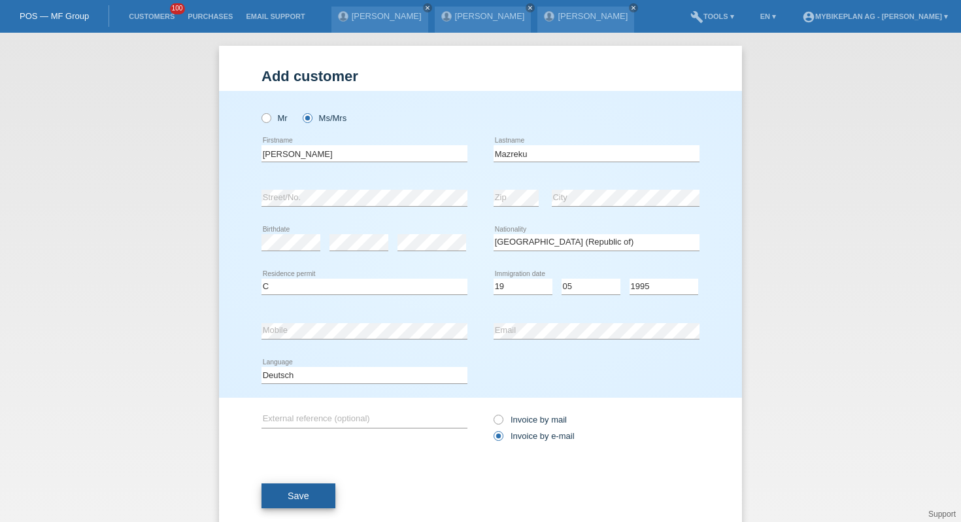
click at [307, 503] on button "Save" at bounding box center [298, 495] width 74 height 25
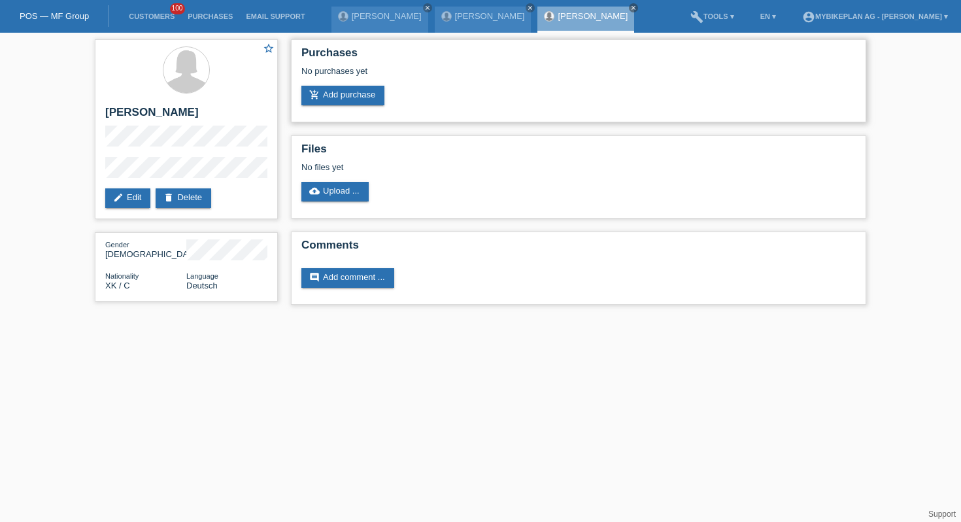
click at [350, 109] on div "Purchases No purchases yet add_shopping_cart Add purchase" at bounding box center [578, 80] width 575 height 83
click at [353, 91] on link "add_shopping_cart Add purchase" at bounding box center [342, 96] width 83 height 20
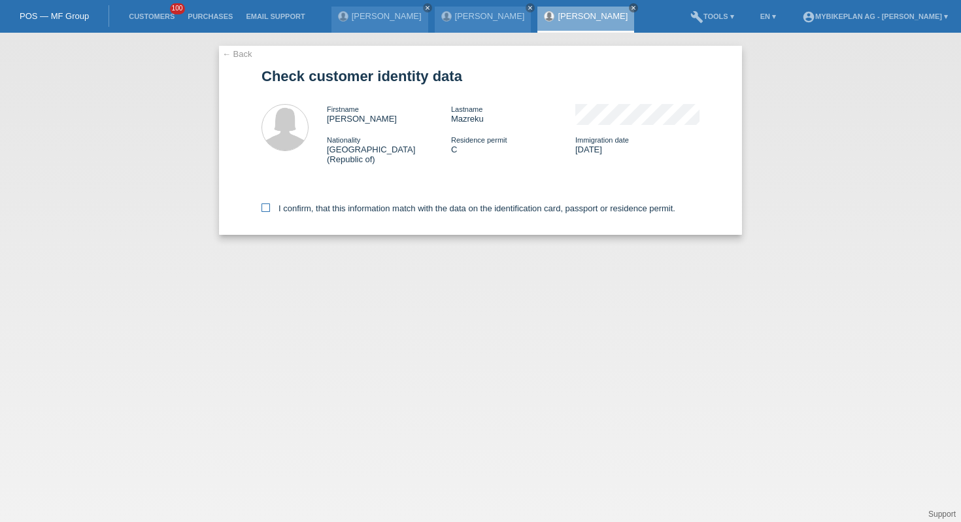
click at [351, 203] on label "I confirm, that this information match with the data on the identification card…" at bounding box center [468, 208] width 414 height 10
click at [270, 203] on input "I confirm, that this information match with the data on the identification card…" at bounding box center [265, 207] width 8 height 8
checkbox input "true"
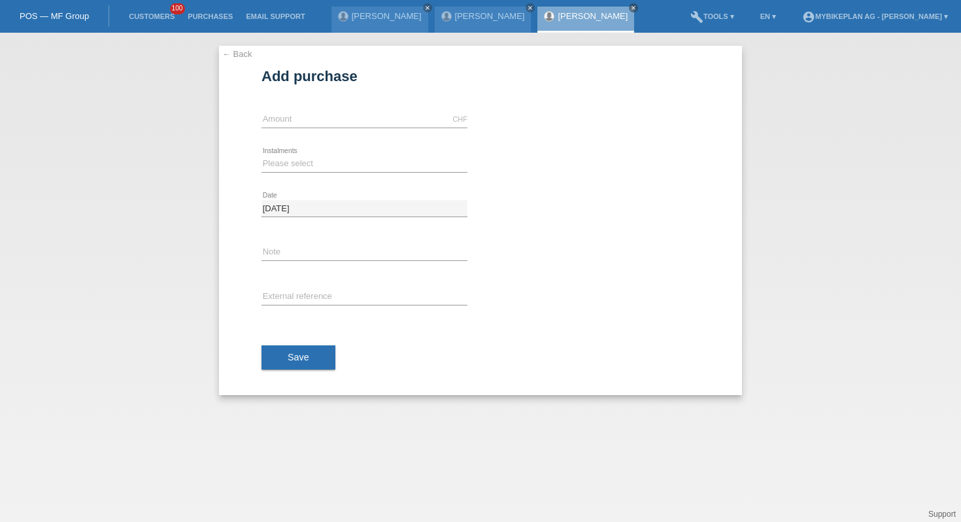
click at [371, 109] on div "CHF error Amount" at bounding box center [364, 119] width 206 height 44
click at [359, 114] on input "text" at bounding box center [364, 119] width 206 height 16
type input "4199.00"
click at [290, 169] on select "Please select 6 instalments 12 instalments 18 instalments 24 instalments 36 ins…" at bounding box center [364, 164] width 206 height 16
select select "487"
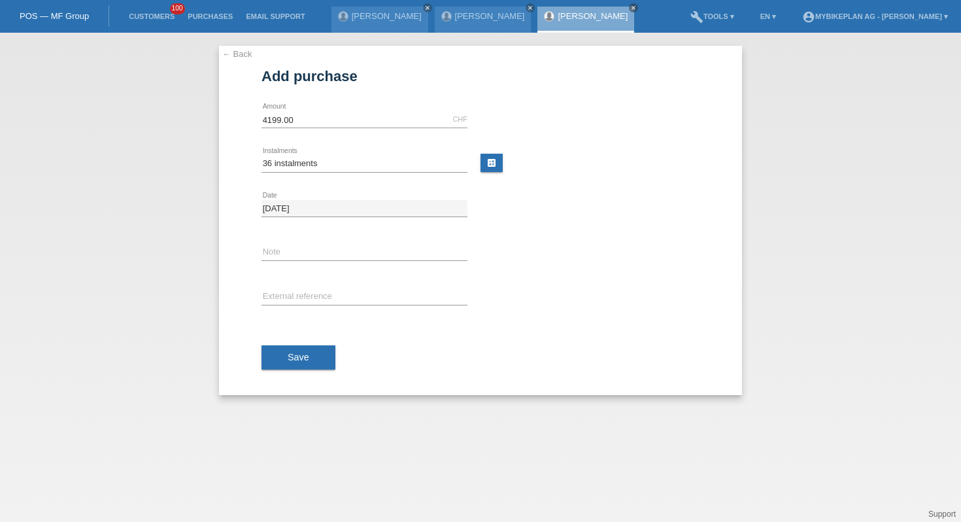
click at [290, 284] on div "error External reference" at bounding box center [364, 297] width 206 height 44
click at [290, 293] on input "text" at bounding box center [364, 297] width 206 height 16
paste input "42794822785"
type input "42794822785"
click at [289, 365] on button "Save" at bounding box center [298, 357] width 74 height 25
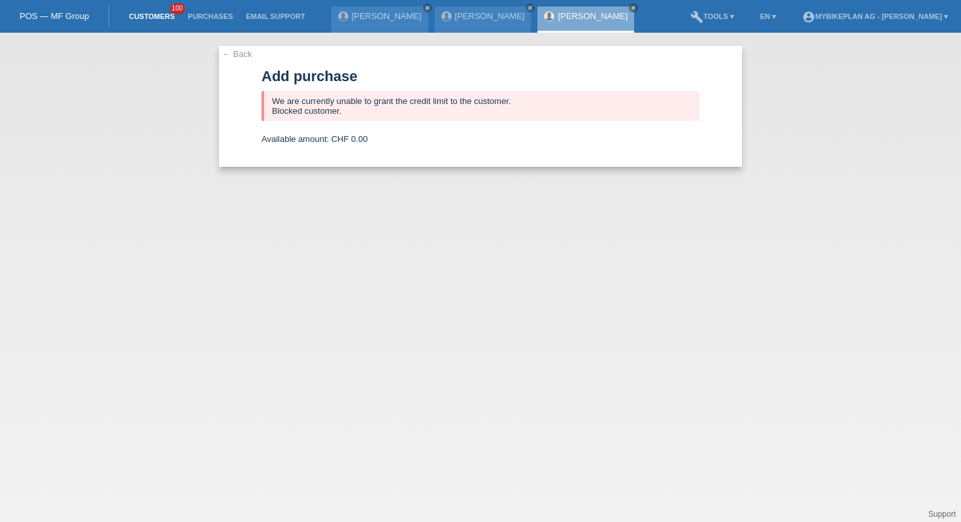
click at [147, 19] on link "Customers" at bounding box center [151, 16] width 59 height 8
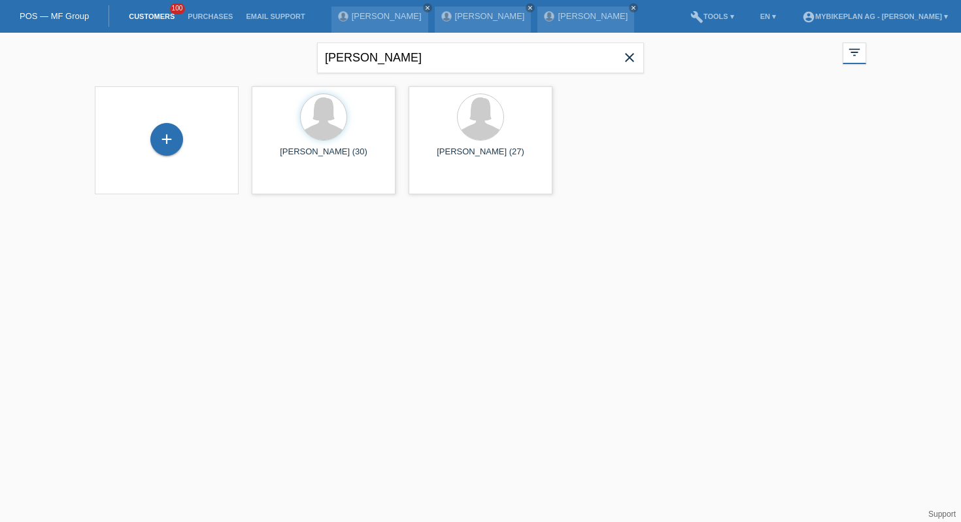
click at [632, 54] on icon "close" at bounding box center [630, 58] width 16 height 16
click at [168, 142] on div "+" at bounding box center [166, 139] width 33 height 33
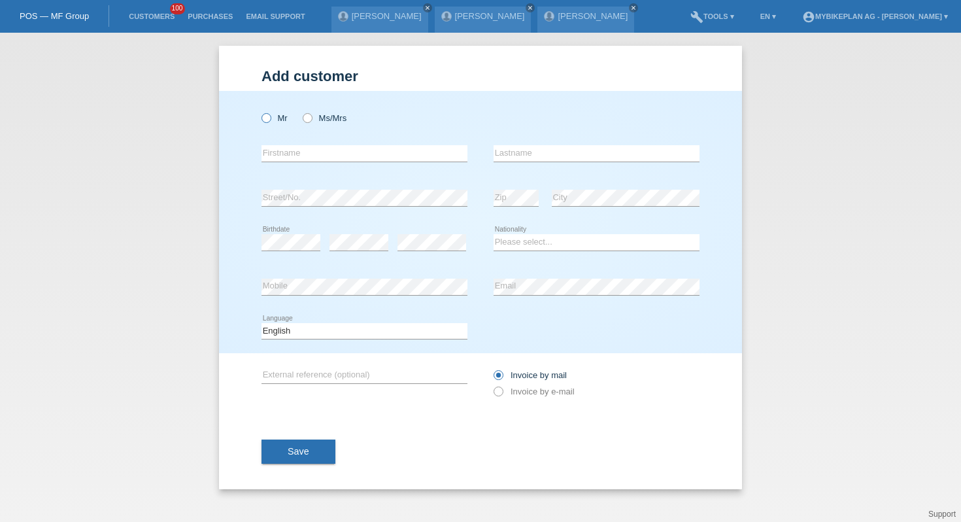
click at [278, 119] on label "Mr" at bounding box center [274, 118] width 26 height 10
click at [270, 119] on input "Mr" at bounding box center [265, 117] width 8 height 8
radio input "true"
click at [291, 159] on input "text" at bounding box center [364, 153] width 206 height 16
paste input "[PERSON_NAME]"
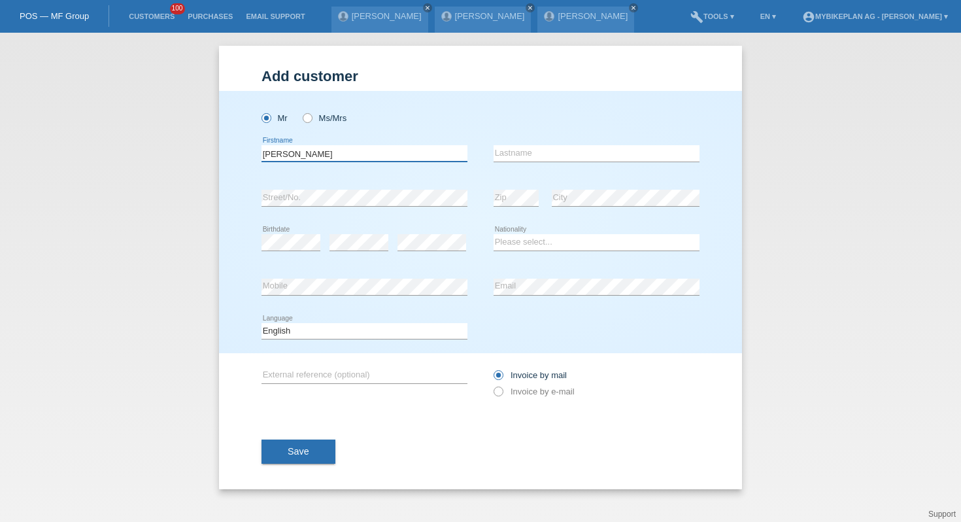
click at [301, 158] on input "[PERSON_NAME]" at bounding box center [364, 153] width 206 height 16
type input "Renato"
paste input "Horvath"
type input "Horvath"
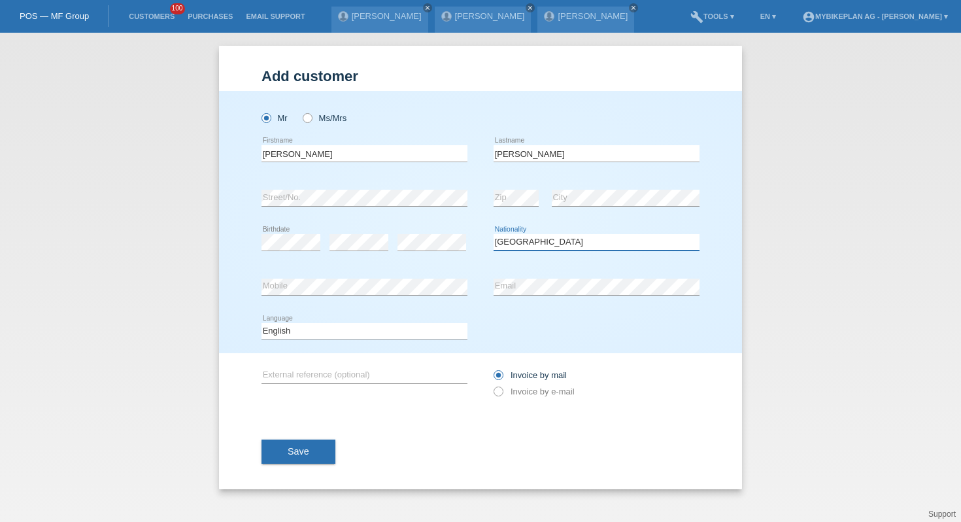
select select "HU"
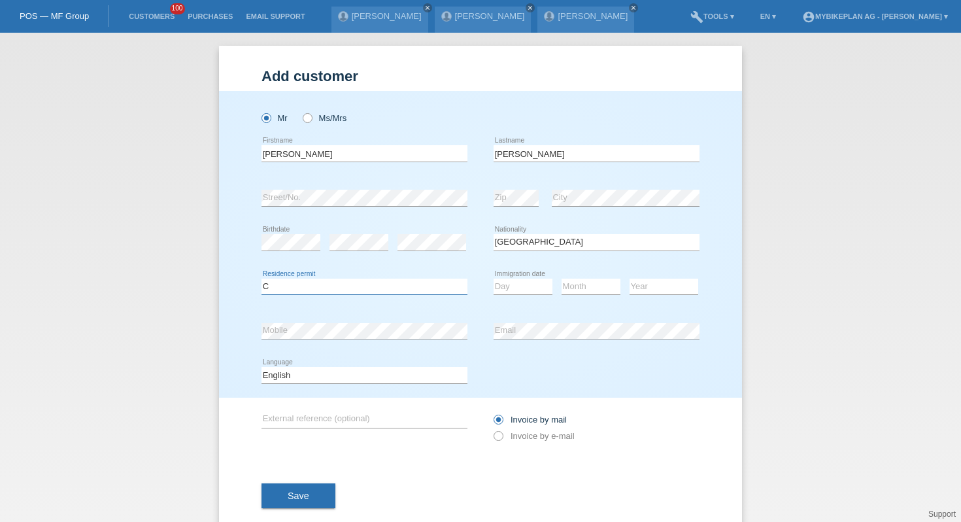
select select "B"
select select "09"
select select "11"
select select "2022"
click at [386, 376] on select "Deutsch Français Italiano English" at bounding box center [364, 375] width 206 height 16
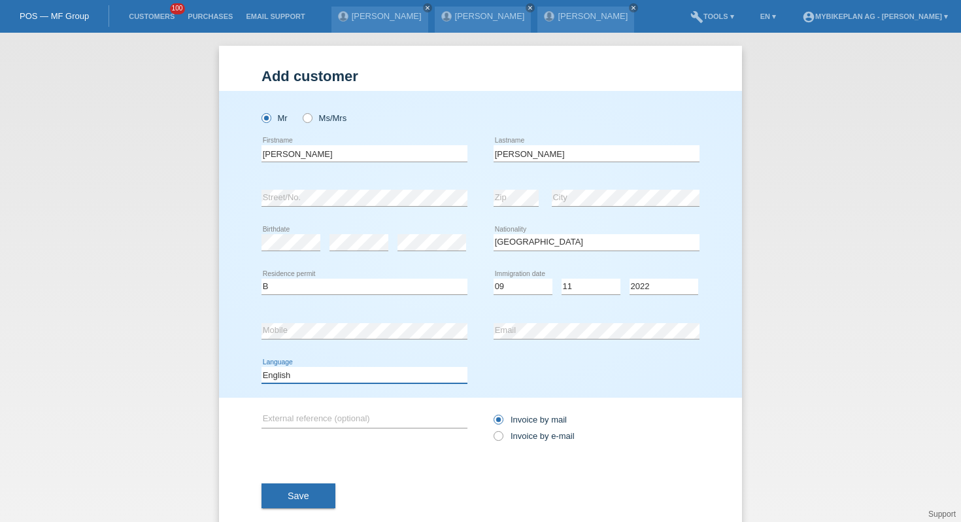
select select "de"
click at [518, 437] on label "Invoice by e-mail" at bounding box center [533, 436] width 81 height 10
click at [502, 437] on input "Invoice by e-mail" at bounding box center [497, 439] width 8 height 16
radio input "true"
click at [277, 492] on button "Save" at bounding box center [298, 495] width 74 height 25
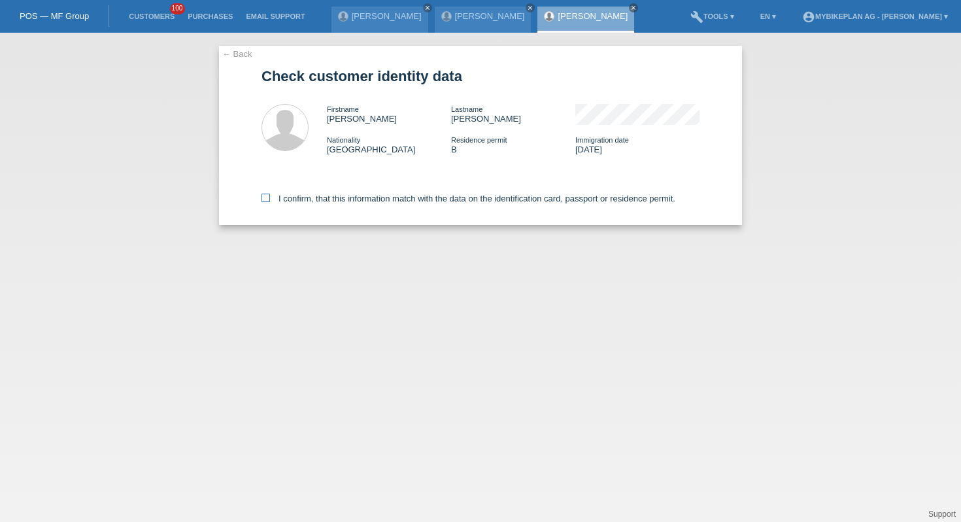
click at [385, 202] on label "I confirm, that this information match with the data on the identification card…" at bounding box center [468, 198] width 414 height 10
click at [270, 202] on input "I confirm, that this information match with the data on the identification card…" at bounding box center [265, 197] width 8 height 8
checkbox input "true"
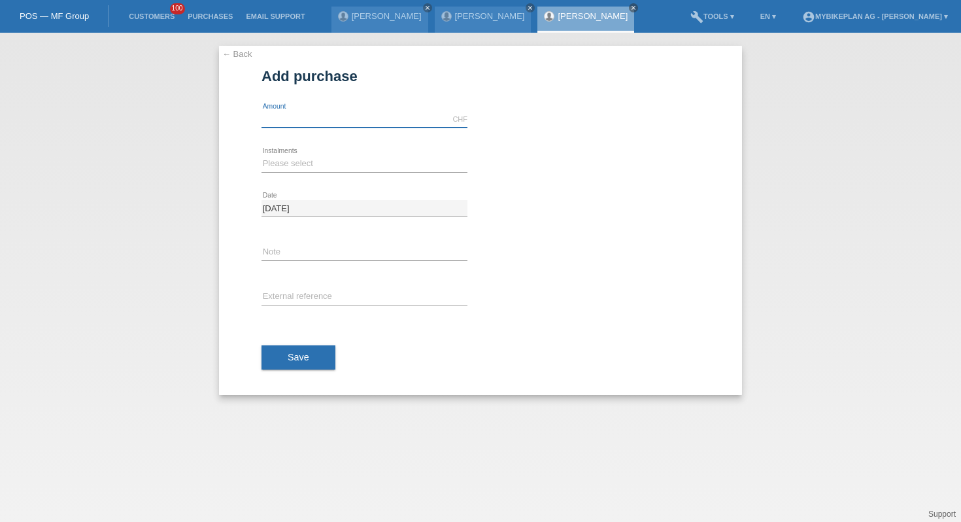
click at [360, 112] on input "text" at bounding box center [364, 119] width 206 height 16
type input "2799.00"
click at [278, 160] on select "Please select 6 instalments 12 instalments 18 instalments 24 instalments 36 ins…" at bounding box center [364, 164] width 206 height 16
select select "488"
click at [303, 309] on div "error External reference" at bounding box center [364, 297] width 206 height 44
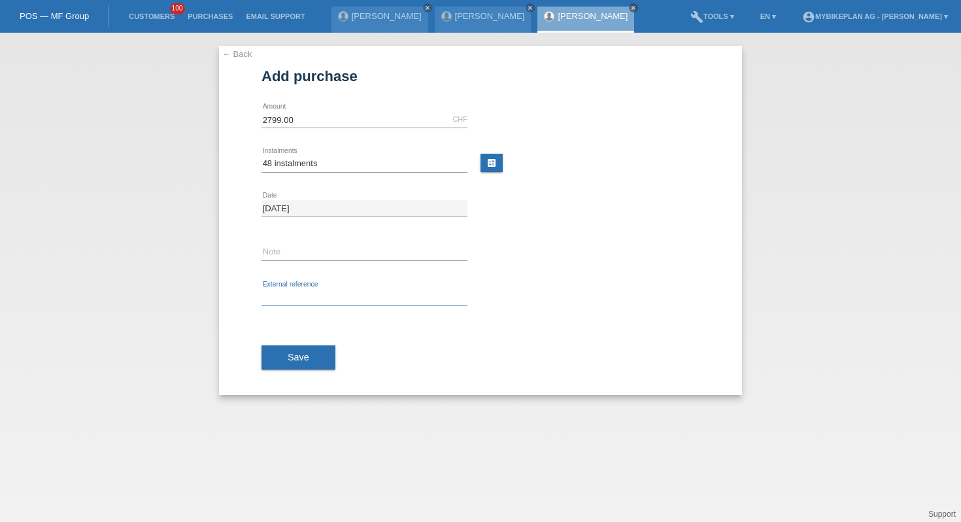
click at [303, 295] on input "text" at bounding box center [364, 297] width 206 height 16
paste input "42794955100"
type input "42794955100"
click at [305, 354] on span "Save" at bounding box center [299, 357] width 22 height 10
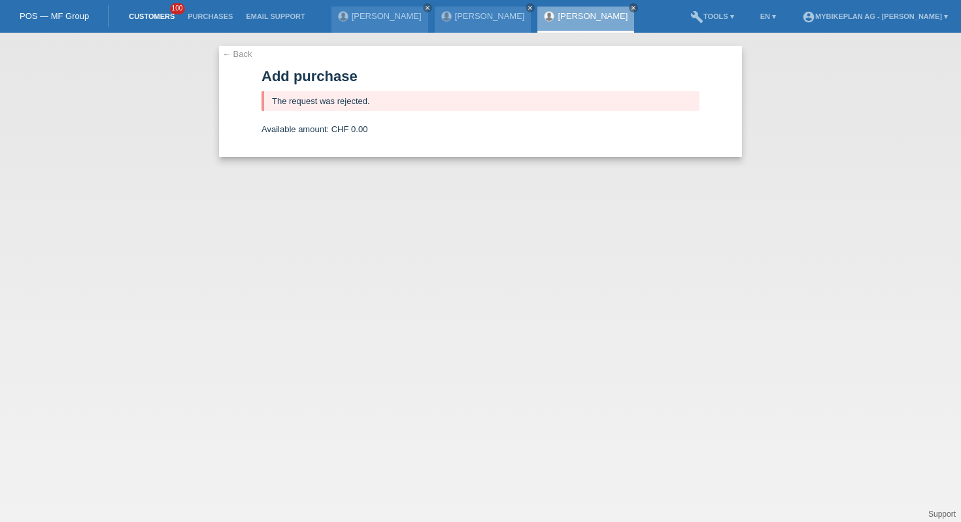
click at [163, 17] on link "Customers" at bounding box center [151, 16] width 59 height 8
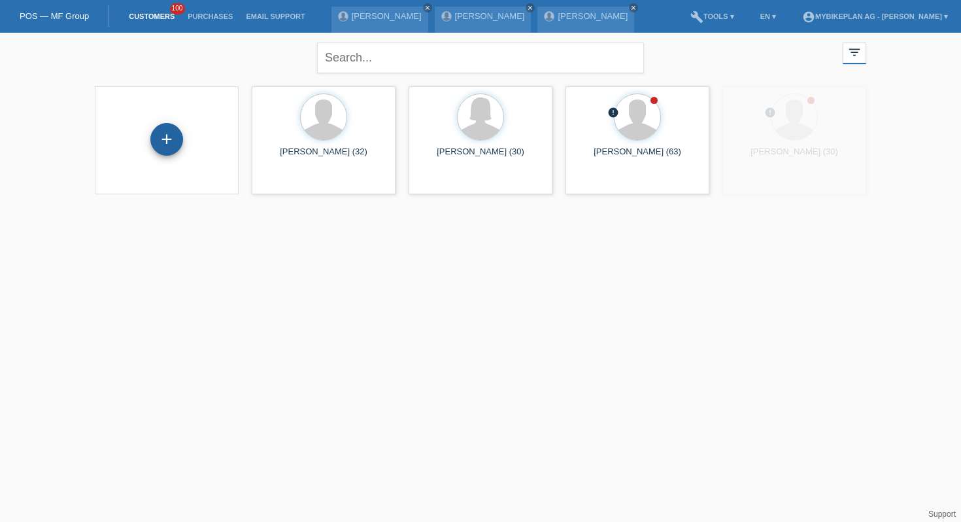
click at [167, 137] on div "+" at bounding box center [166, 139] width 33 height 33
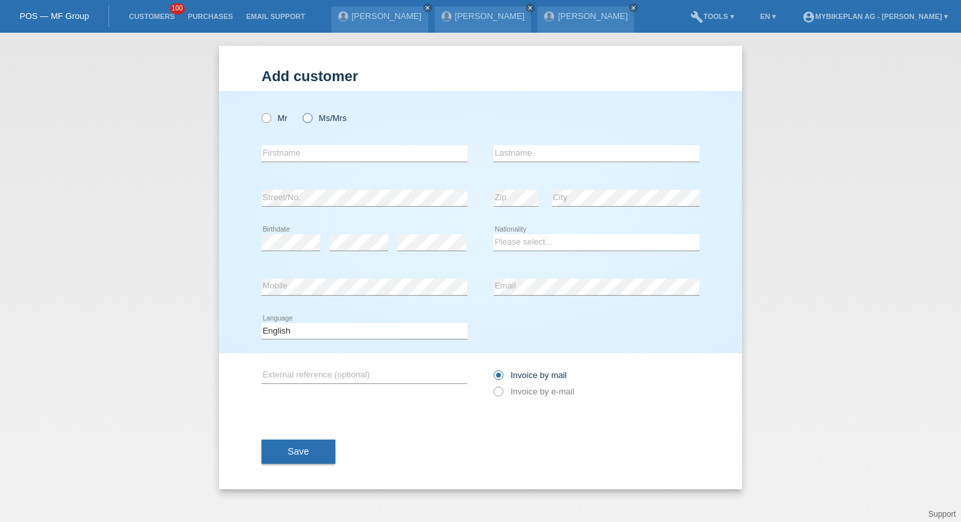
click at [318, 117] on label "Ms/Mrs" at bounding box center [325, 118] width 44 height 10
click at [311, 117] on input "Ms/Mrs" at bounding box center [307, 117] width 8 height 8
radio input "true"
click at [318, 148] on input "text" at bounding box center [364, 153] width 206 height 16
type input "Marta"
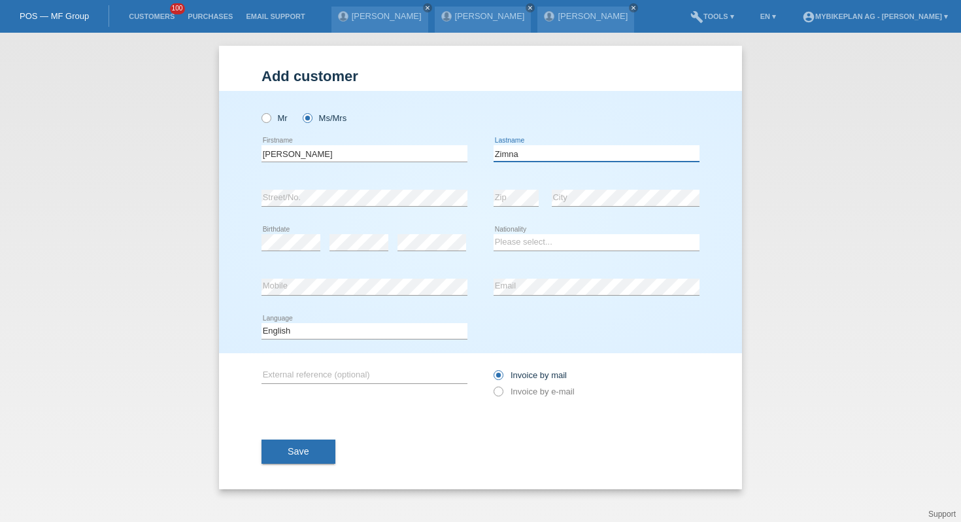
type input "Zimna"
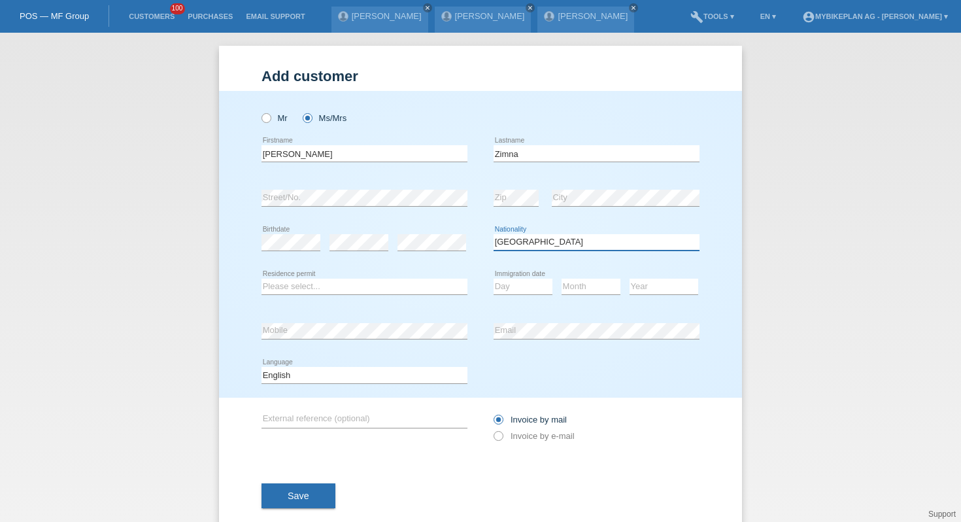
select select "PL"
select select "B"
select select "05"
select select "08"
select select "2013"
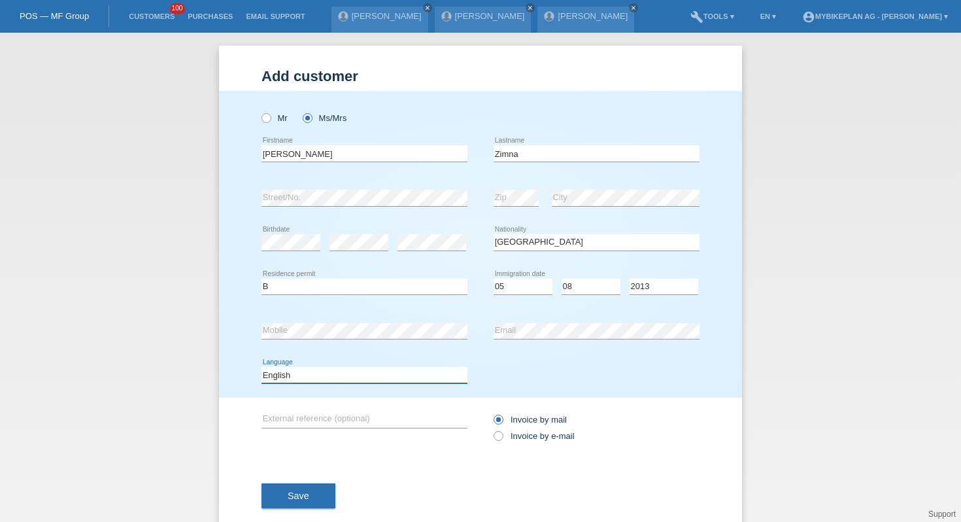
click at [343, 376] on select "Deutsch Français Italiano English" at bounding box center [364, 375] width 206 height 16
select select "de"
click at [510, 450] on div "Invoice by mail Invoice by e-mail" at bounding box center [596, 427] width 206 height 60
click at [520, 441] on label "Invoice by e-mail" at bounding box center [533, 436] width 81 height 10
click at [502, 441] on input "Invoice by e-mail" at bounding box center [497, 439] width 8 height 16
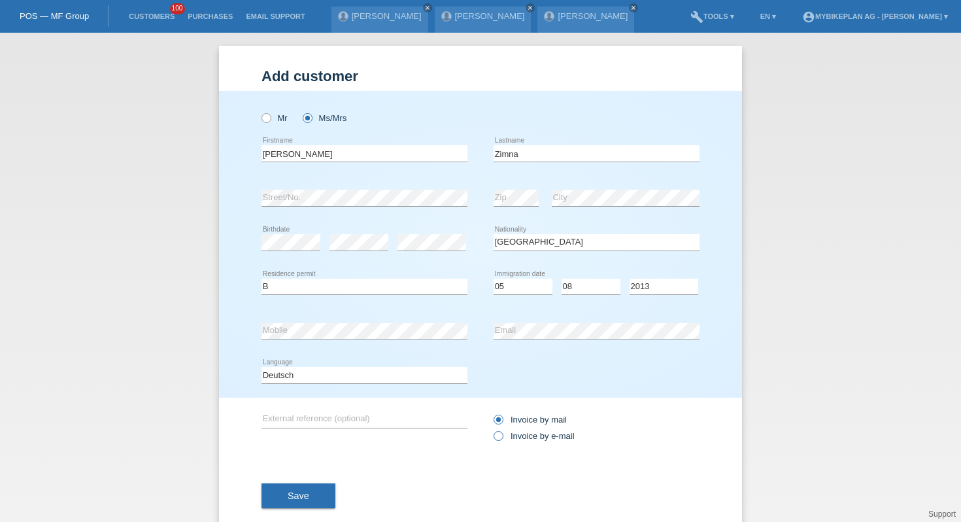
radio input "true"
click at [297, 492] on span "Save" at bounding box center [299, 495] width 22 height 10
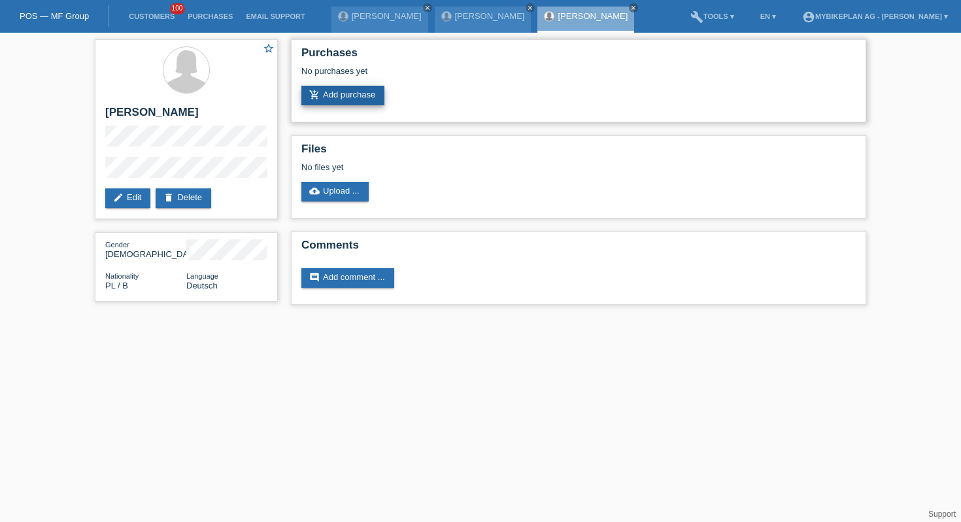
click at [361, 96] on link "add_shopping_cart Add purchase" at bounding box center [342, 96] width 83 height 20
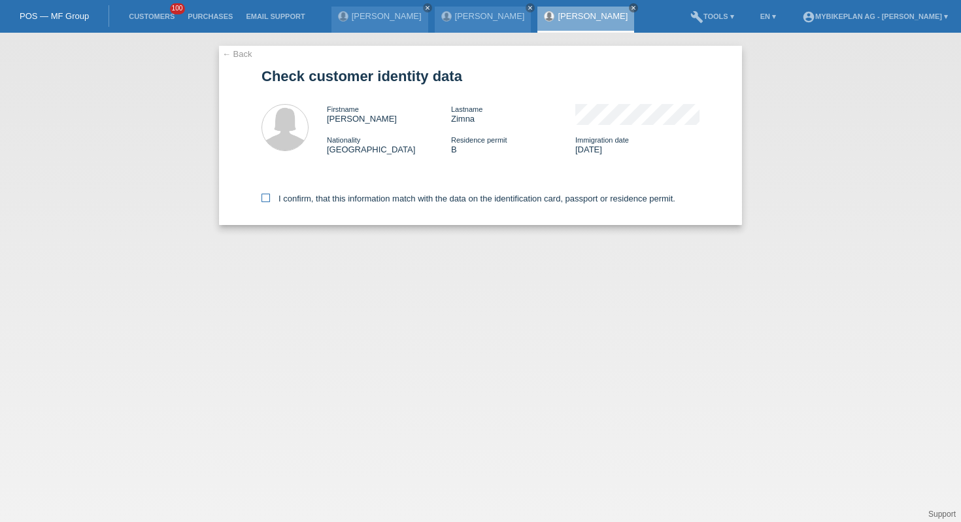
click at [361, 201] on label "I confirm, that this information match with the data on the identification card…" at bounding box center [468, 198] width 414 height 10
click at [270, 201] on input "I confirm, that this information match with the data on the identification card…" at bounding box center [265, 197] width 8 height 8
checkbox input "true"
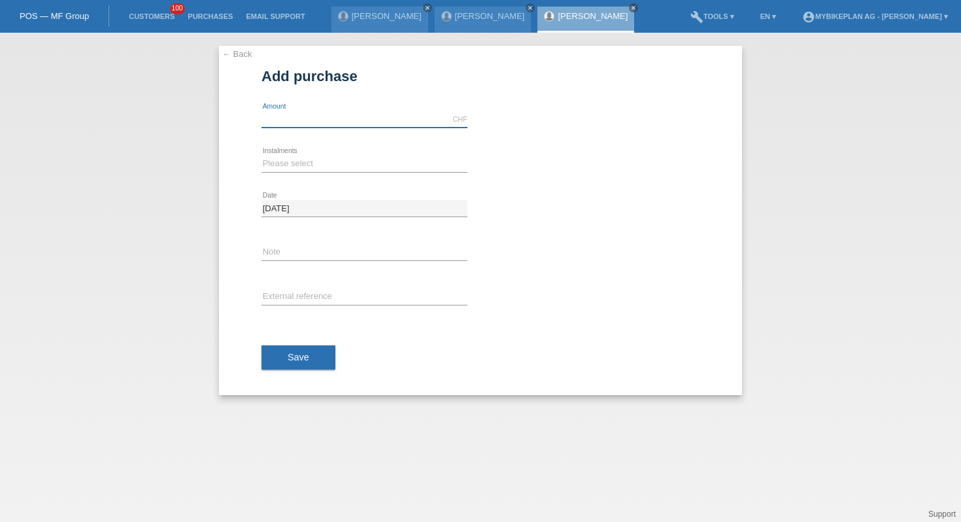
click at [365, 116] on input "text" at bounding box center [364, 119] width 206 height 16
type input "2"
type input "3299.00"
click at [292, 162] on select "Please select 6 instalments 12 instalments 18 instalments 24 instalments 36 ins…" at bounding box center [364, 164] width 206 height 16
select select "488"
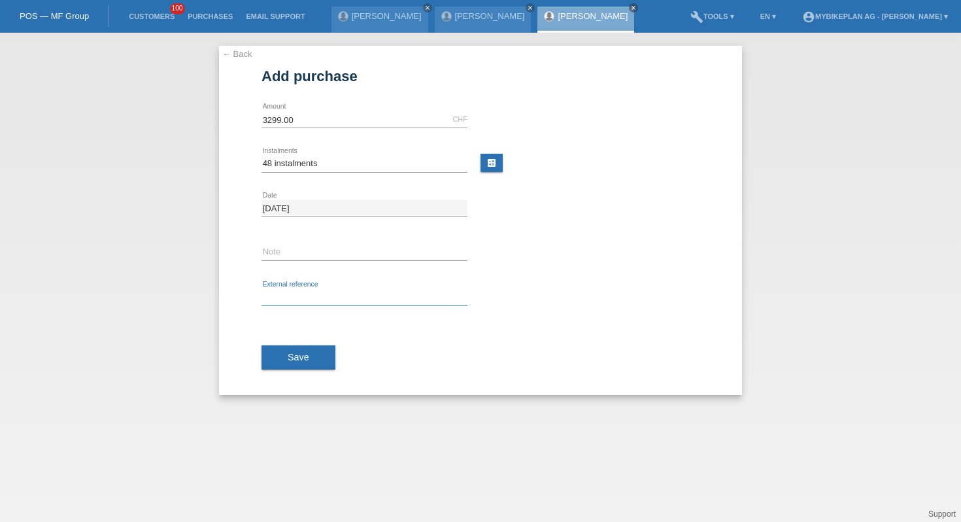
click at [291, 295] on input "text" at bounding box center [364, 297] width 206 height 16
paste input "42795603349"
type input "42795603349"
click at [285, 363] on button "Save" at bounding box center [298, 357] width 74 height 25
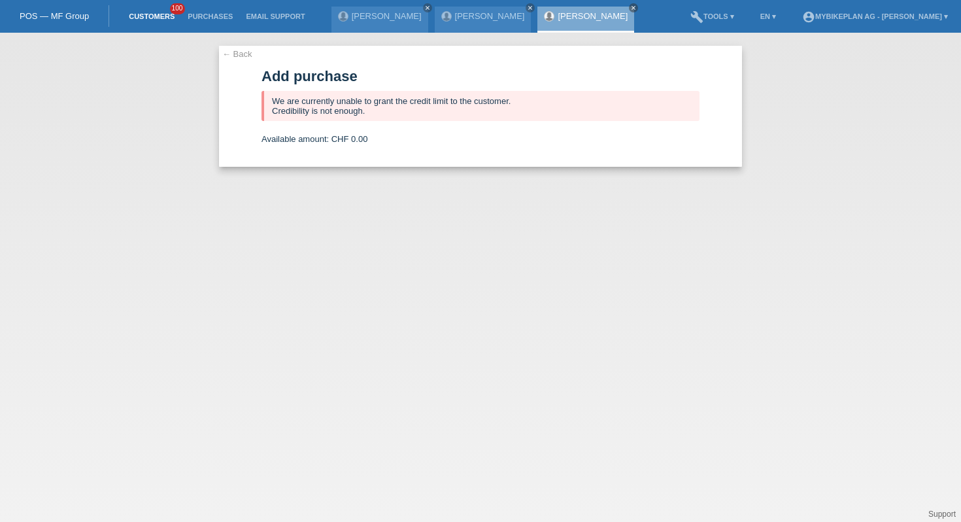
click at [156, 14] on link "Customers" at bounding box center [151, 16] width 59 height 8
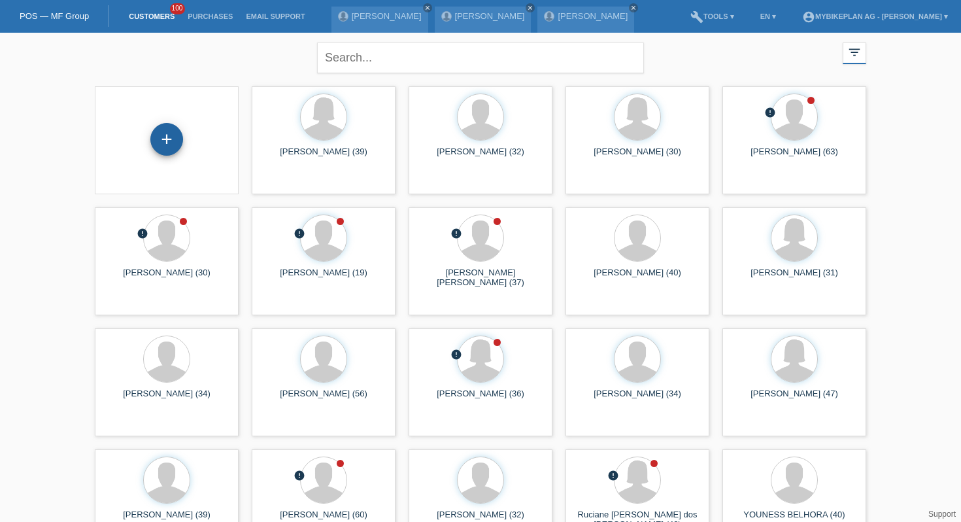
click at [181, 146] on div "+" at bounding box center [166, 139] width 33 height 33
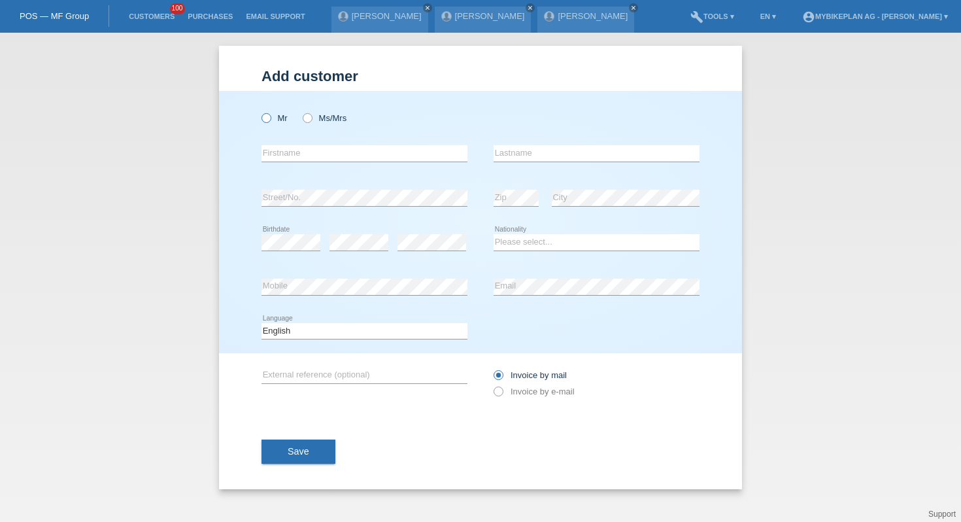
click at [259, 111] on icon at bounding box center [259, 111] width 0 height 0
click at [267, 121] on input "Mr" at bounding box center [265, 117] width 8 height 8
radio input "true"
click at [278, 161] on input "text" at bounding box center [364, 153] width 206 height 16
paste input "[PERSON_NAME]"
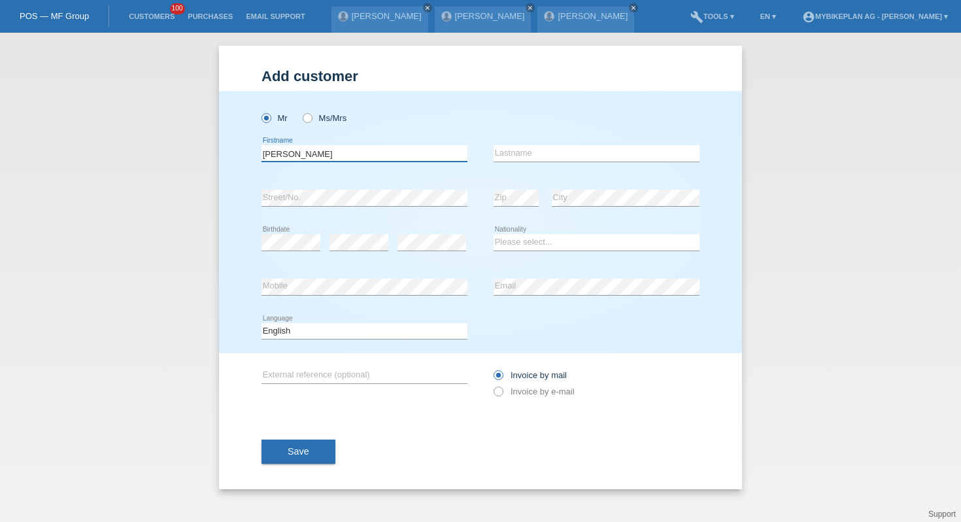
click at [300, 158] on input "[PERSON_NAME]" at bounding box center [364, 153] width 206 height 16
type input "[PERSON_NAME]"
paste input "[PERSON_NAME]"
type input "[PERSON_NAME]"
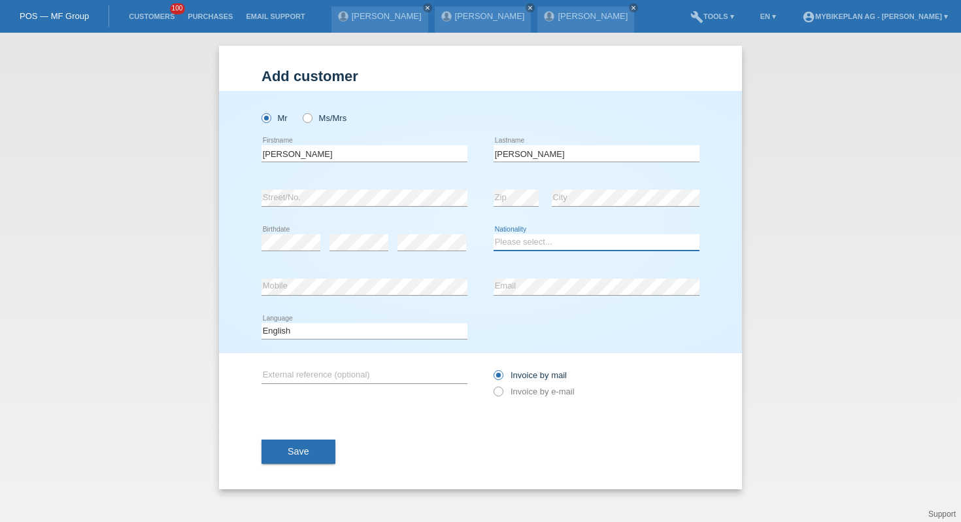
select select "CH"
select select "it"
click at [543, 392] on label "Invoice by e-mail" at bounding box center [533, 391] width 81 height 10
click at [502, 392] on input "Invoice by e-mail" at bounding box center [497, 394] width 8 height 16
radio input "true"
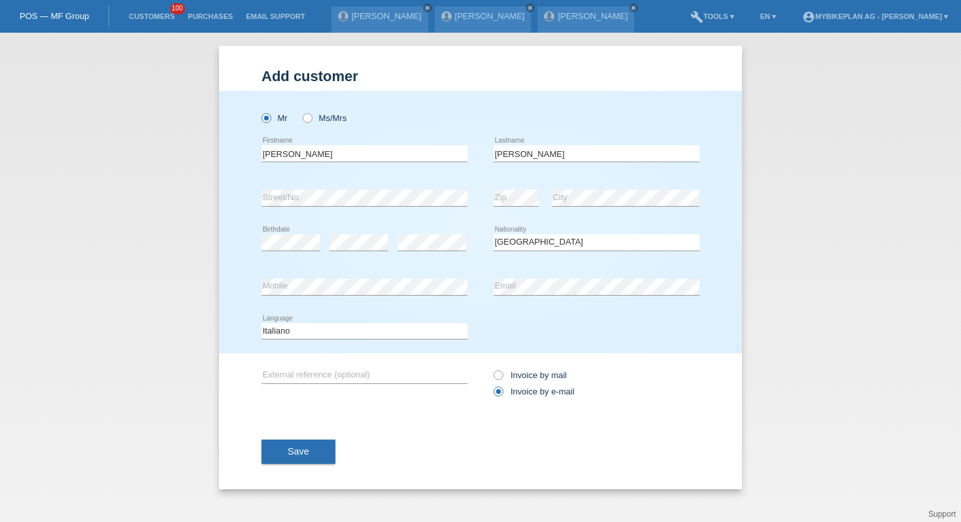
click at [278, 466] on div "Save" at bounding box center [480, 452] width 438 height 76
click at [295, 449] on span "Save" at bounding box center [299, 451] width 22 height 10
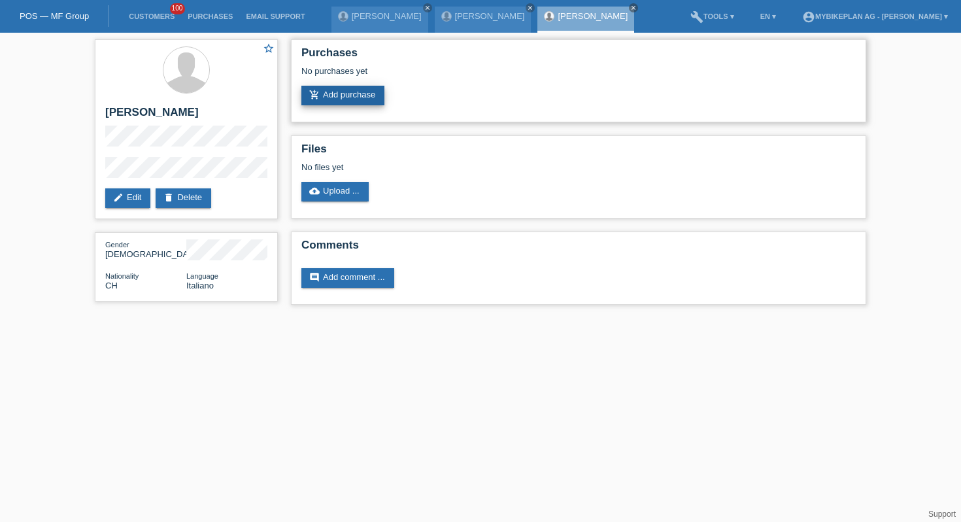
click at [348, 97] on link "add_shopping_cart Add purchase" at bounding box center [342, 96] width 83 height 20
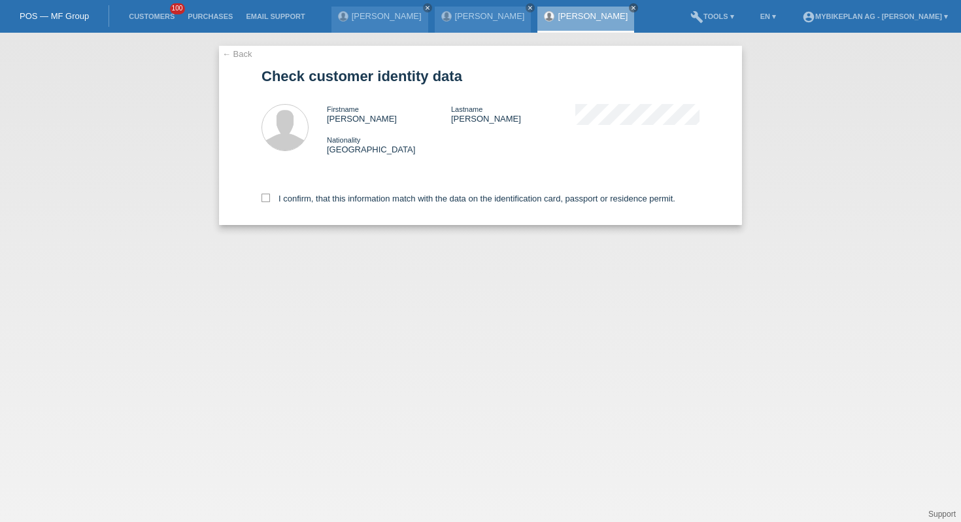
click at [326, 189] on div "I confirm, that this information match with the data on the identification card…" at bounding box center [480, 196] width 438 height 58
click at [322, 201] on label "I confirm, that this information match with the data on the identification card…" at bounding box center [468, 198] width 414 height 10
click at [270, 201] on input "I confirm, that this information match with the data on the identification card…" at bounding box center [265, 197] width 8 height 8
checkbox input "true"
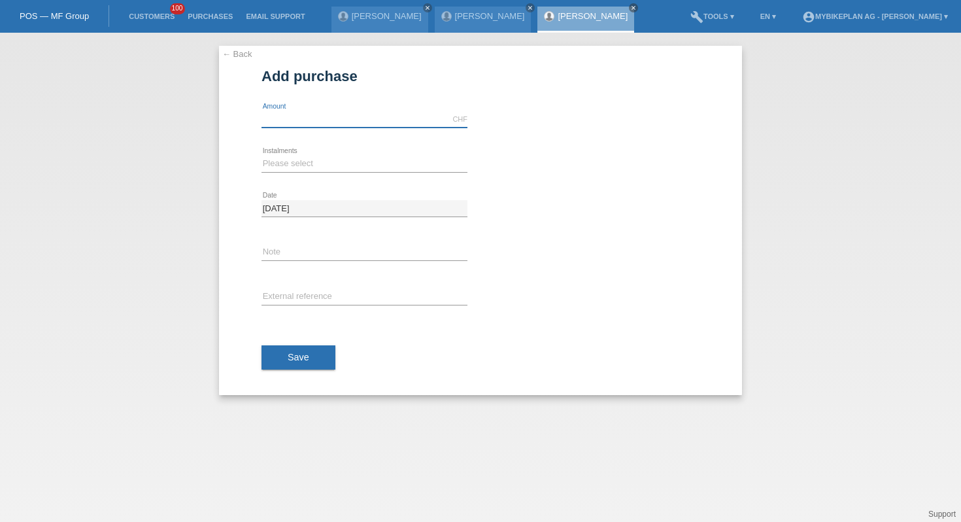
click at [322, 122] on input "text" at bounding box center [364, 119] width 206 height 16
type input "6999.00"
click at [271, 166] on select "Please select 6 instalments 12 instalments 18 instalments 24 instalments 36 ins…" at bounding box center [364, 164] width 206 height 16
select select "487"
click at [287, 295] on input "text" at bounding box center [364, 297] width 206 height 16
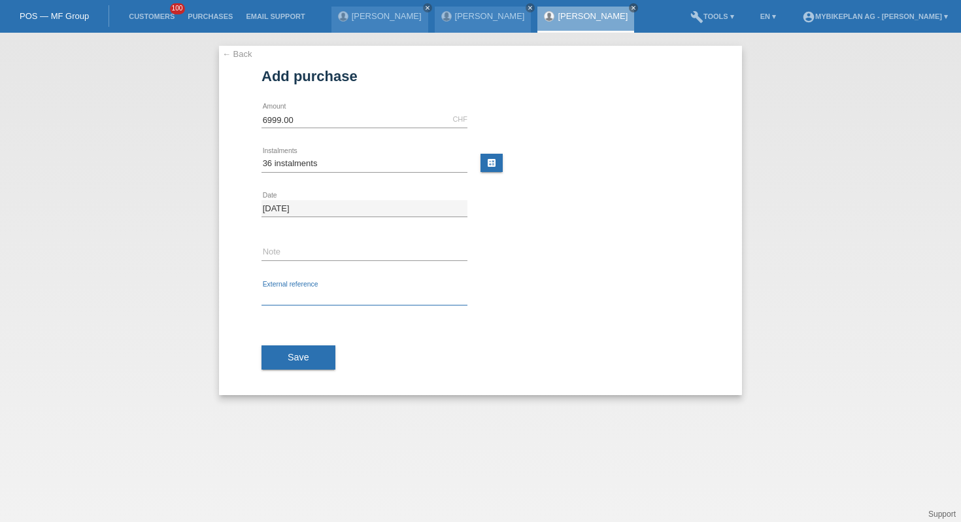
paste input "42796813107"
type input "42796813107"
click at [300, 358] on span "Save" at bounding box center [299, 357] width 22 height 10
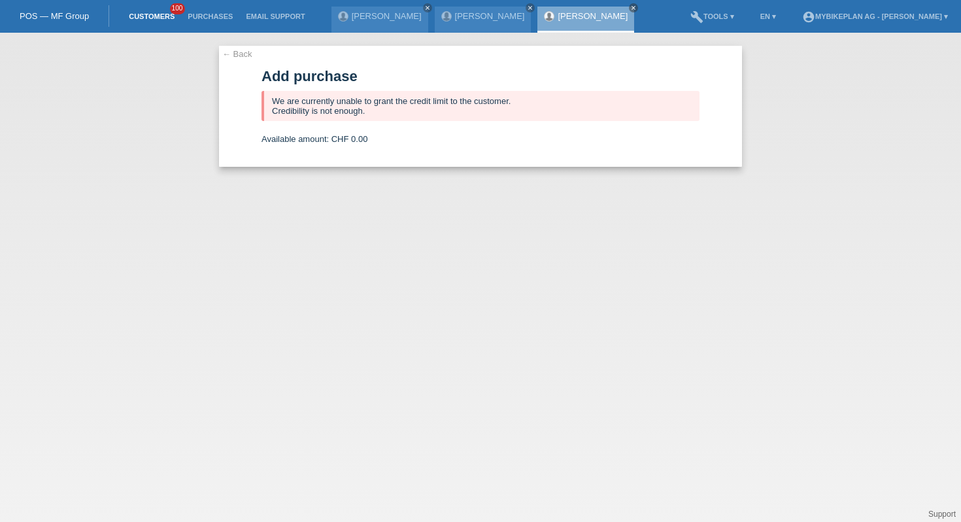
click at [151, 15] on link "Customers" at bounding box center [151, 16] width 59 height 8
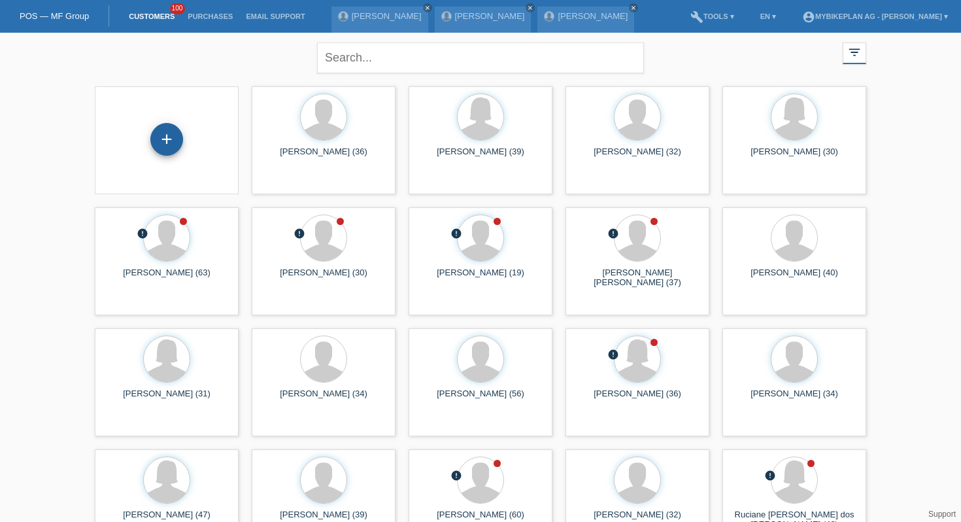
click at [163, 138] on div "+" at bounding box center [166, 139] width 33 height 33
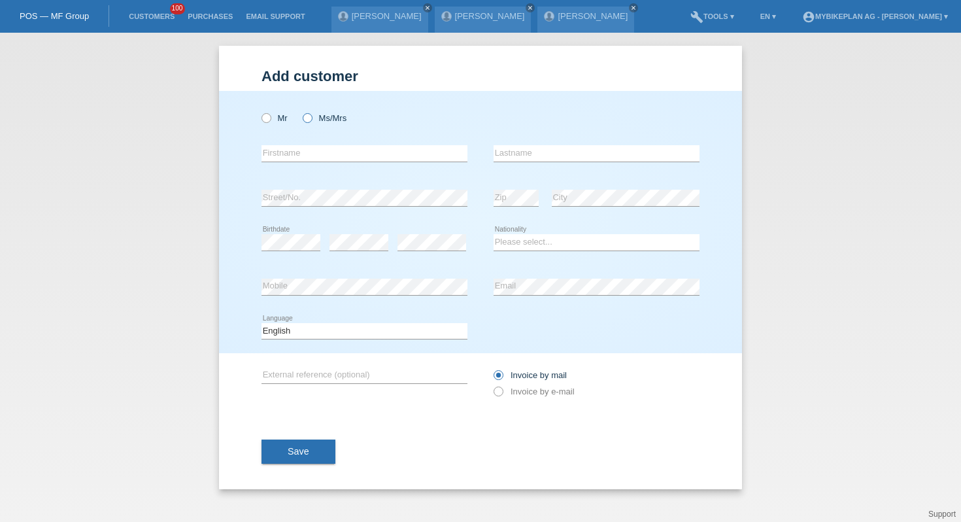
click at [316, 117] on label "Ms/Mrs" at bounding box center [325, 118] width 44 height 10
click at [311, 117] on input "Ms/Mrs" at bounding box center [307, 117] width 8 height 8
radio input "true"
click at [316, 145] on div "error Firstname" at bounding box center [364, 153] width 206 height 44
click at [314, 165] on div "error Firstname" at bounding box center [364, 153] width 206 height 44
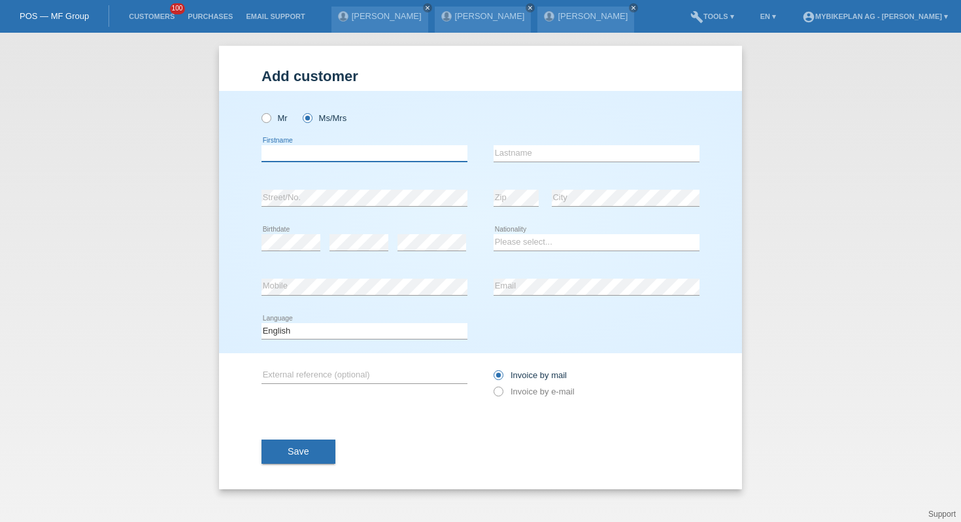
click at [316, 161] on input "text" at bounding box center [364, 153] width 206 height 16
type input "w"
type input "Erika"
paste input "Galambosi"
type input "Galambosi"
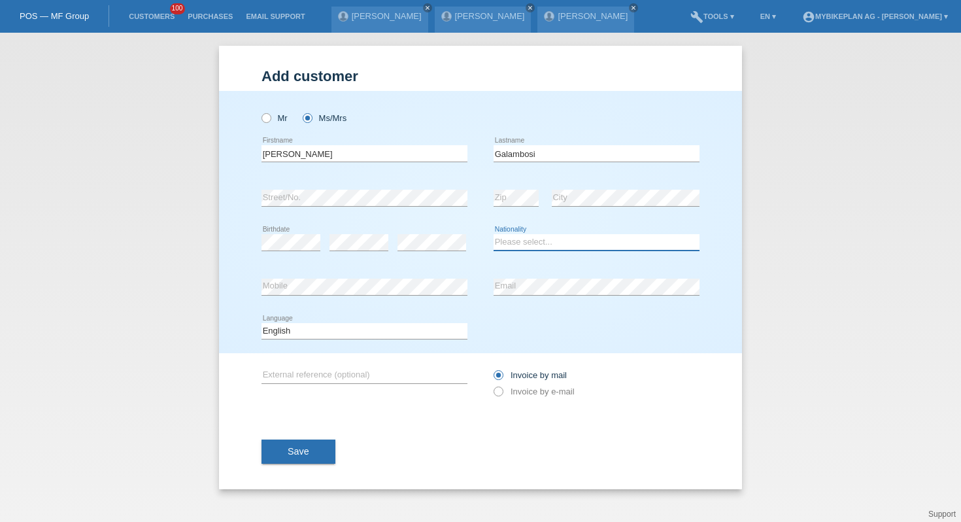
select select "CH"
click at [153, 13] on link "Customers" at bounding box center [151, 16] width 59 height 8
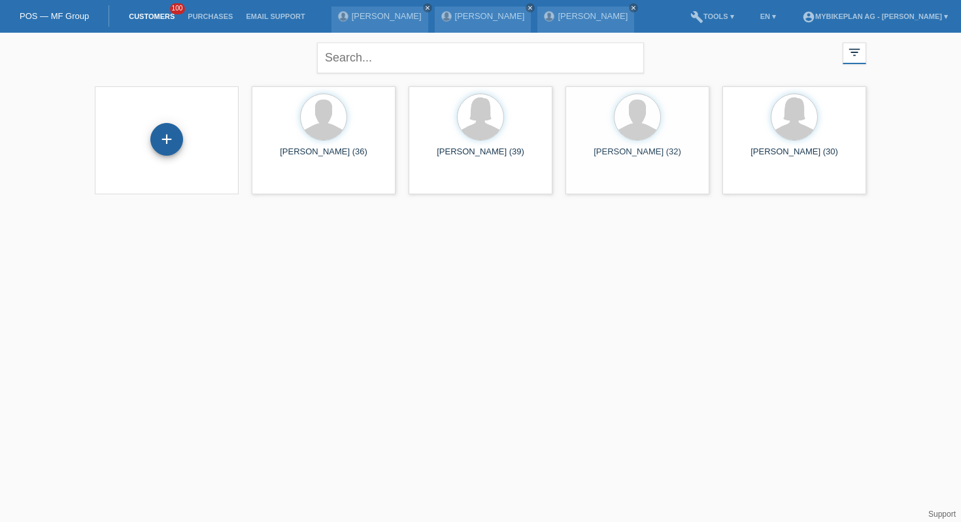
click at [163, 144] on div "+" at bounding box center [166, 139] width 33 height 33
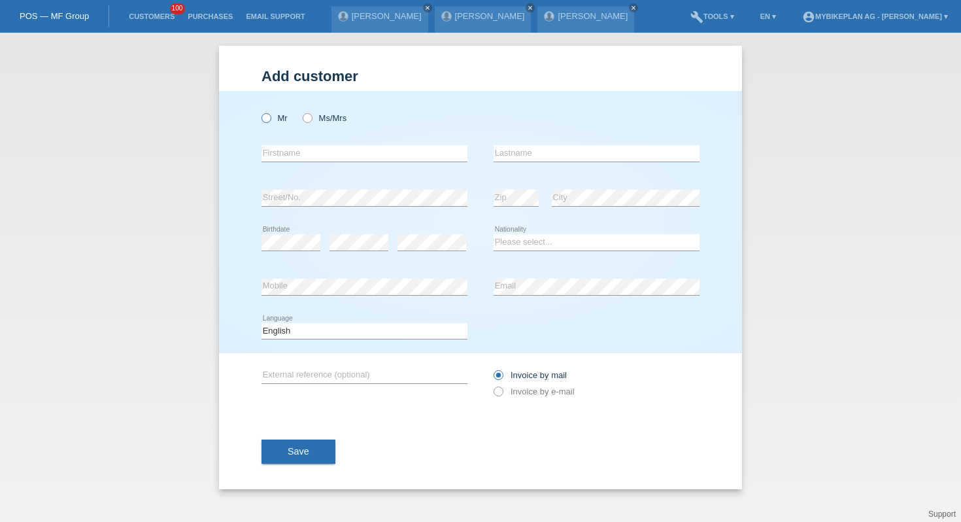
click at [259, 111] on icon at bounding box center [259, 111] width 0 height 0
click at [264, 120] on input "Mr" at bounding box center [265, 117] width 8 height 8
radio input "true"
click at [275, 155] on input "text" at bounding box center [364, 153] width 206 height 16
paste input "[PERSON_NAME] [PERSON_NAME] [PERSON_NAME]"
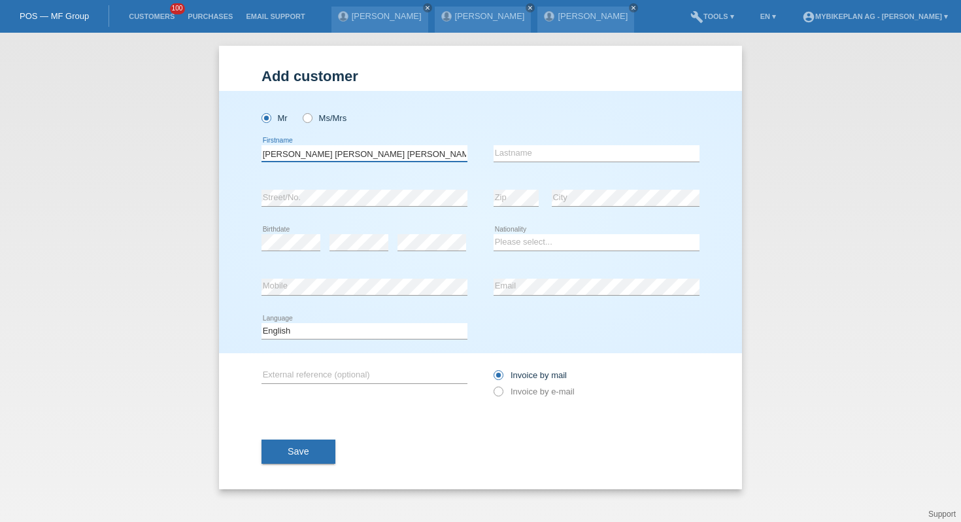
drag, startPoint x: 316, startPoint y: 152, endPoint x: 416, endPoint y: 158, distance: 99.5
click at [416, 158] on input "[PERSON_NAME] [PERSON_NAME] [PERSON_NAME]" at bounding box center [364, 153] width 206 height 16
type input "[PERSON_NAME]"
paste input "[PERSON_NAME]"
type input "[PERSON_NAME]"
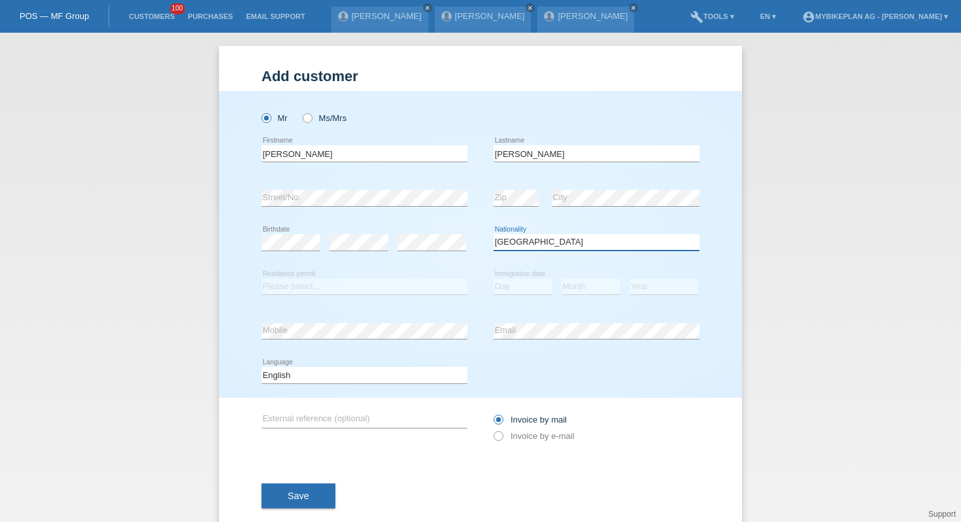
select select "PT"
select select "C"
select select "02"
select select "07"
select select "2009"
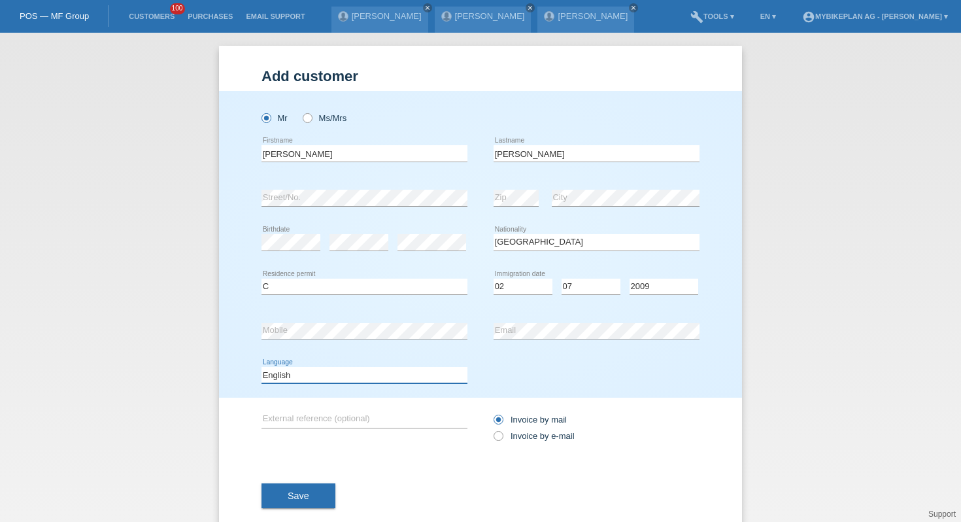
click at [356, 379] on select "Deutsch Français Italiano English" at bounding box center [364, 375] width 206 height 16
select select "de"
click at [508, 437] on label "Invoice by e-mail" at bounding box center [533, 436] width 81 height 10
click at [502, 437] on input "Invoice by e-mail" at bounding box center [497, 439] width 8 height 16
radio input "true"
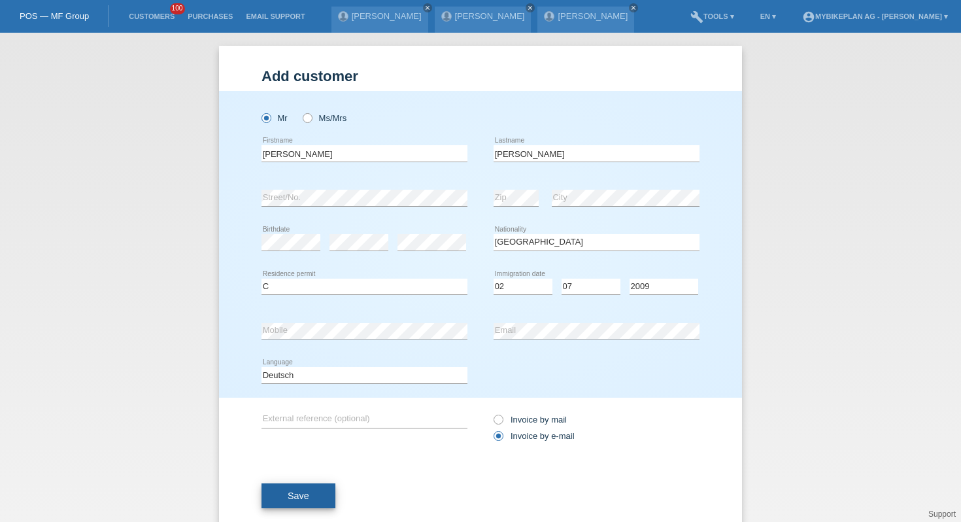
click at [283, 500] on button "Save" at bounding box center [298, 495] width 74 height 25
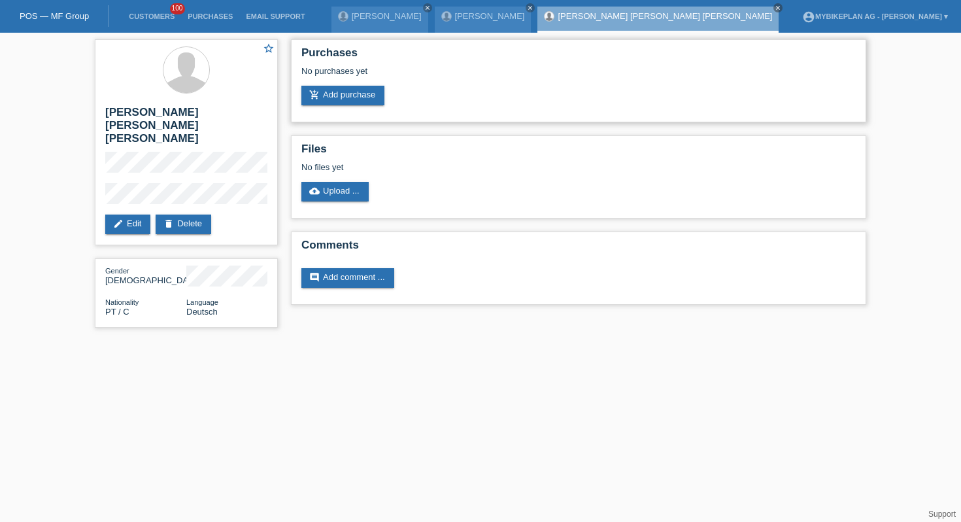
click at [358, 108] on div "Purchases No purchases yet add_shopping_cart Add purchase" at bounding box center [578, 80] width 575 height 83
click at [355, 101] on link "add_shopping_cart Add purchase" at bounding box center [342, 96] width 83 height 20
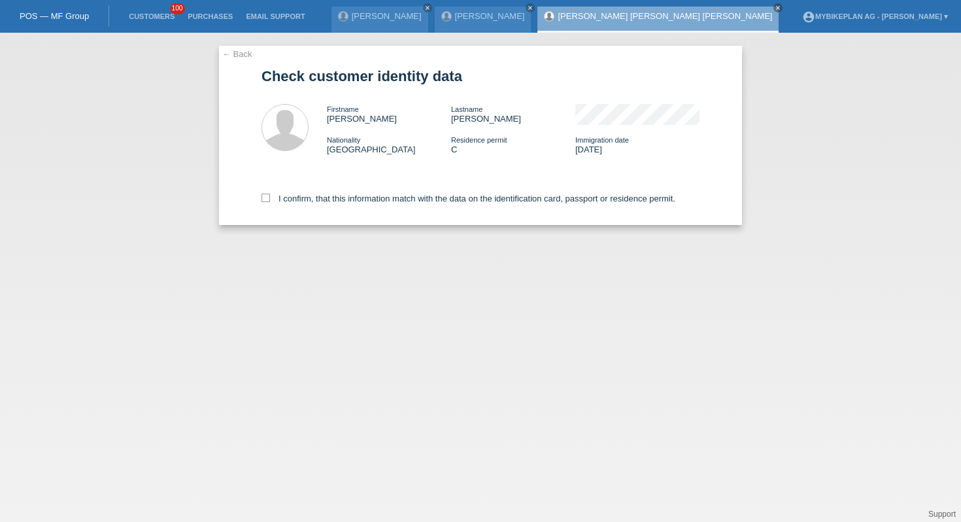
click at [526, 209] on div "I confirm, that this information match with the data on the identification card…" at bounding box center [480, 196] width 438 height 58
click at [522, 199] on label "I confirm, that this information match with the data on the identification card…" at bounding box center [468, 198] width 414 height 10
click at [522, 200] on label "I confirm, that this information match with the data on the identification card…" at bounding box center [468, 198] width 414 height 10
click at [270, 200] on input "I confirm, that this information match with the data on the identification card…" at bounding box center [265, 197] width 8 height 8
checkbox input "true"
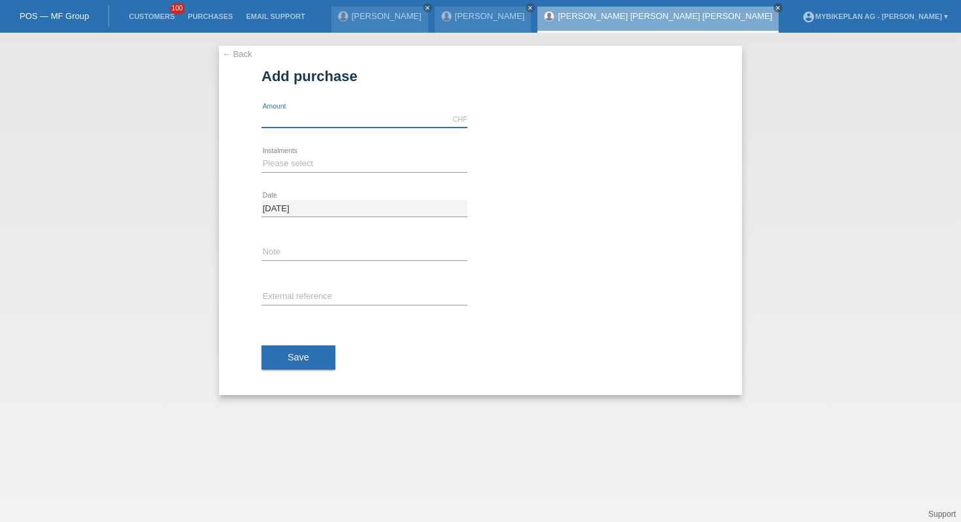
click at [413, 120] on input "text" at bounding box center [364, 119] width 206 height 16
type input "4490.00"
click at [264, 168] on select "Please select 6 instalments 12 instalments 18 instalments 24 instalments 36 ins…" at bounding box center [364, 164] width 206 height 16
select select "488"
click at [293, 296] on input "text" at bounding box center [364, 297] width 206 height 16
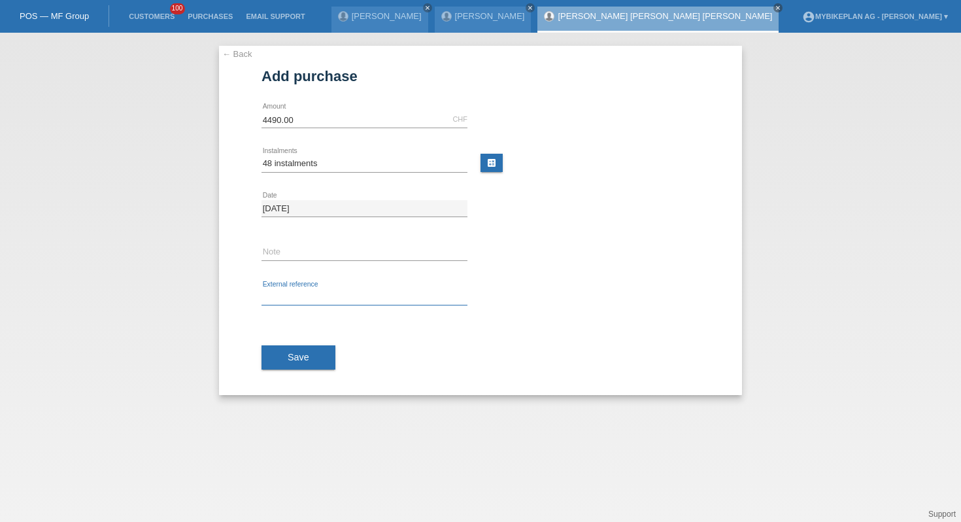
paste input "42796039183"
type input "42796039183"
click at [297, 362] on button "Save" at bounding box center [298, 357] width 74 height 25
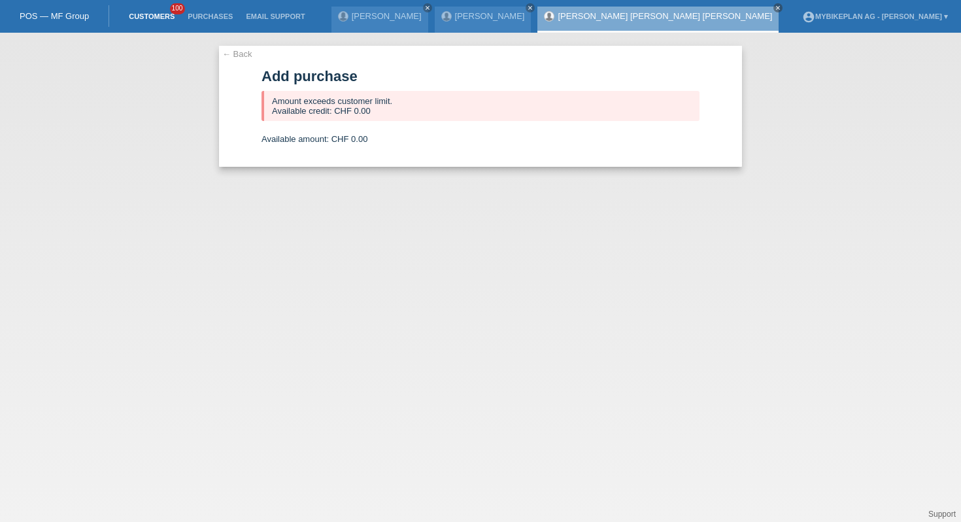
click at [150, 16] on link "Customers" at bounding box center [151, 16] width 59 height 8
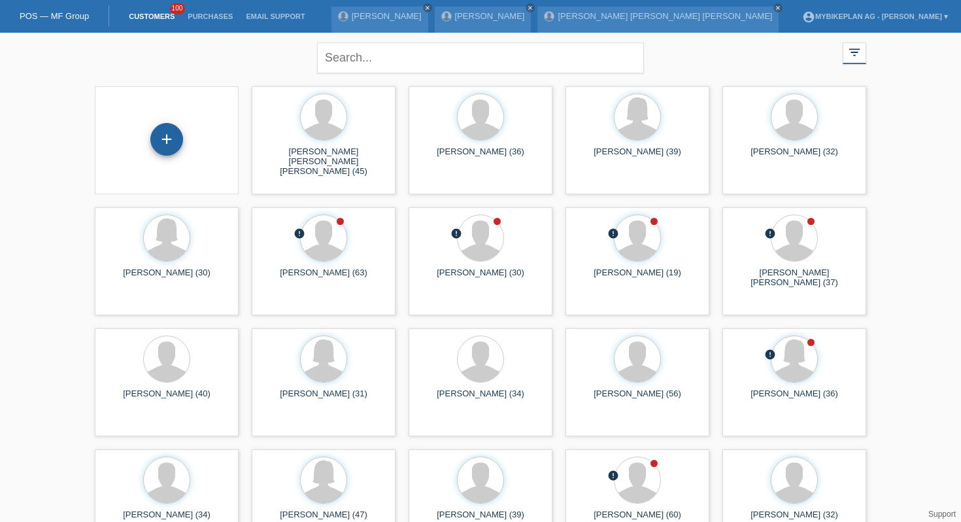
click at [162, 137] on div "+" at bounding box center [166, 139] width 33 height 33
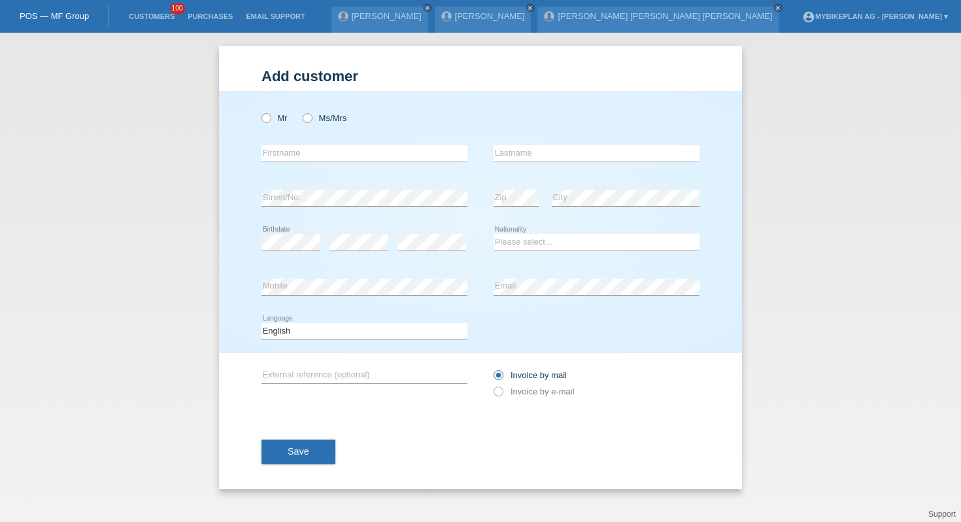
click at [162, 137] on div "Add customer Add customer Add customer Mr Ms/Mrs error" at bounding box center [480, 277] width 961 height 489
click at [316, 118] on label "Ms/Mrs" at bounding box center [325, 118] width 44 height 10
click at [311, 118] on input "Ms/Mrs" at bounding box center [307, 117] width 8 height 8
radio input "true"
click at [279, 109] on div "Mr Ms/Mrs" at bounding box center [364, 118] width 206 height 27
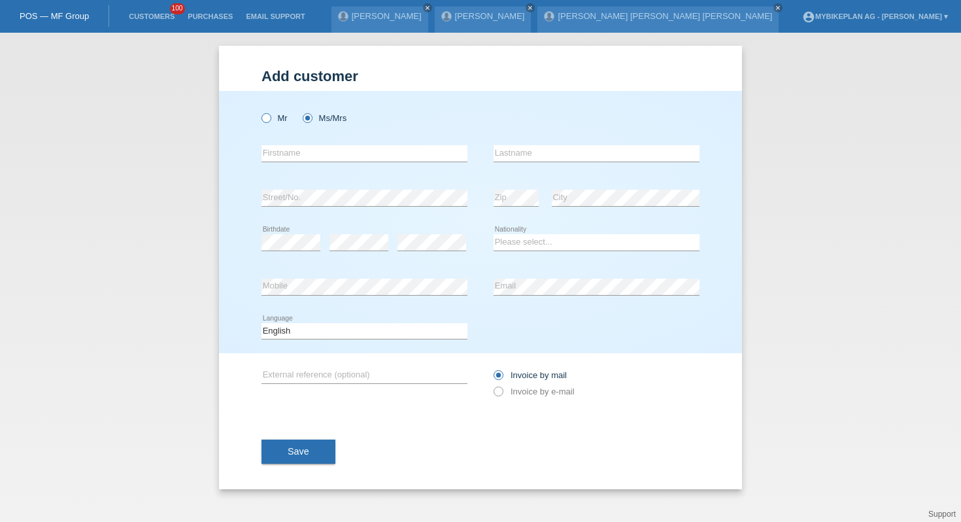
click at [276, 118] on label "Mr" at bounding box center [274, 118] width 26 height 10
click at [270, 118] on input "Mr" at bounding box center [265, 117] width 8 height 8
radio input "true"
type input "[PERSON_NAME]"
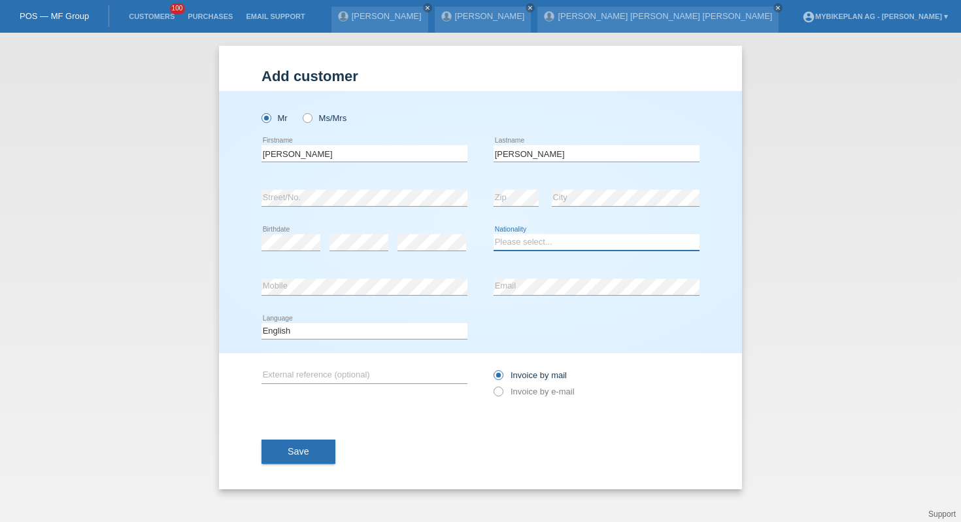
select select "DE"
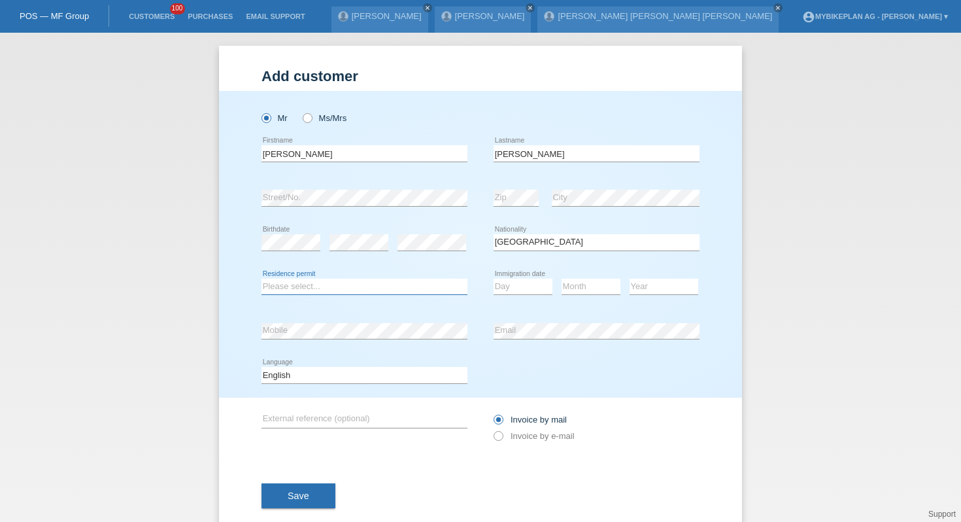
select select "C"
select select "04"
select select "08"
select select "2010"
select select "de"
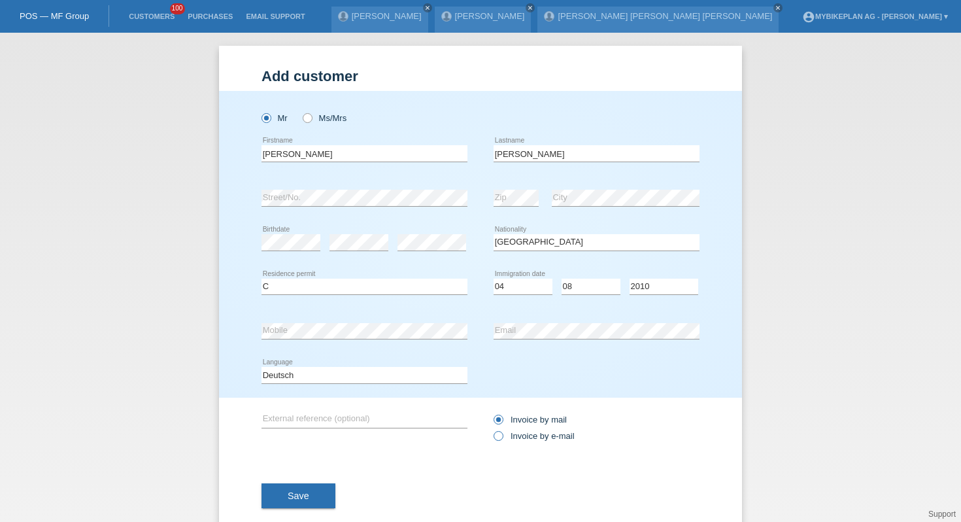
click at [543, 441] on label "Invoice by e-mail" at bounding box center [533, 436] width 81 height 10
click at [502, 441] on input "Invoice by e-mail" at bounding box center [497, 439] width 8 height 16
radio input "true"
click at [293, 493] on span "Save" at bounding box center [299, 495] width 22 height 10
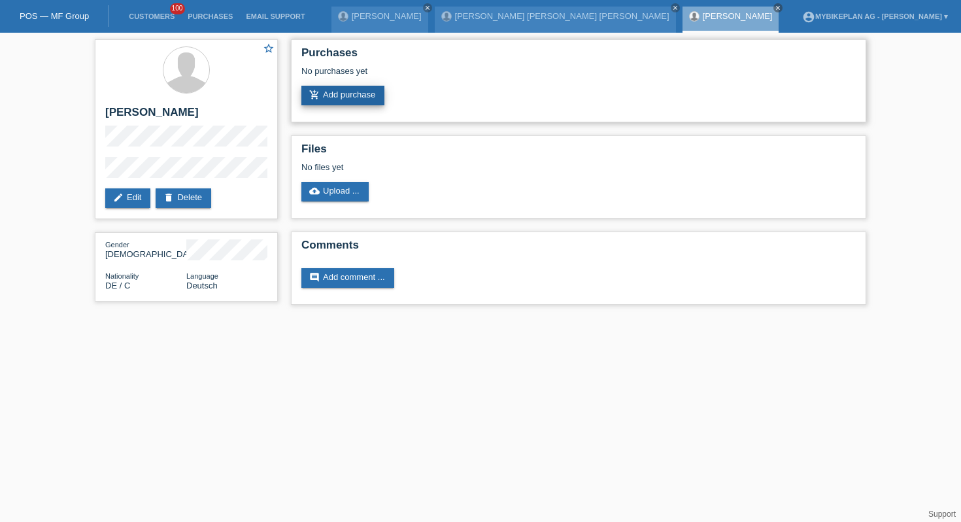
click at [326, 95] on link "add_shopping_cart Add purchase" at bounding box center [342, 96] width 83 height 20
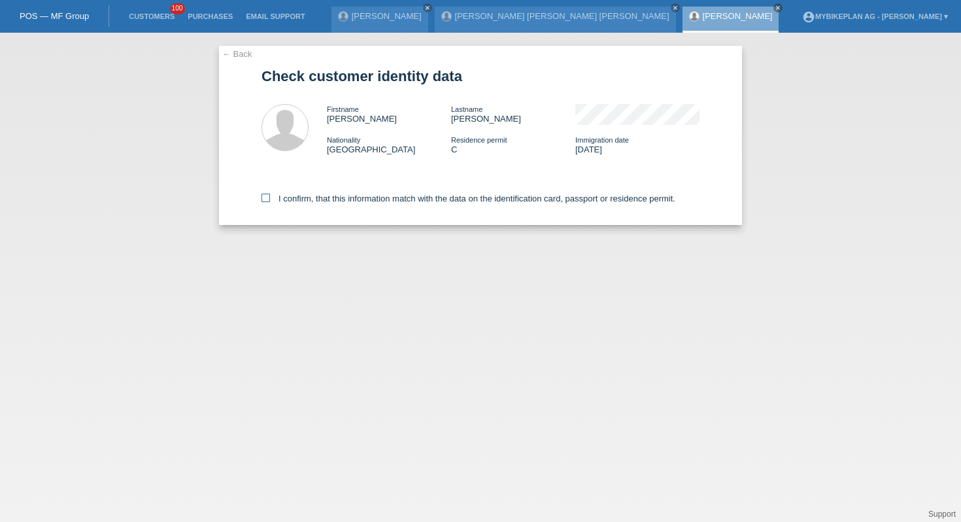
click at [329, 197] on label "I confirm, that this information match with the data on the identification card…" at bounding box center [468, 198] width 414 height 10
click at [270, 197] on input "I confirm, that this information match with the data on the identification card…" at bounding box center [265, 197] width 8 height 8
checkbox input "true"
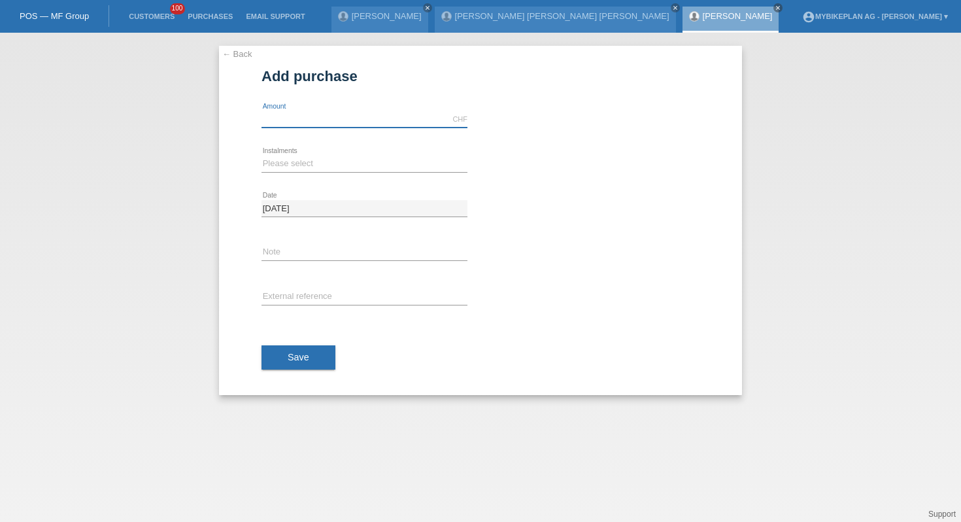
click at [330, 122] on input "text" at bounding box center [364, 119] width 206 height 16
type input "7199.00"
click at [265, 164] on select "Please select 6 instalments 12 instalments 18 instalments 24 instalments 36 ins…" at bounding box center [364, 164] width 206 height 16
select select "487"
click at [294, 292] on input "text" at bounding box center [364, 297] width 206 height 16
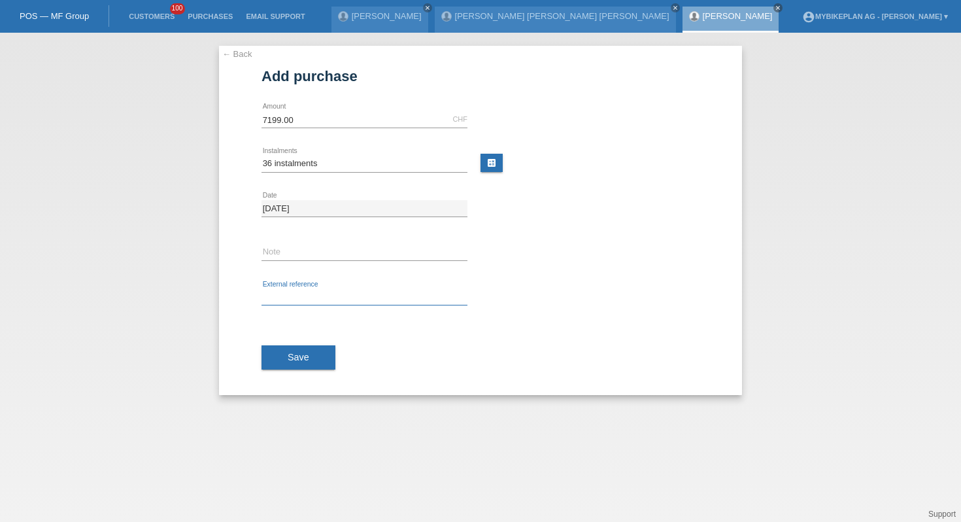
paste input "42796173169"
type input "42796173169"
click at [298, 354] on span "Save" at bounding box center [299, 357] width 22 height 10
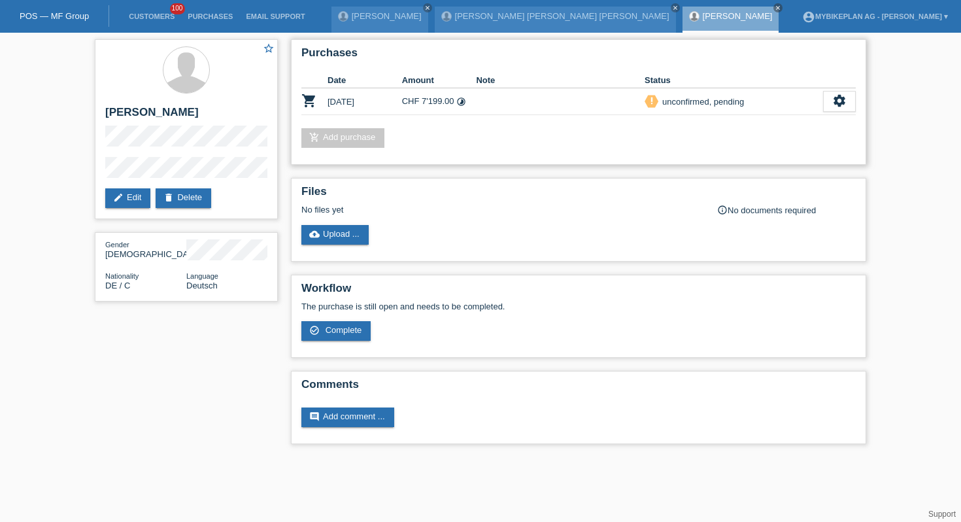
click at [850, 86] on th at bounding box center [839, 81] width 33 height 16
click at [834, 105] on icon "settings" at bounding box center [839, 100] width 14 height 14
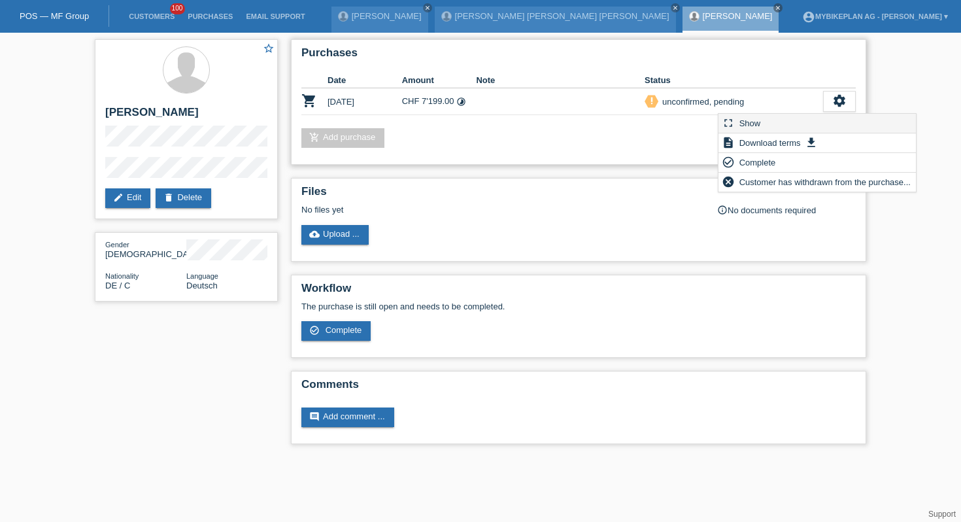
click at [790, 133] on div "fullscreen Show" at bounding box center [816, 124] width 197 height 20
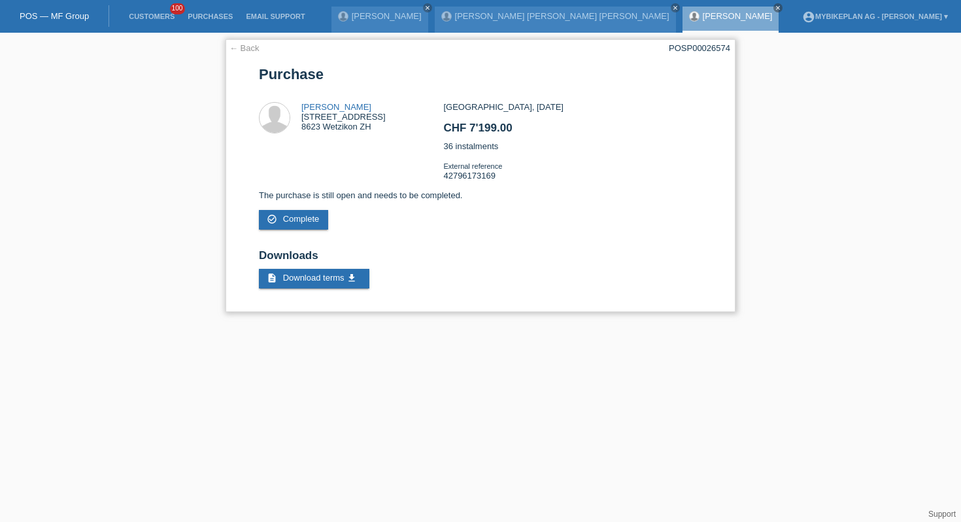
click at [709, 52] on div "POSP00026574" at bounding box center [699, 48] width 61 height 10
copy div "POSP00026574"
